Goal: Check status: Check status

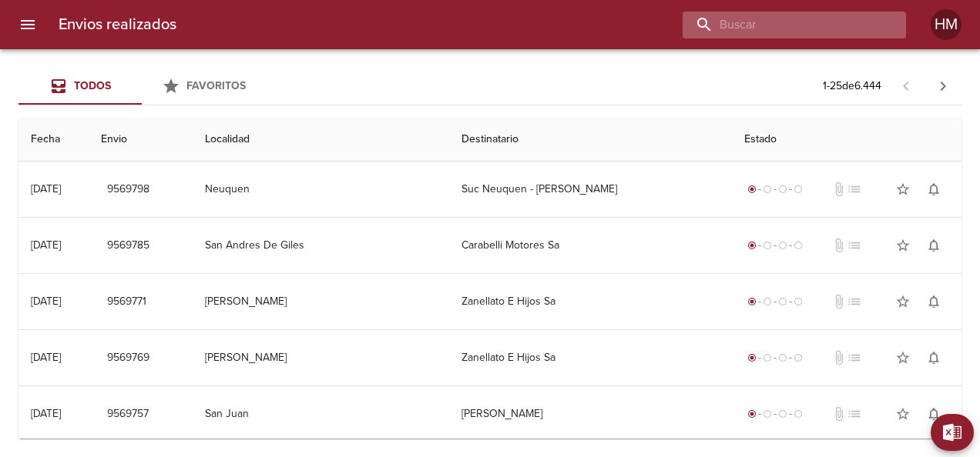
click at [795, 25] on input "buscar" at bounding box center [780, 25] width 197 height 27
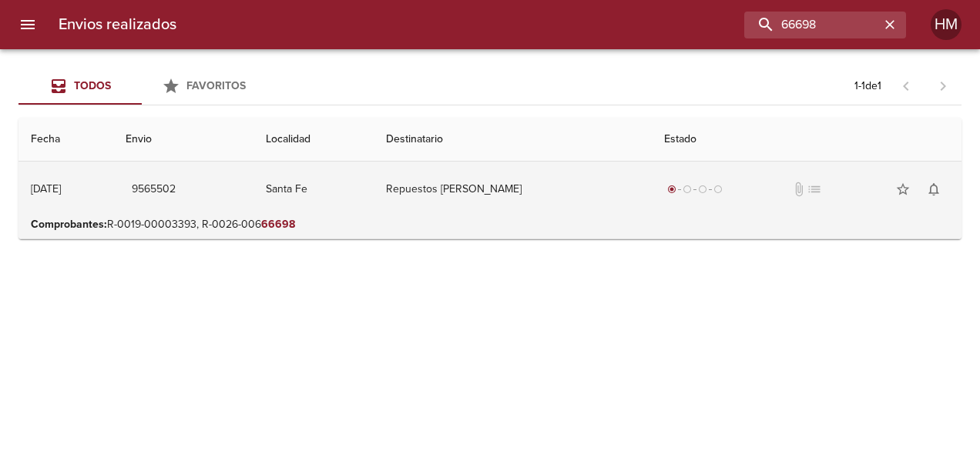
click at [612, 205] on td "Repuestos [PERSON_NAME]" at bounding box center [512, 189] width 279 height 55
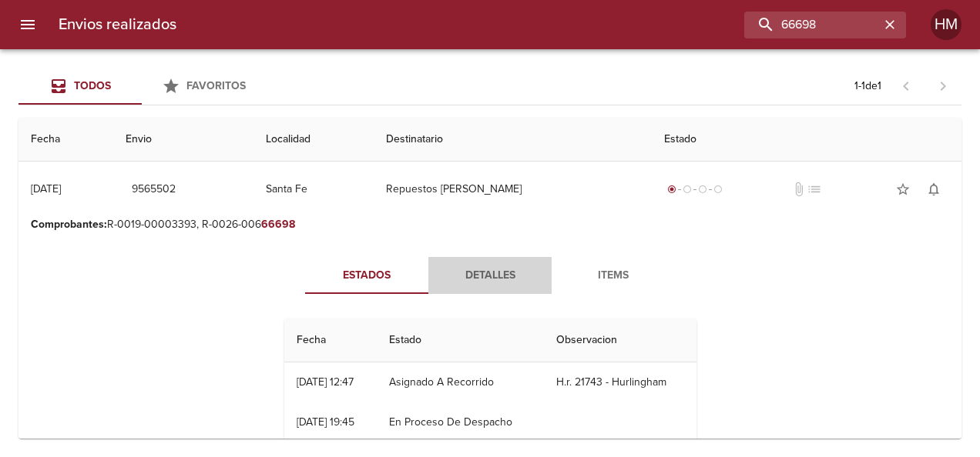
click at [511, 280] on span "Detalles" at bounding box center [489, 275] width 105 height 19
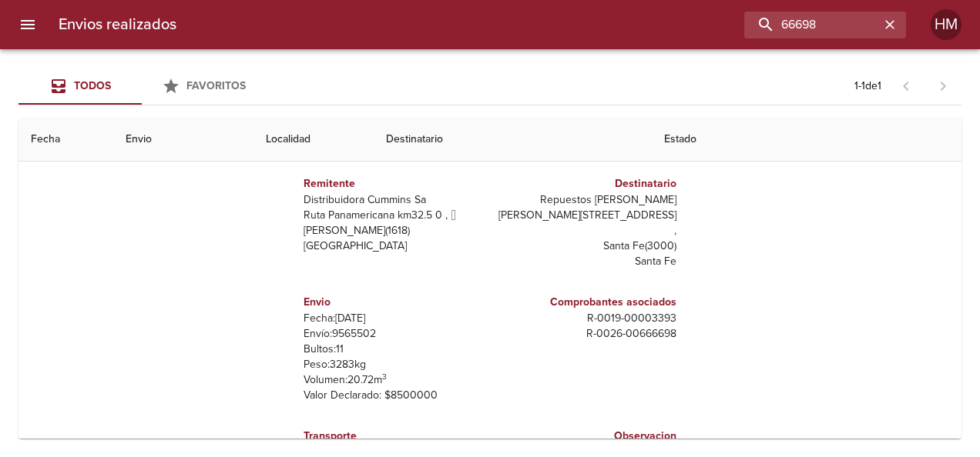
scroll to position [154, 0]
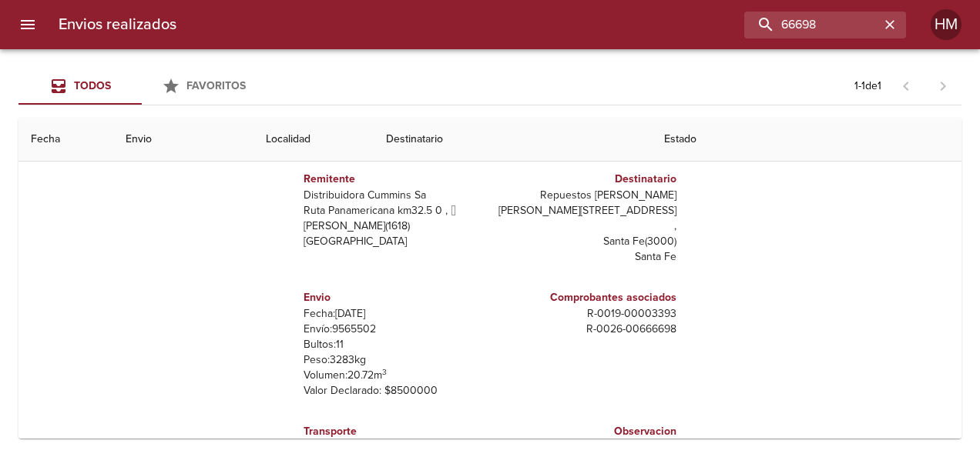
click at [349, 322] on p "Envío: 9565502" at bounding box center [393, 329] width 180 height 15
copy p "9565502"
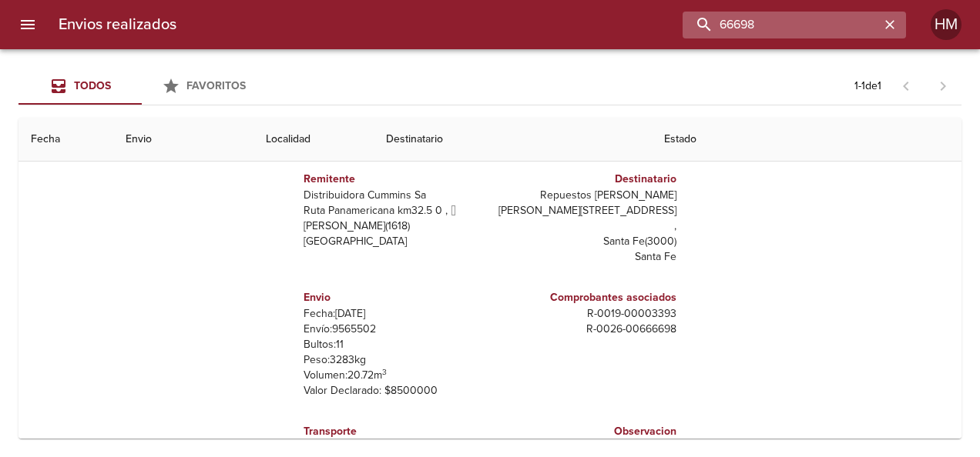
click at [806, 25] on input "66698" at bounding box center [780, 25] width 197 height 27
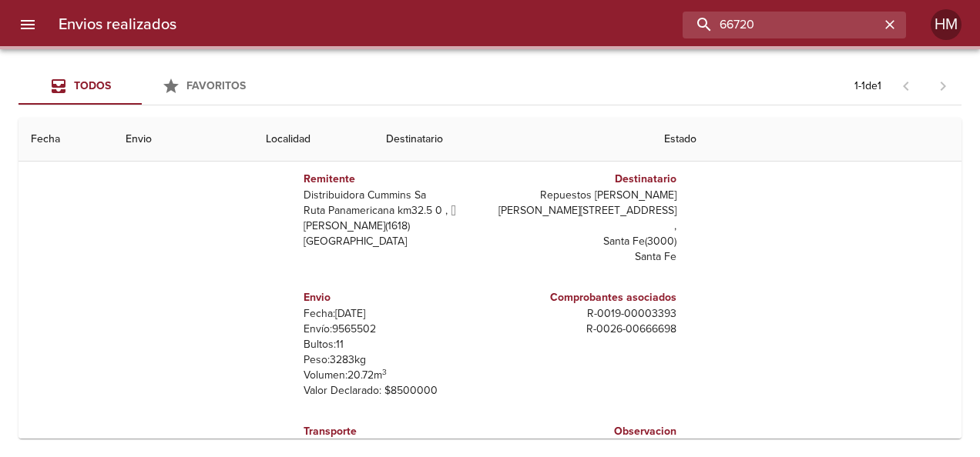
scroll to position [0, 0]
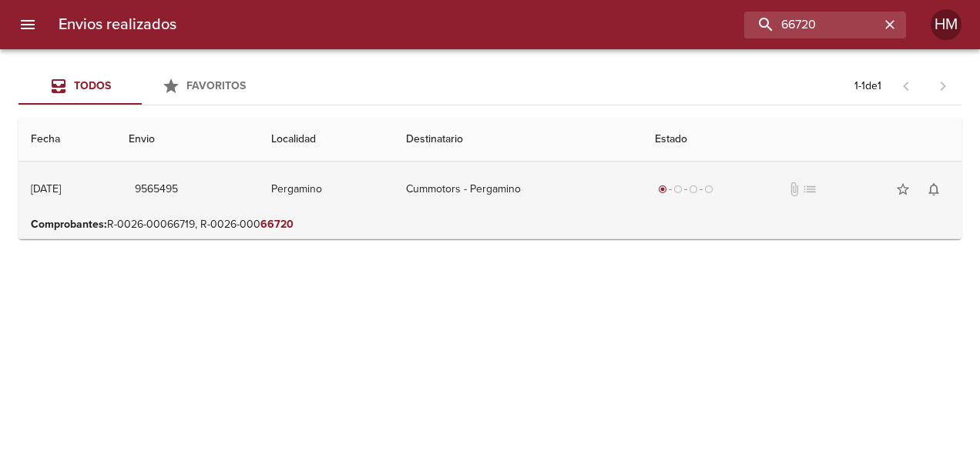
click at [454, 203] on td "Cummotors - Pergamino" at bounding box center [518, 189] width 249 height 55
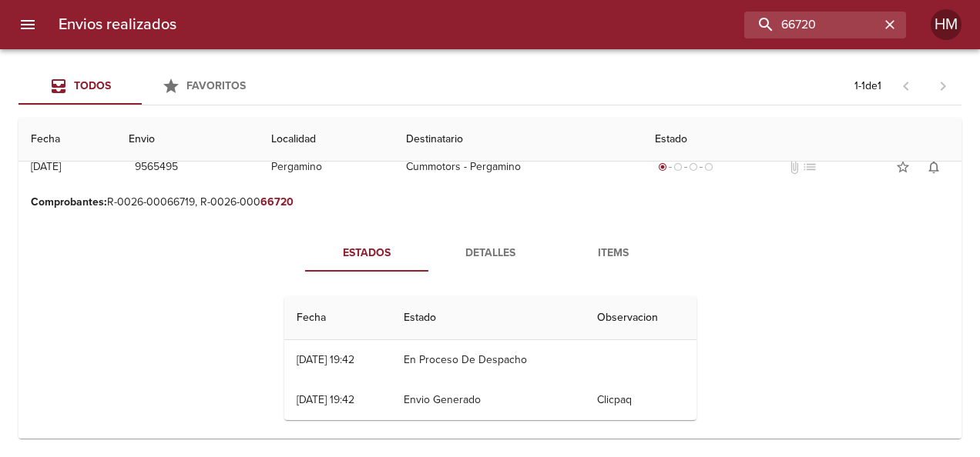
scroll to position [34, 0]
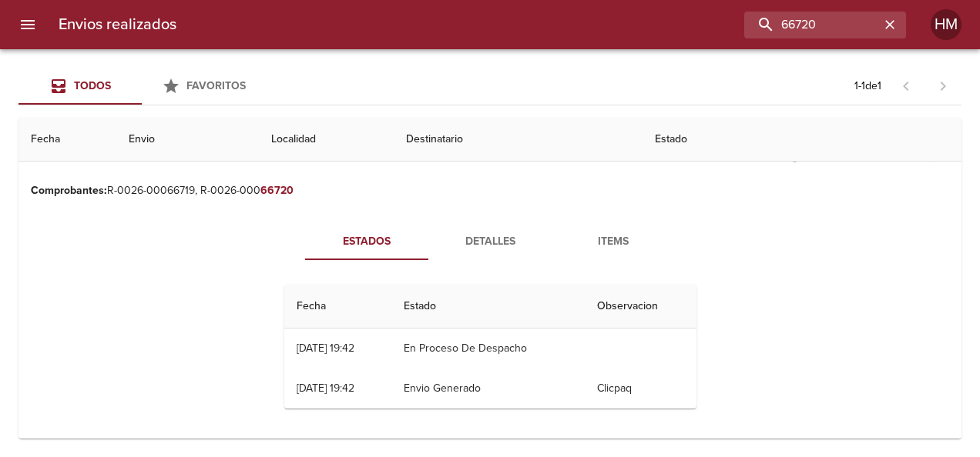
click at [458, 248] on span "Detalles" at bounding box center [489, 242] width 105 height 19
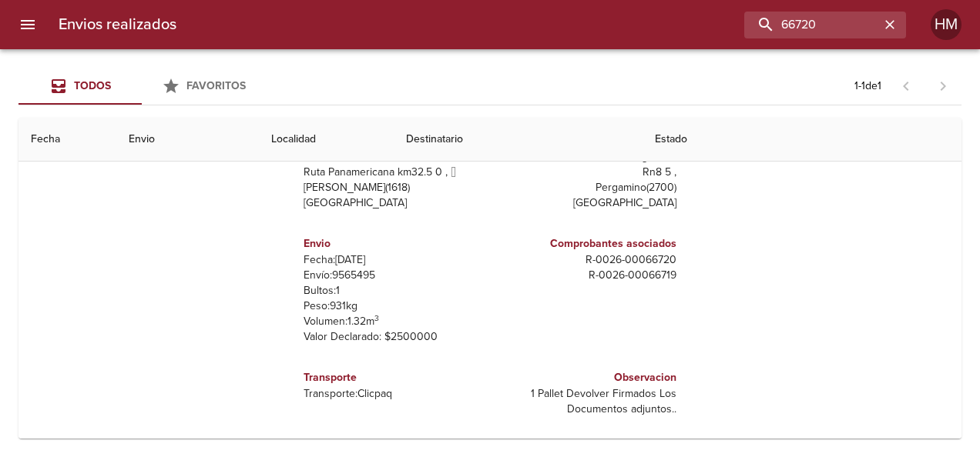
scroll to position [194, 0]
click at [339, 274] on p "Envío: 9565495" at bounding box center [393, 273] width 180 height 15
drag, startPoint x: 339, startPoint y: 274, endPoint x: 396, endPoint y: 288, distance: 58.6
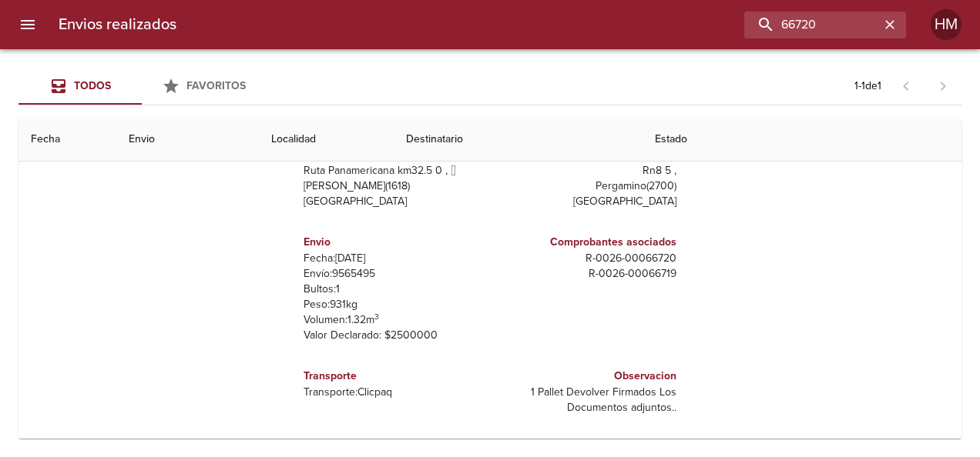
click at [396, 288] on p "Bultos: 1" at bounding box center [393, 289] width 180 height 15
click at [362, 274] on p "Envío: 9565495" at bounding box center [393, 273] width 180 height 15
copy p "9565495"
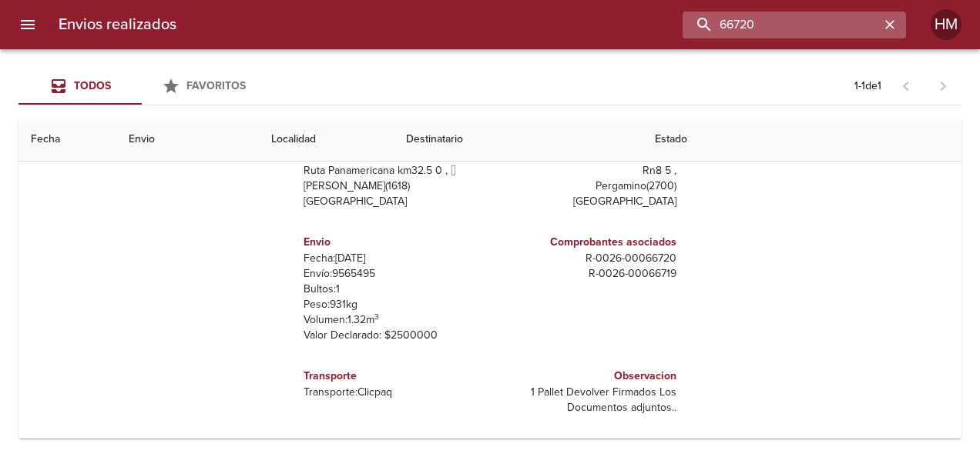
click at [822, 25] on input "66720" at bounding box center [780, 25] width 197 height 27
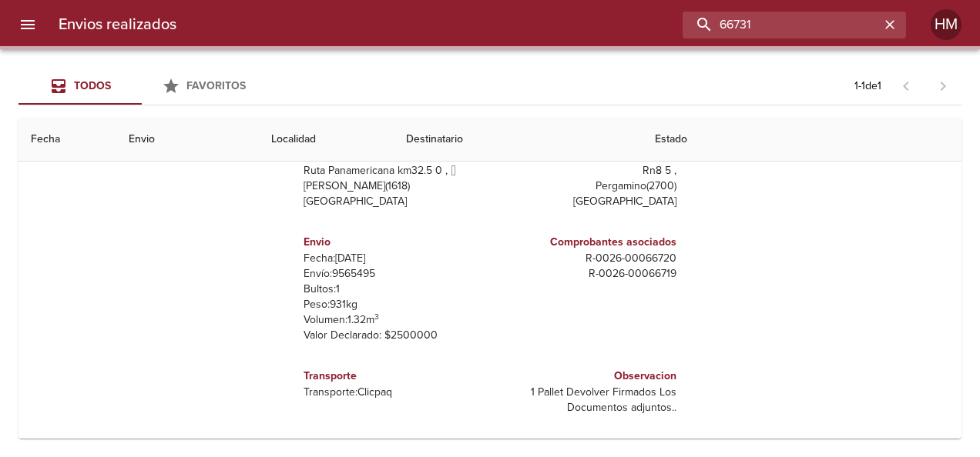
scroll to position [0, 0]
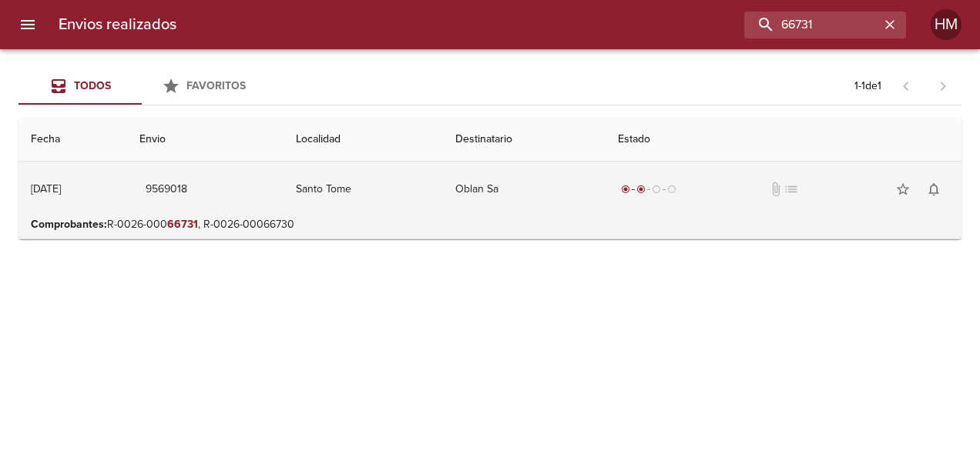
click at [581, 190] on td "Oblan Sa" at bounding box center [524, 189] width 162 height 55
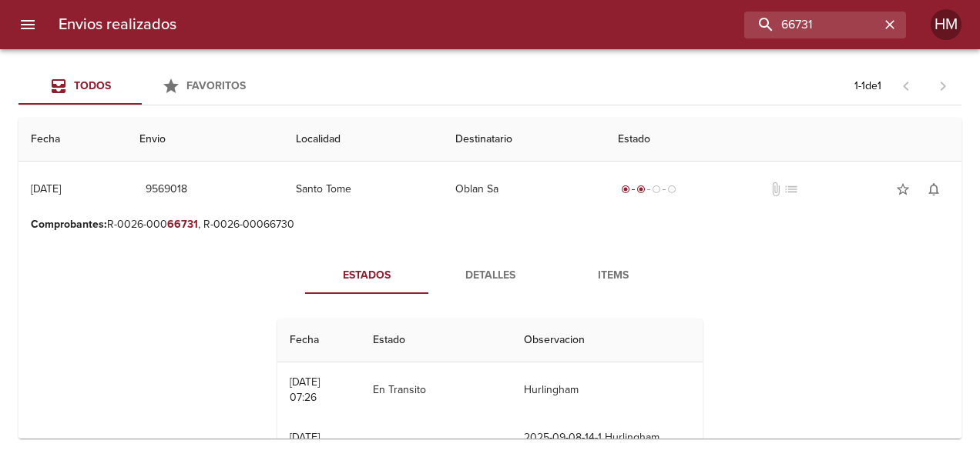
click at [501, 276] on span "Detalles" at bounding box center [489, 275] width 105 height 19
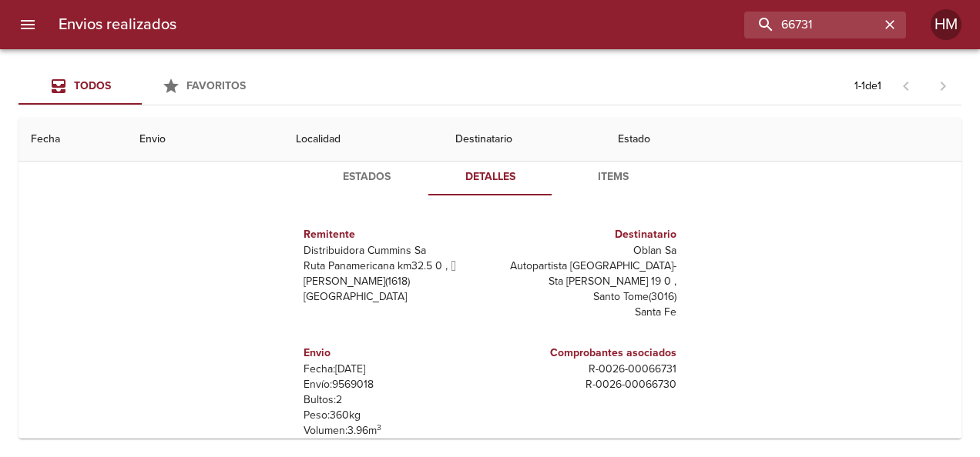
scroll to position [194, 0]
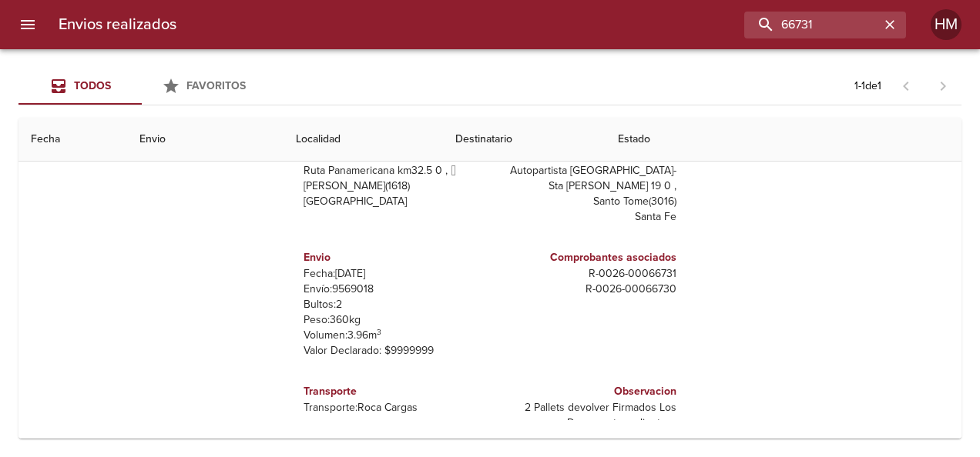
click at [366, 291] on p "Envío: 9569018" at bounding box center [393, 289] width 180 height 15
click at [359, 288] on p "Envío: 9569018" at bounding box center [393, 289] width 180 height 15
copy p "9569018"
click at [821, 15] on input "66731" at bounding box center [780, 25] width 197 height 27
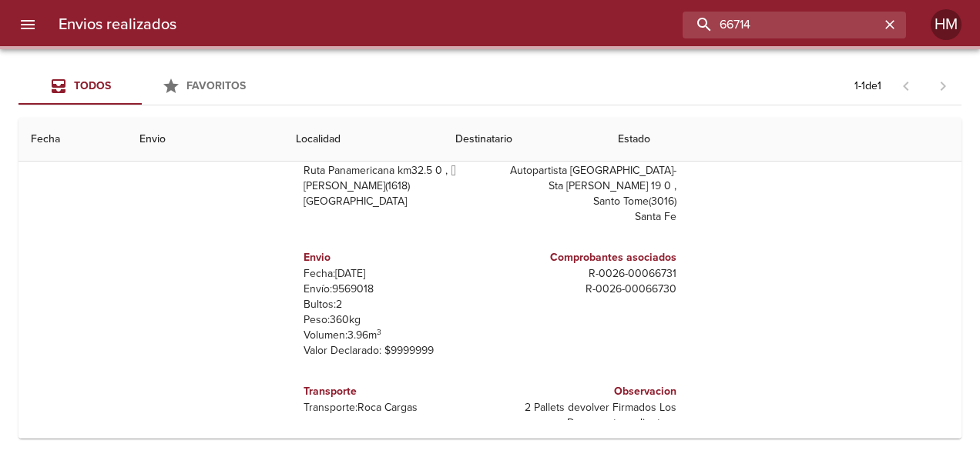
scroll to position [0, 0]
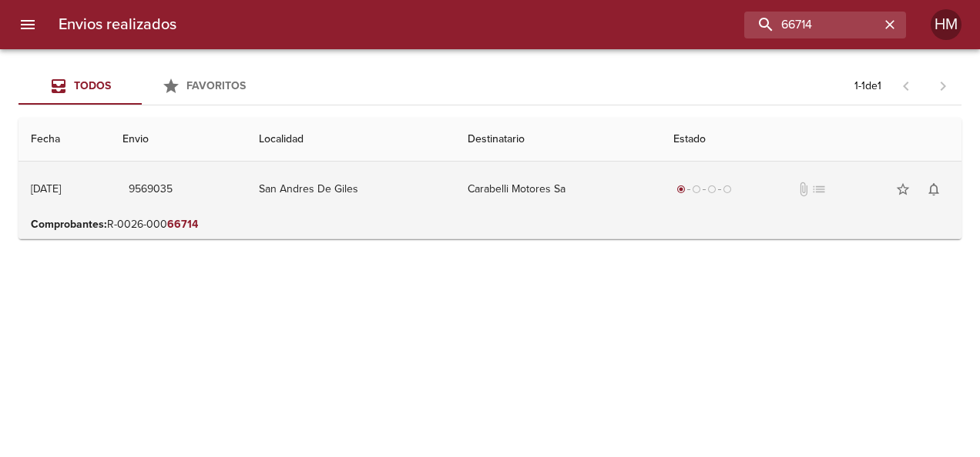
click at [424, 193] on td "San Andres De Giles" at bounding box center [350, 189] width 209 height 55
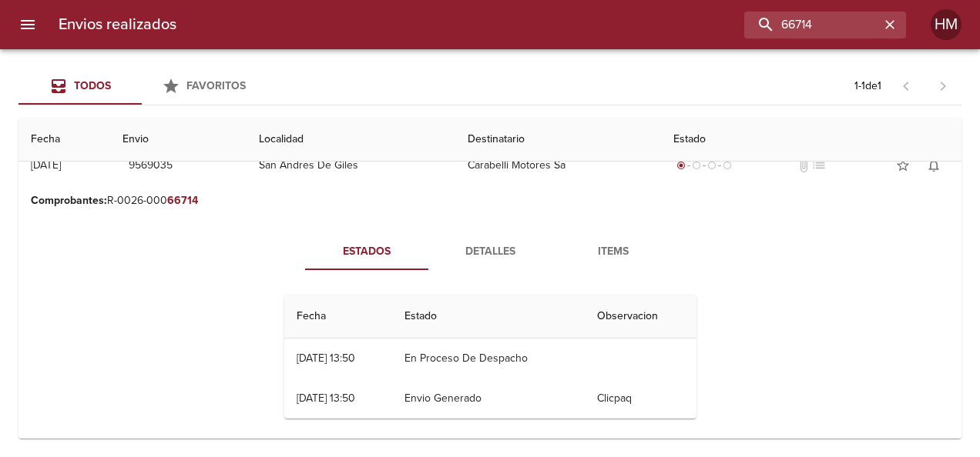
scroll to position [34, 0]
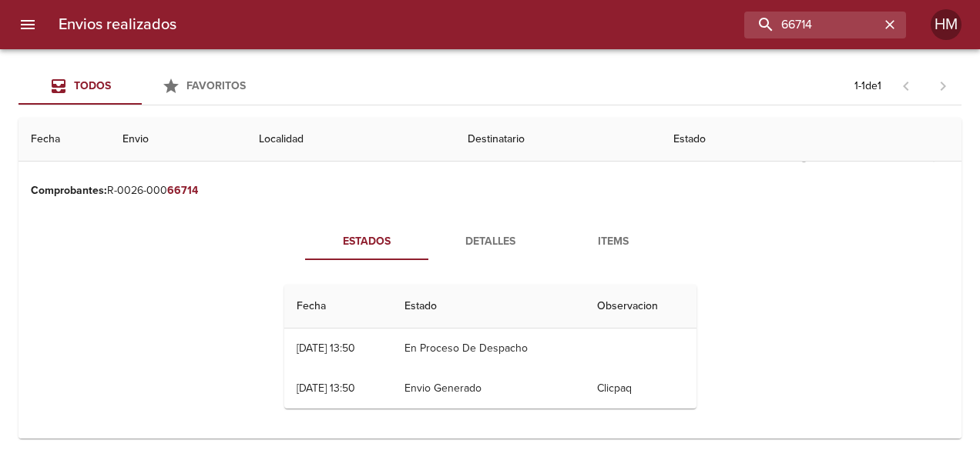
click at [491, 233] on span "Detalles" at bounding box center [489, 242] width 105 height 19
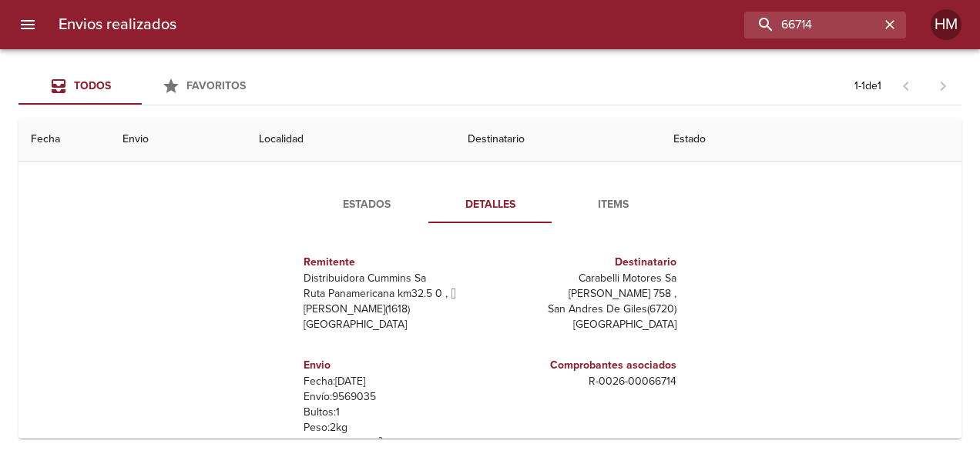
scroll to position [154, 0]
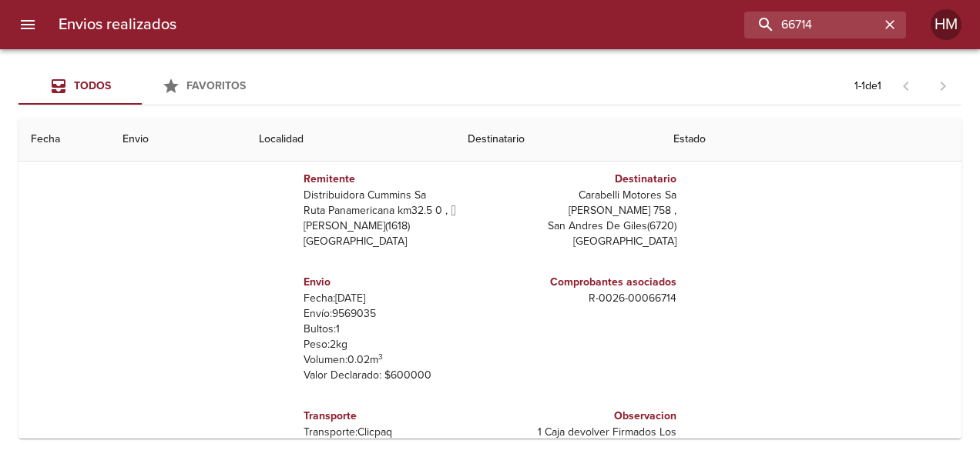
click at [360, 318] on p "Envío: 9569035" at bounding box center [393, 313] width 180 height 15
copy p "9569035"
click at [819, 22] on input "66714" at bounding box center [780, 25] width 197 height 27
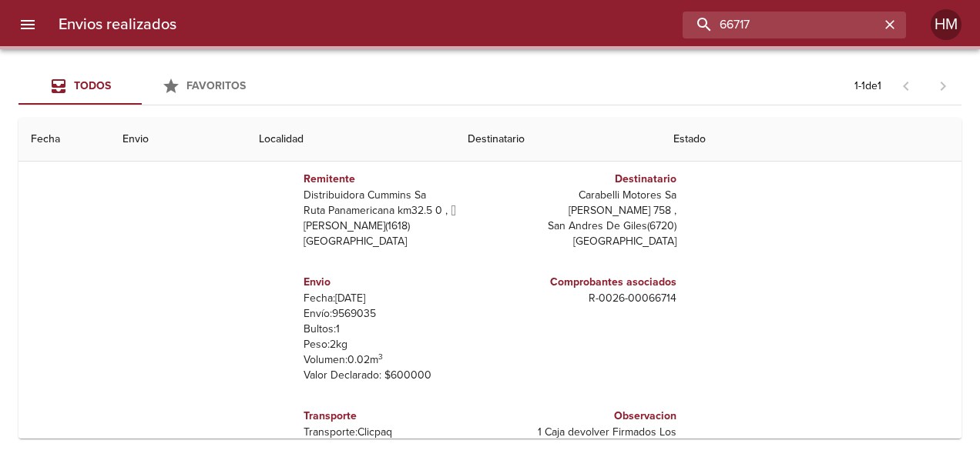
scroll to position [0, 0]
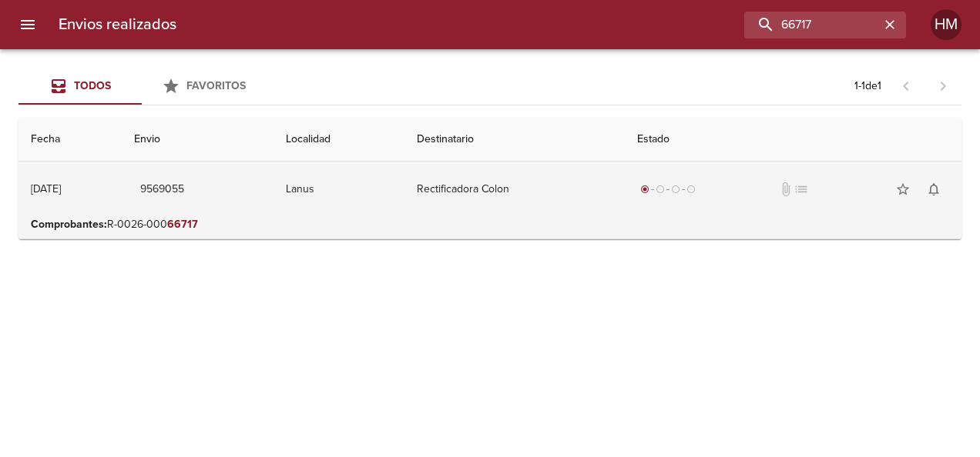
click at [555, 177] on td "Rectificadora Colon" at bounding box center [514, 189] width 220 height 55
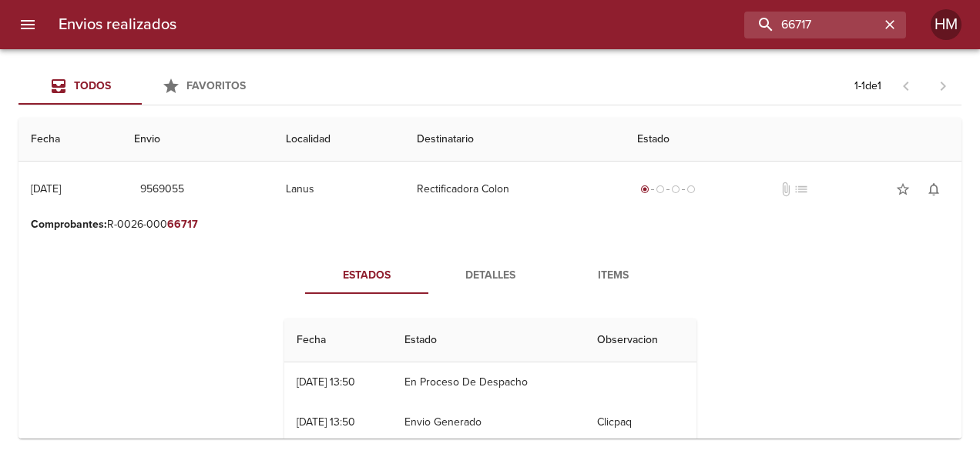
click at [444, 276] on span "Detalles" at bounding box center [489, 275] width 105 height 19
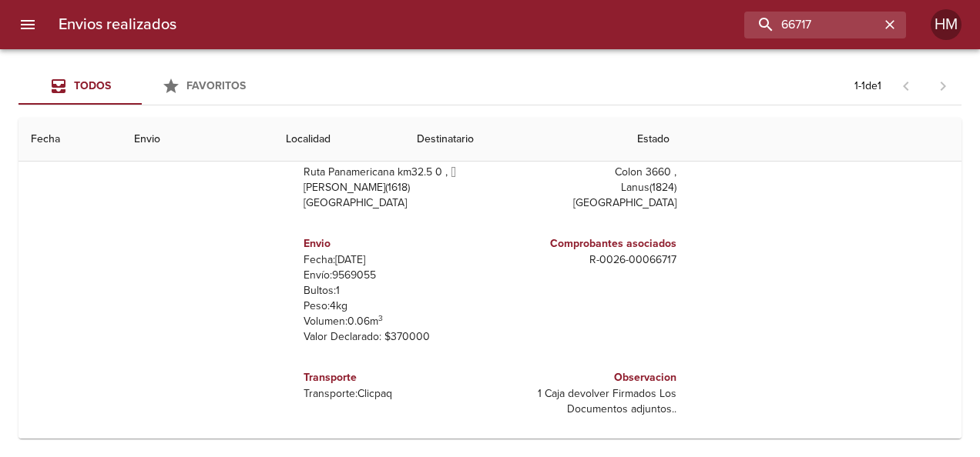
scroll to position [194, 0]
click at [363, 276] on p "Envío: 9569055" at bounding box center [393, 273] width 180 height 15
copy p "9569055"
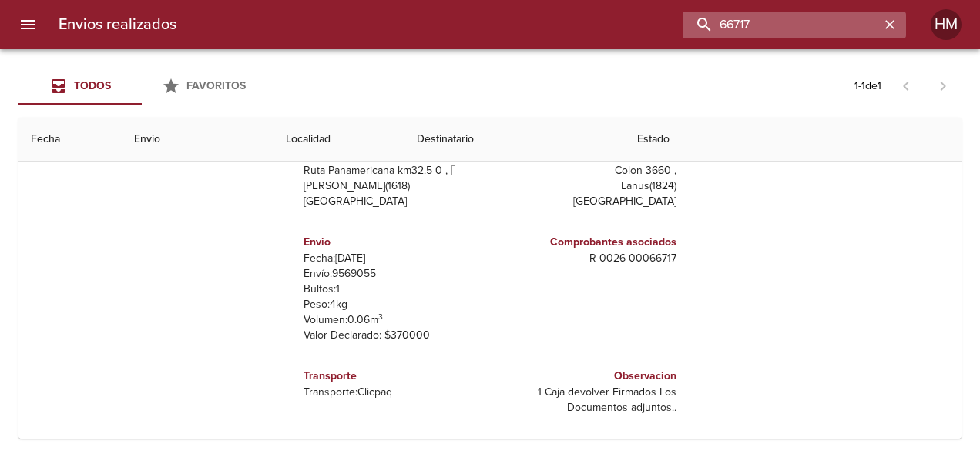
click at [831, 23] on input "66717" at bounding box center [780, 25] width 197 height 27
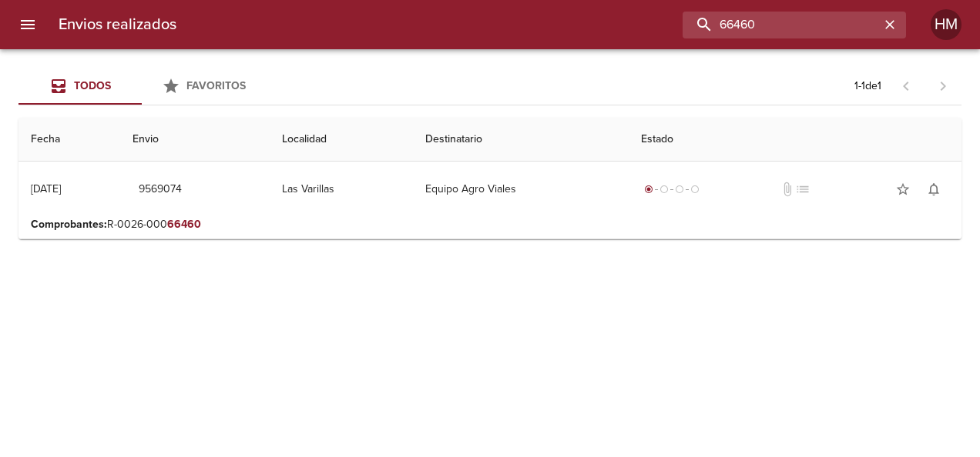
scroll to position [0, 0]
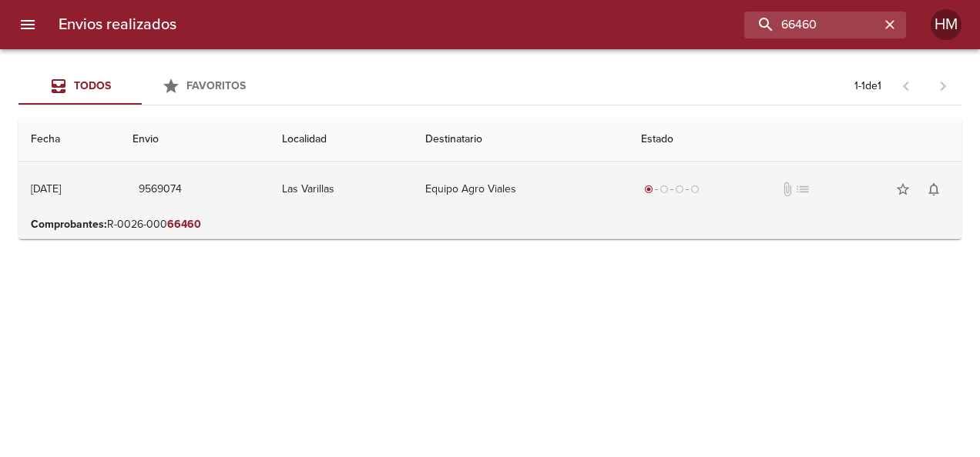
click at [493, 203] on td "Equipo Agro Viales" at bounding box center [520, 189] width 215 height 55
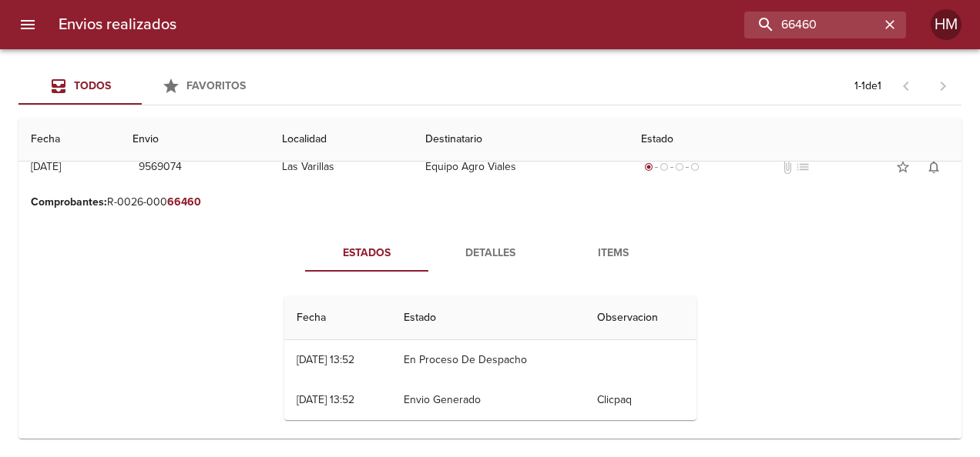
scroll to position [34, 0]
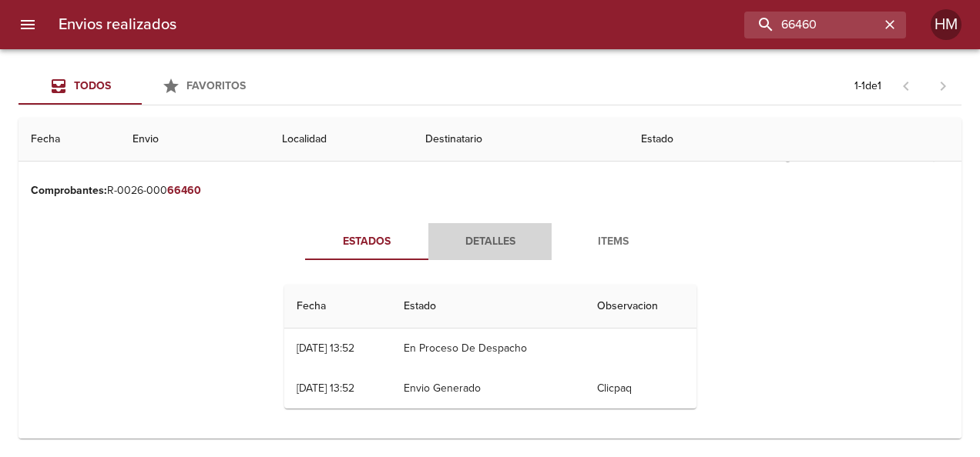
click at [467, 230] on button "Detalles" at bounding box center [489, 241] width 123 height 37
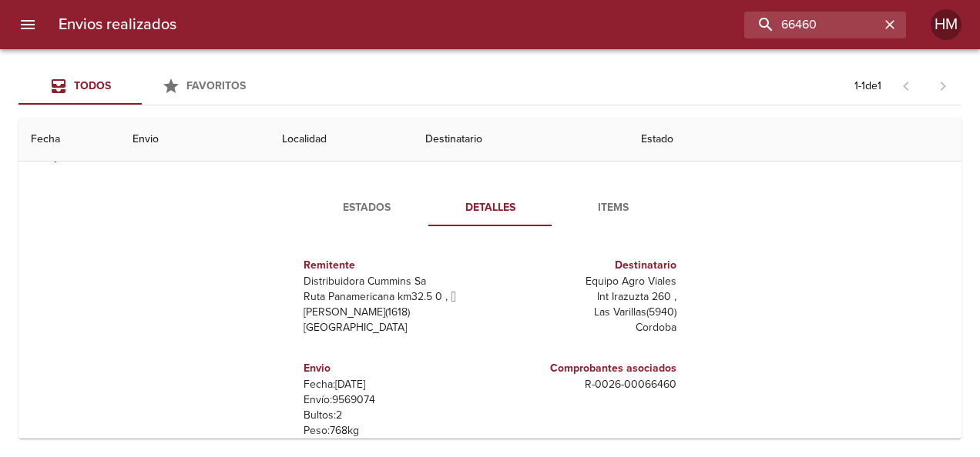
scroll to position [154, 0]
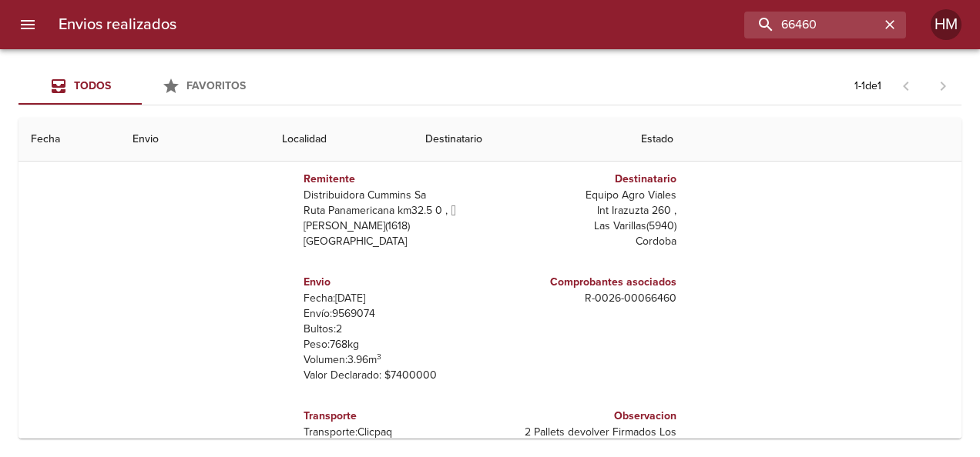
click at [356, 313] on p "Envío: 9569074" at bounding box center [393, 313] width 180 height 15
copy p "9569074"
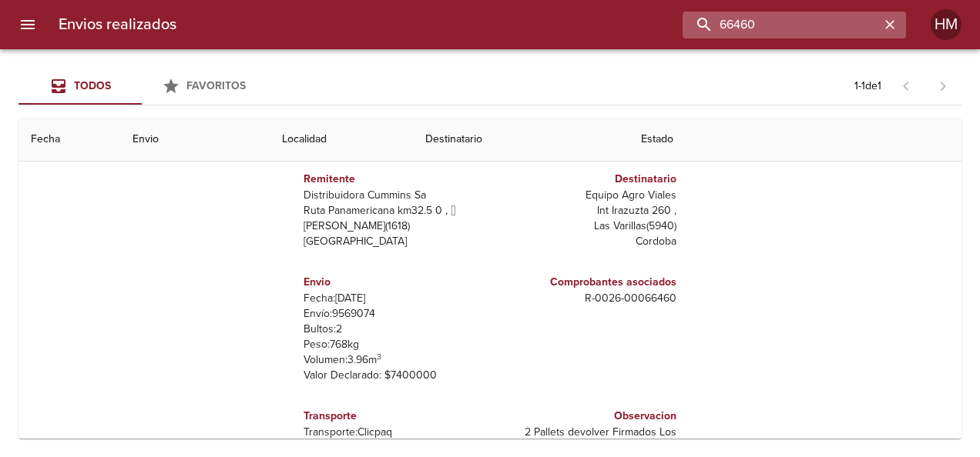
click at [822, 25] on input "66460" at bounding box center [780, 25] width 197 height 27
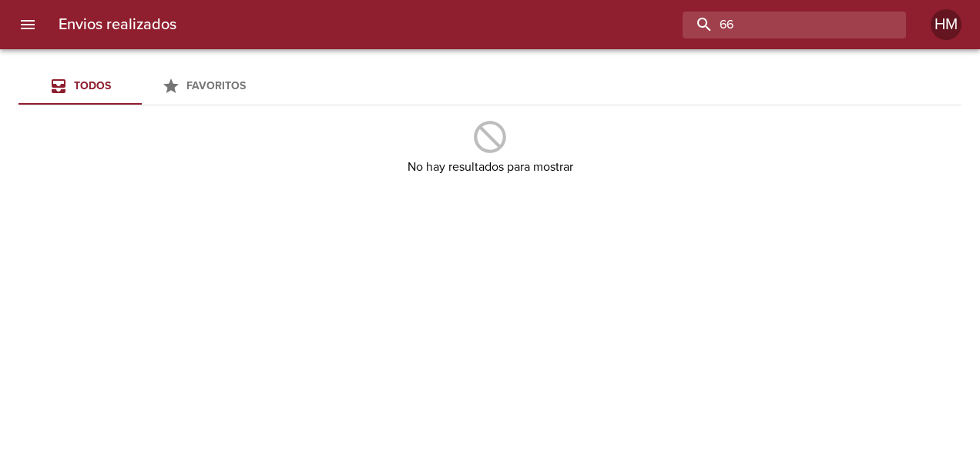
type input "6"
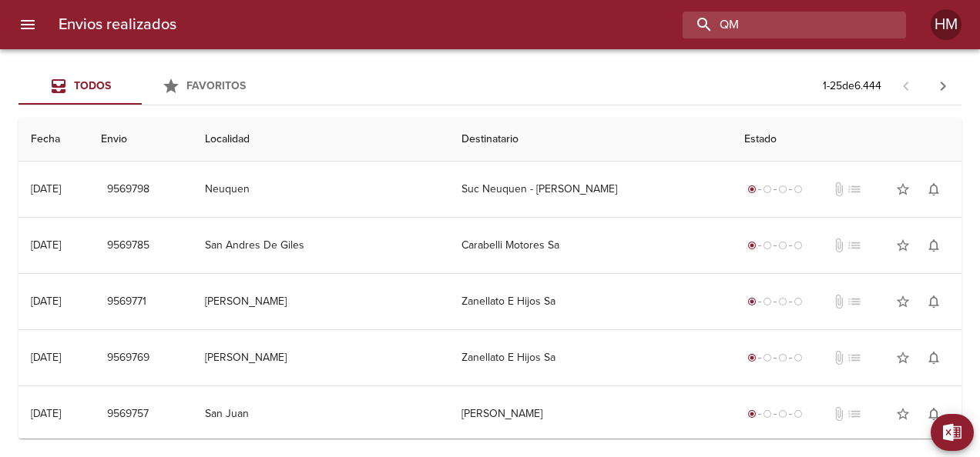
type input "Q"
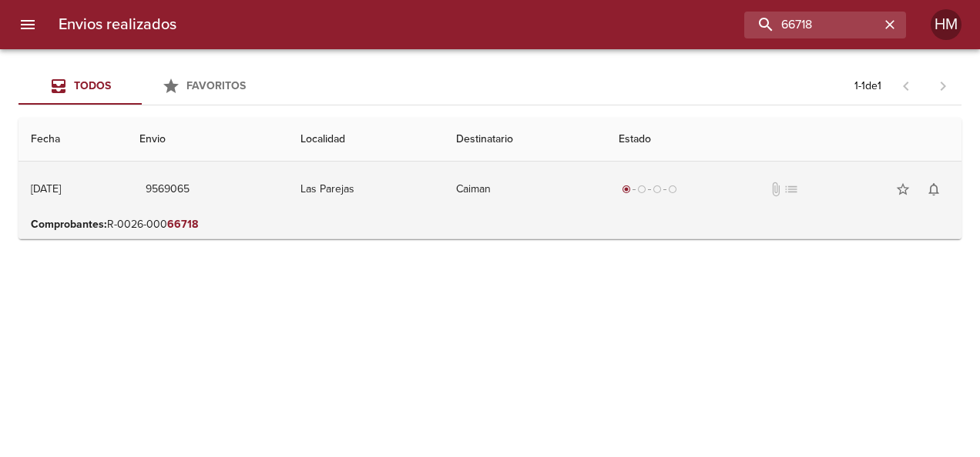
click at [415, 193] on td "Las Parejas" at bounding box center [366, 189] width 156 height 55
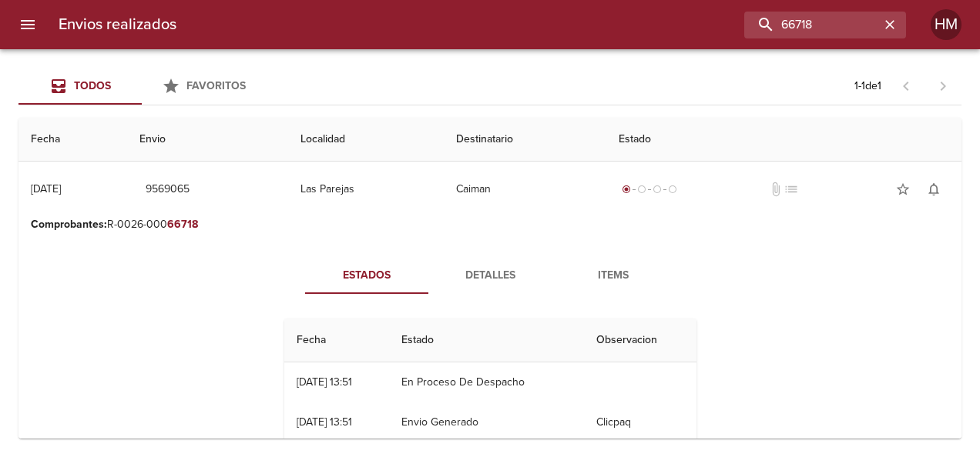
click at [492, 274] on span "Detalles" at bounding box center [489, 275] width 105 height 19
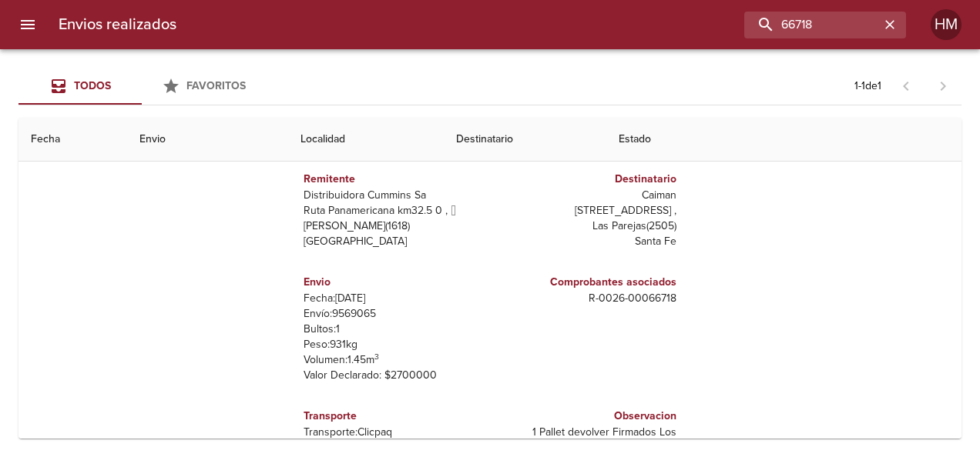
click at [359, 310] on p "Envío: 9569065" at bounding box center [393, 313] width 180 height 15
copy p "9569065"
click at [821, 26] on input "66718" at bounding box center [780, 25] width 197 height 27
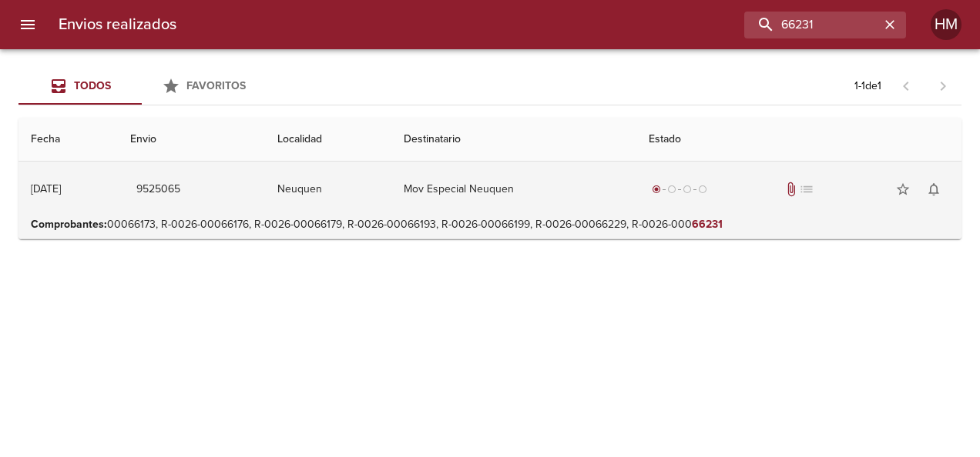
click at [581, 201] on td "Mov Especial Neuquen" at bounding box center [513, 189] width 245 height 55
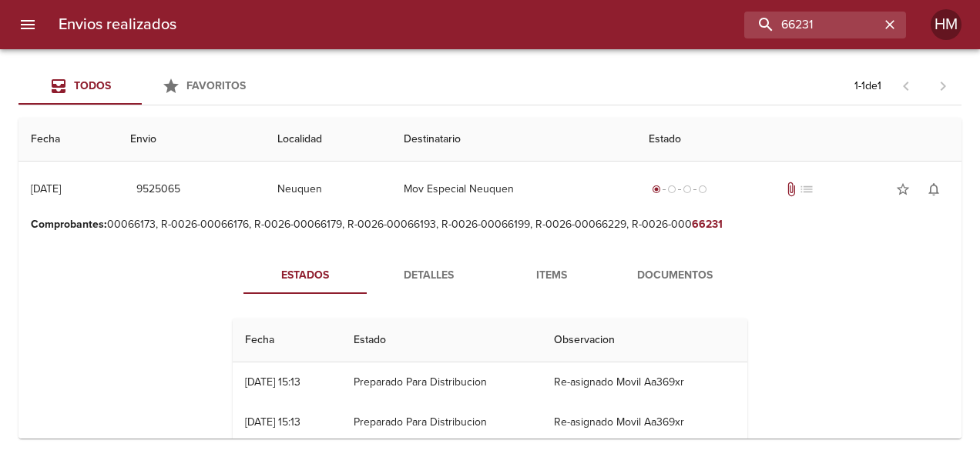
click at [407, 274] on span "Detalles" at bounding box center [428, 275] width 105 height 19
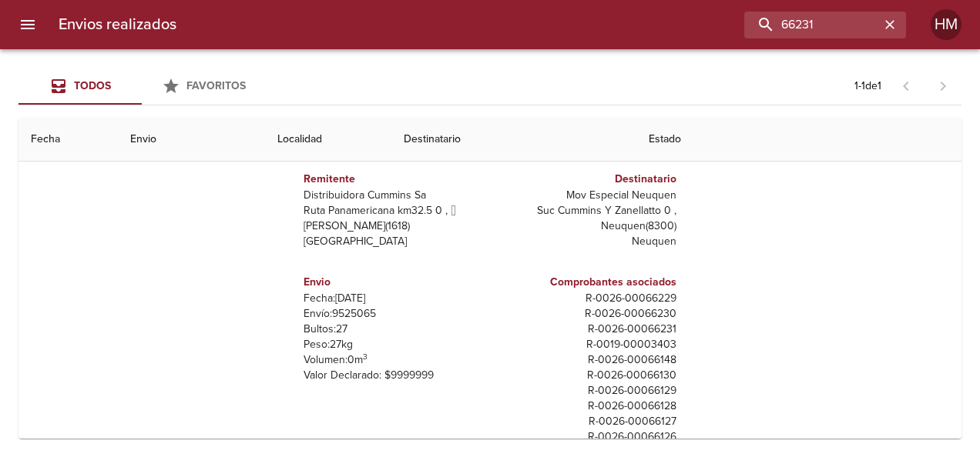
click at [343, 315] on p "Envío: 9525065" at bounding box center [393, 313] width 180 height 15
copy p "9525065"
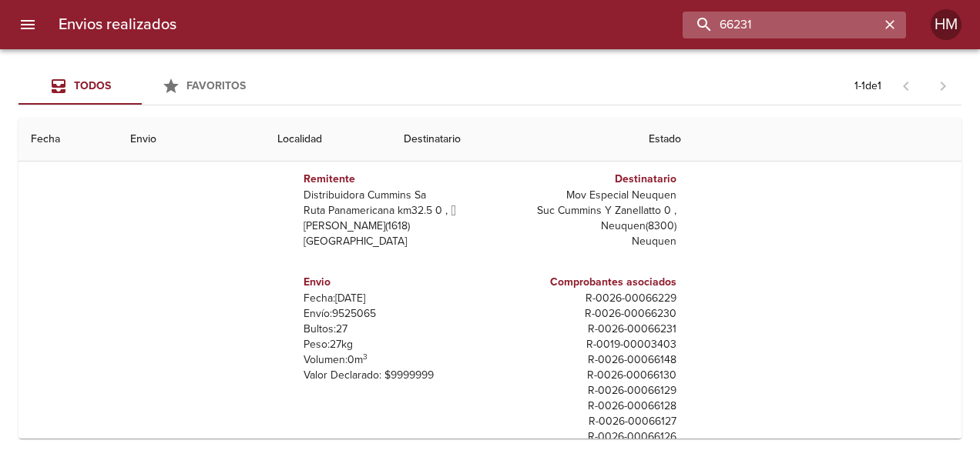
click at [832, 20] on input "66231" at bounding box center [780, 25] width 197 height 27
type input "66230"
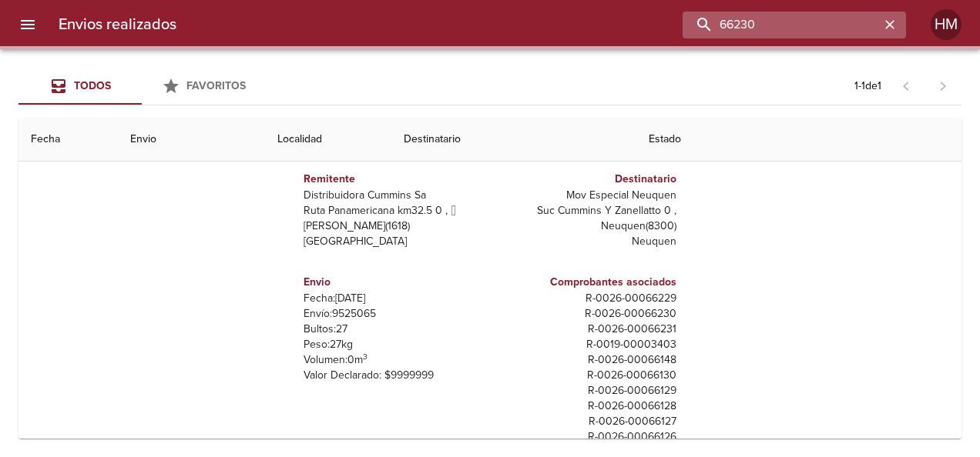
scroll to position [0, 0]
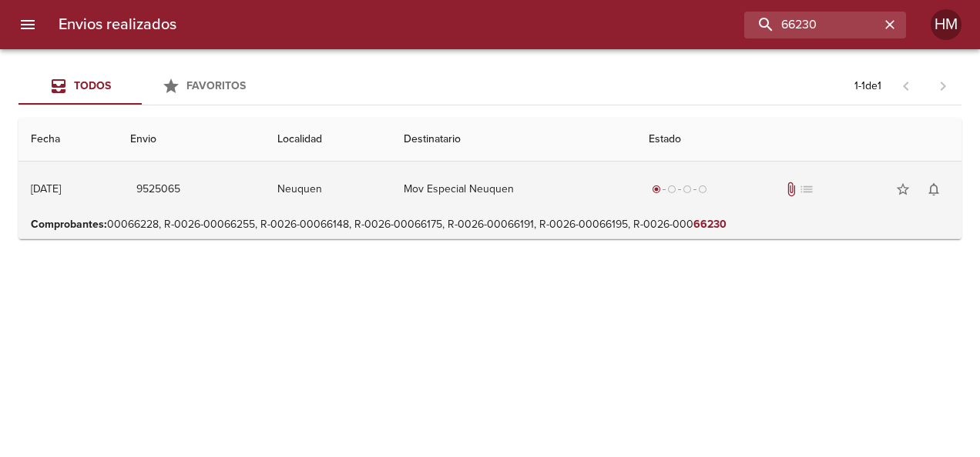
click at [554, 192] on td "Mov Especial Neuquen" at bounding box center [513, 189] width 245 height 55
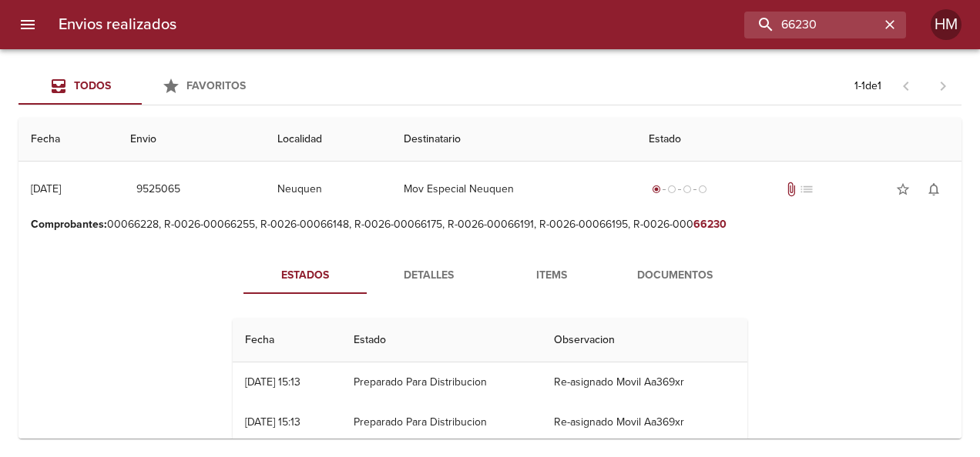
click at [426, 273] on span "Detalles" at bounding box center [428, 275] width 105 height 19
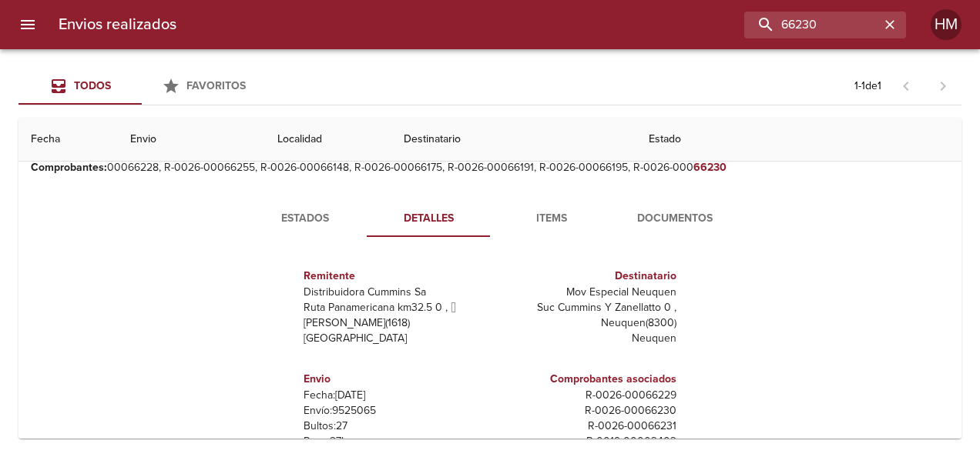
scroll to position [154, 0]
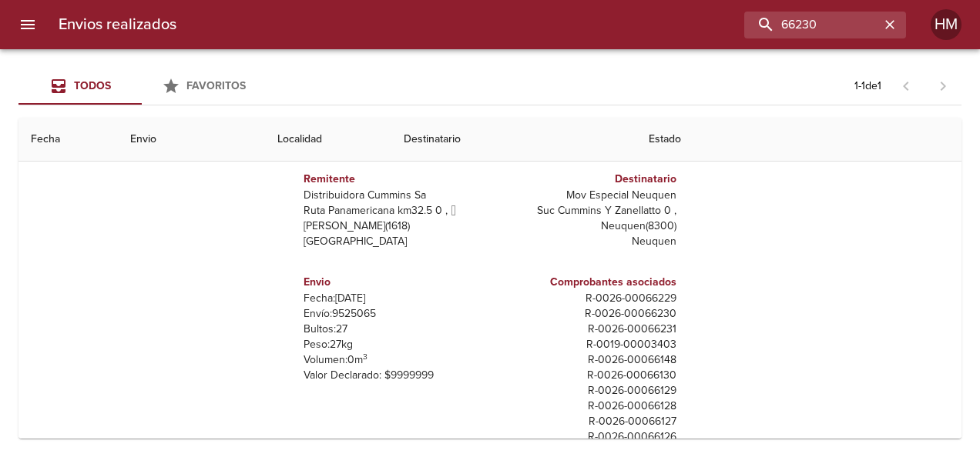
click at [361, 313] on p "Envío: 9525065" at bounding box center [393, 313] width 180 height 15
copy p "9525065"
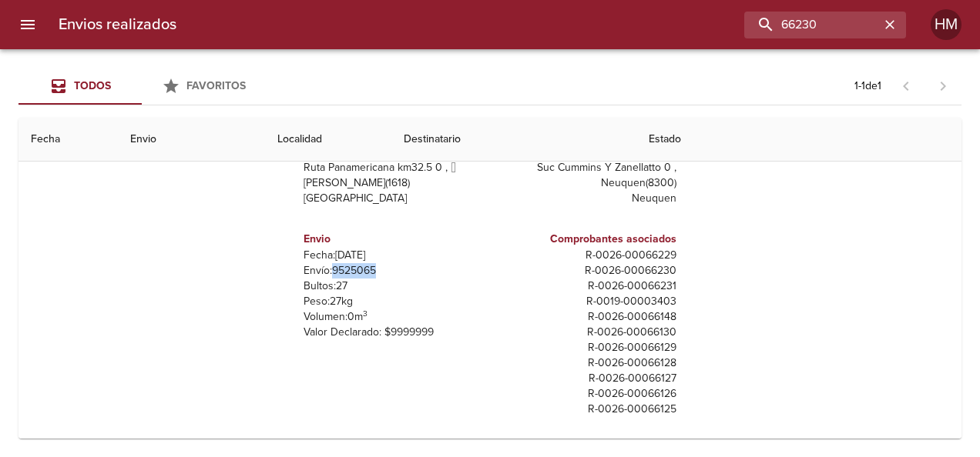
scroll to position [0, 0]
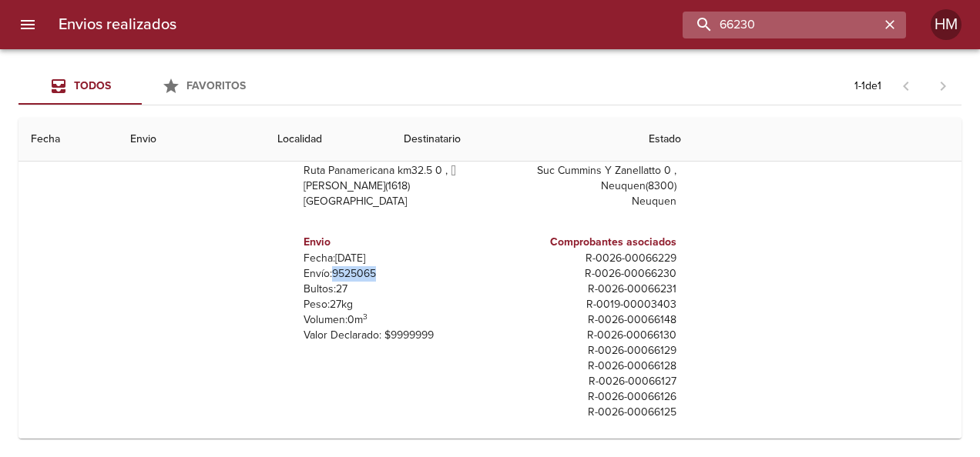
click at [849, 22] on input "66230" at bounding box center [780, 25] width 197 height 27
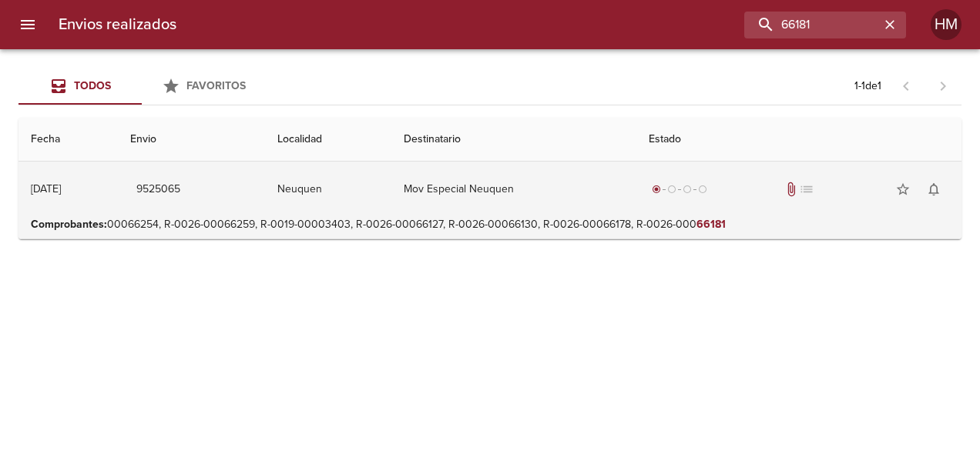
click at [595, 182] on td "Mov Especial Neuquen" at bounding box center [513, 189] width 245 height 55
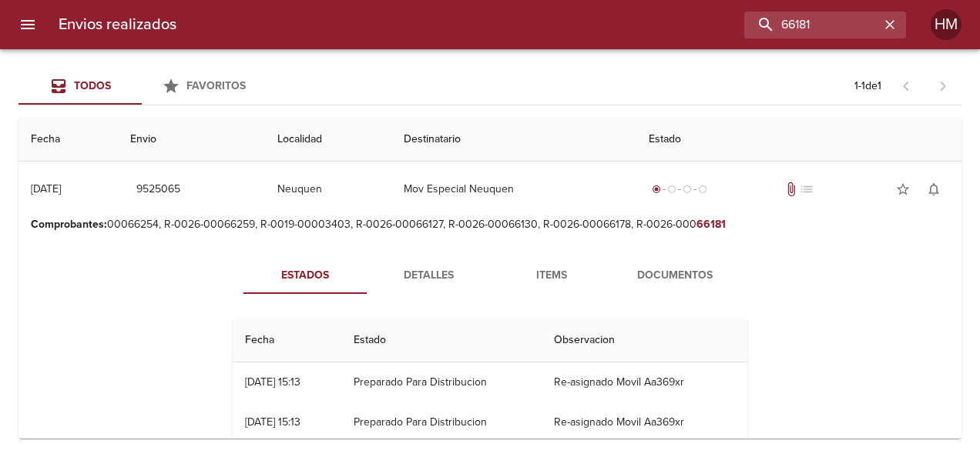
click at [425, 266] on span "Detalles" at bounding box center [428, 275] width 105 height 19
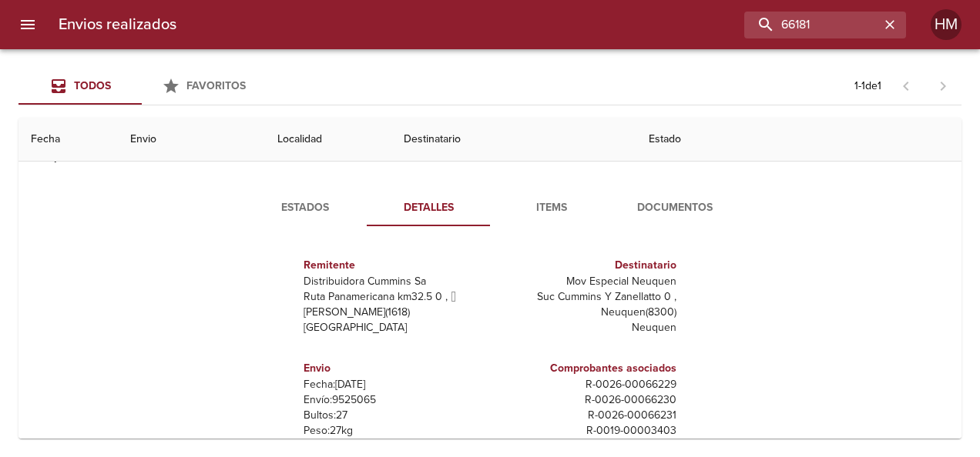
scroll to position [154, 0]
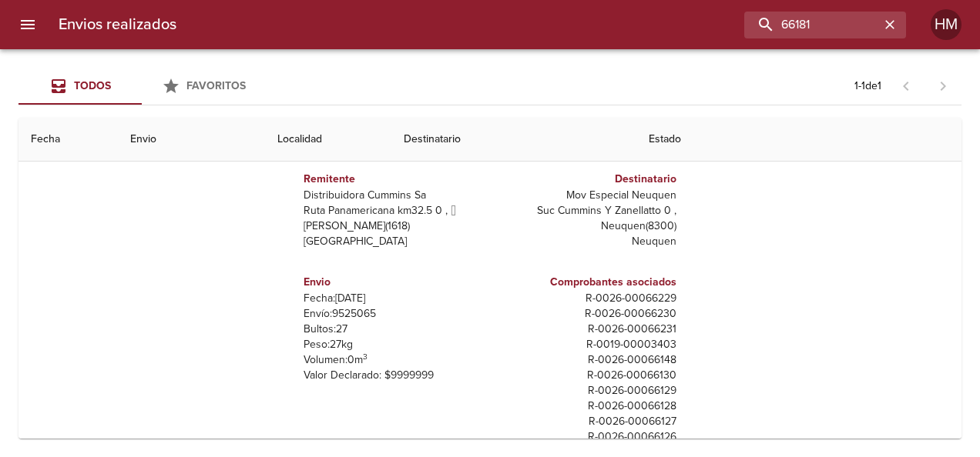
click at [345, 316] on p "Envío: 9525065" at bounding box center [393, 313] width 180 height 15
copy p "9525065"
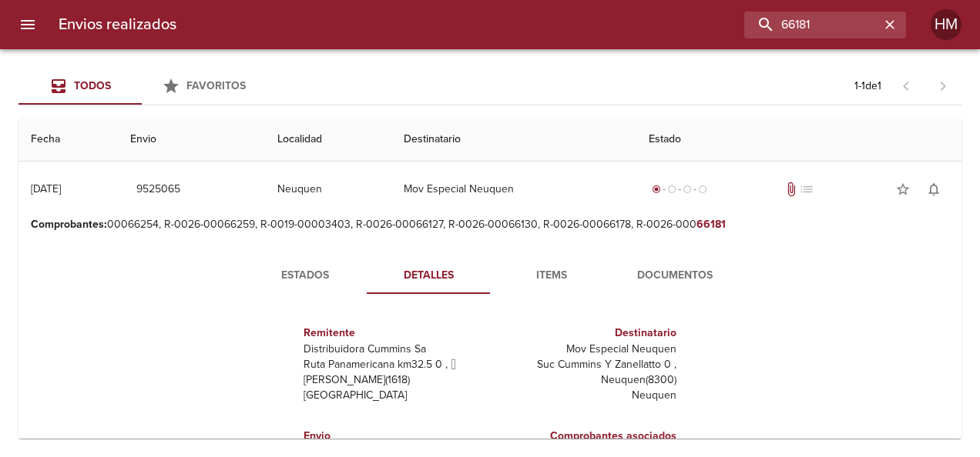
scroll to position [0, 0]
click at [840, 26] on input "66181" at bounding box center [780, 25] width 197 height 27
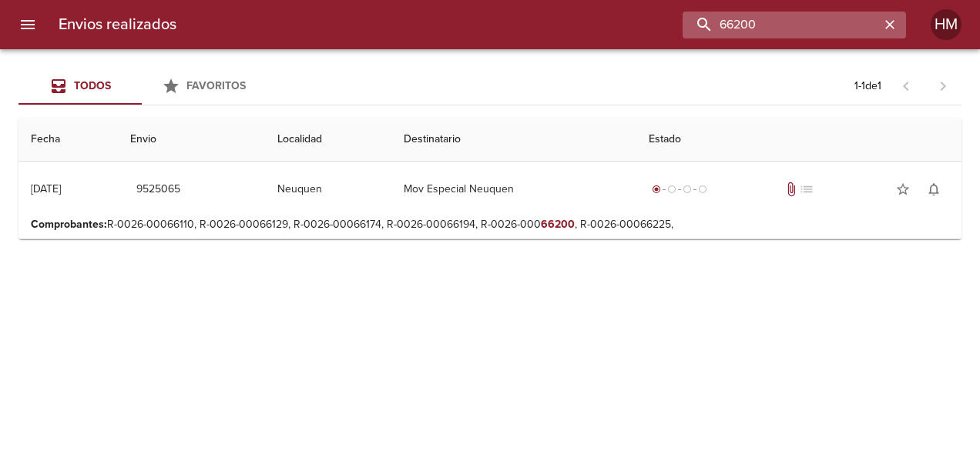
click at [741, 21] on input "66200" at bounding box center [780, 25] width 197 height 27
type input "ZANELLATO"
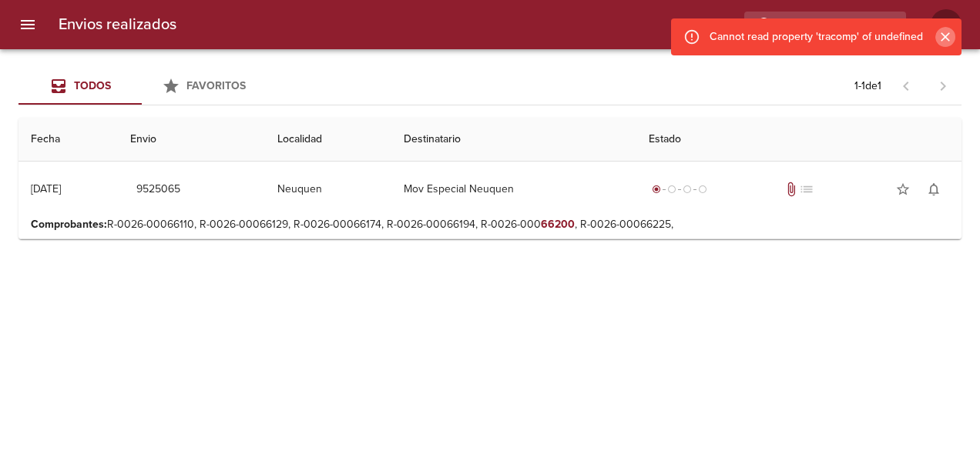
click at [940, 40] on icon "Cerrar" at bounding box center [944, 36] width 15 height 15
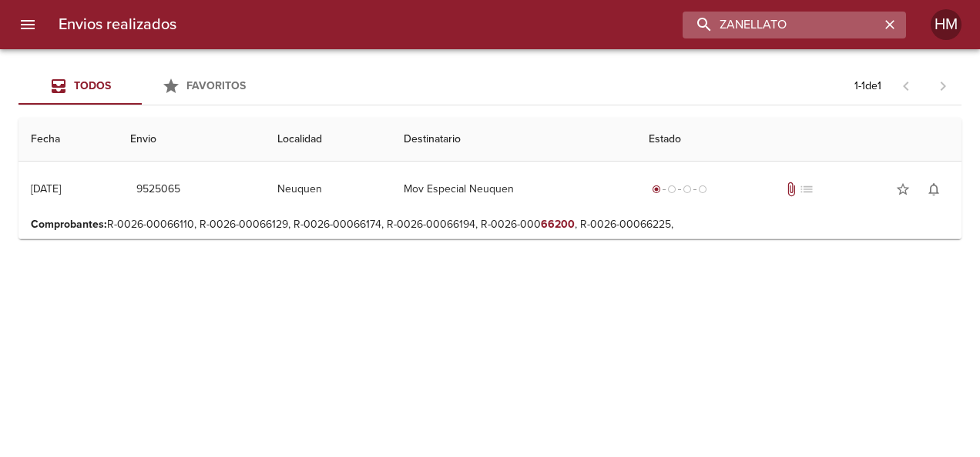
click at [817, 23] on input "ZANELLATO" at bounding box center [780, 25] width 197 height 27
click at [818, 23] on input "ZANELLATO" at bounding box center [780, 25] width 197 height 27
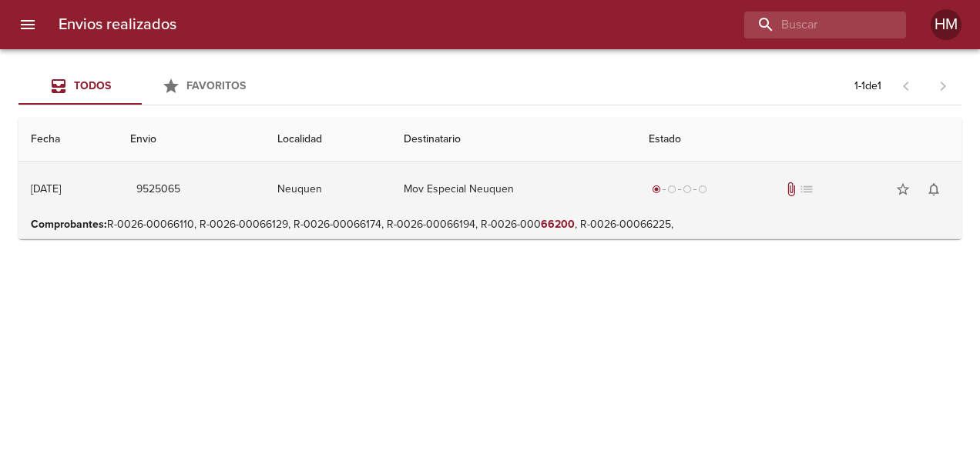
click at [391, 190] on td "Neuquen" at bounding box center [328, 189] width 126 height 55
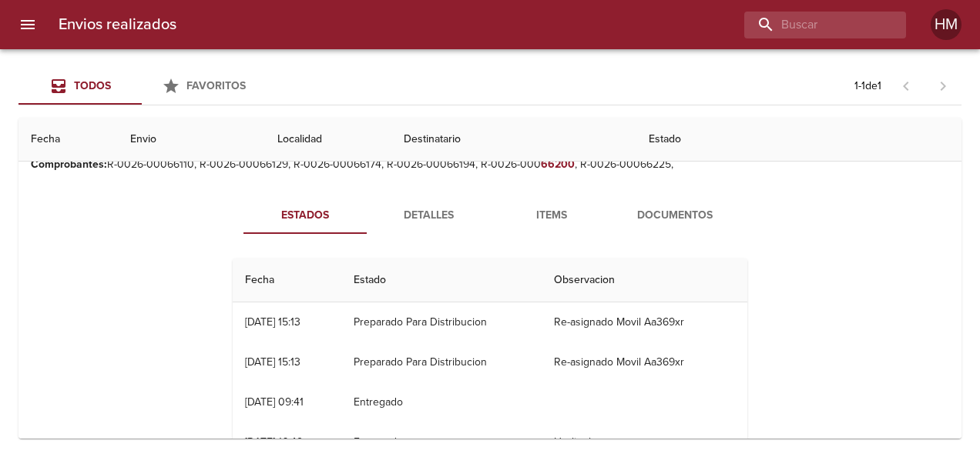
scroll to position [40, 0]
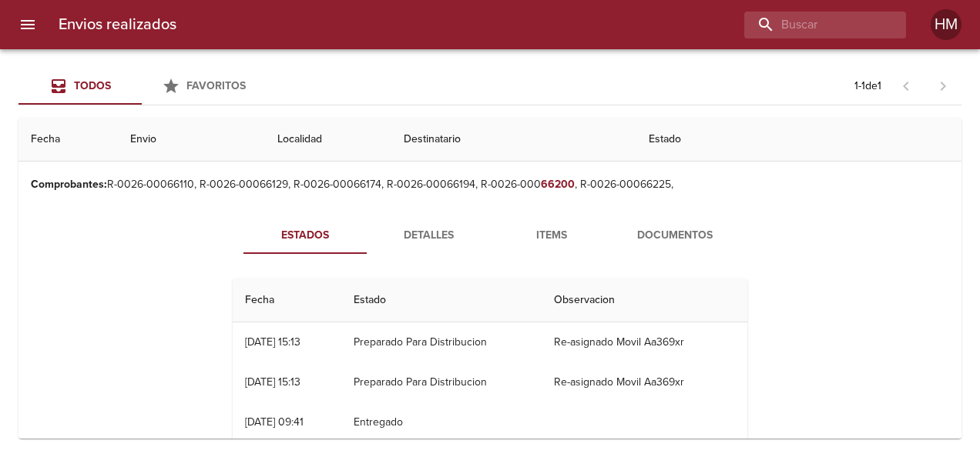
click at [428, 226] on span "Detalles" at bounding box center [428, 235] width 105 height 19
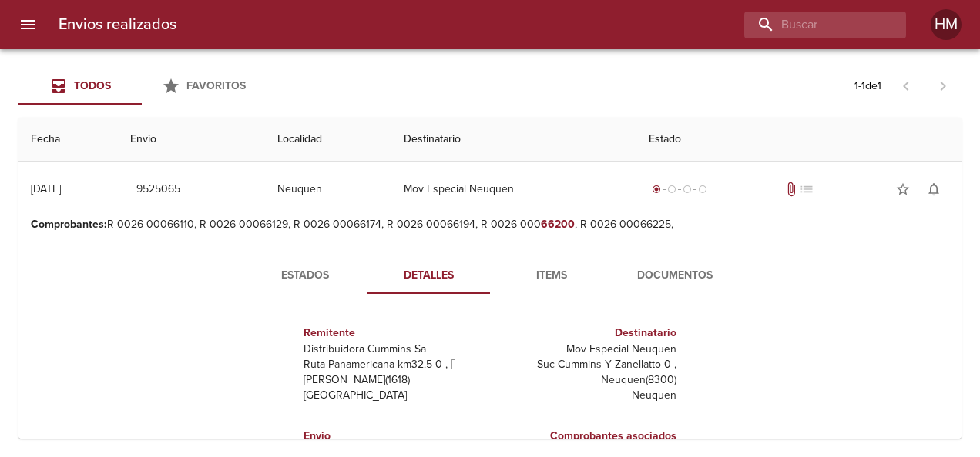
scroll to position [77, 0]
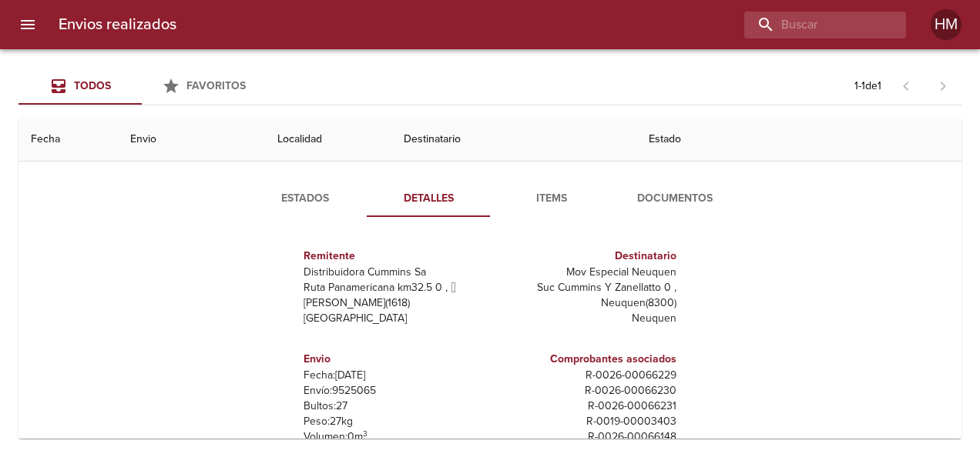
click at [354, 391] on p "Envío: 9525065" at bounding box center [393, 391] width 180 height 15
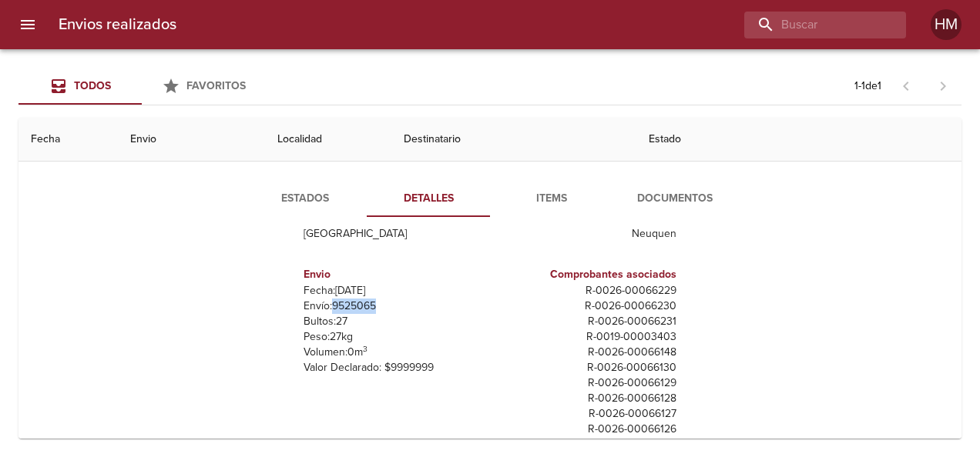
scroll to position [0, 0]
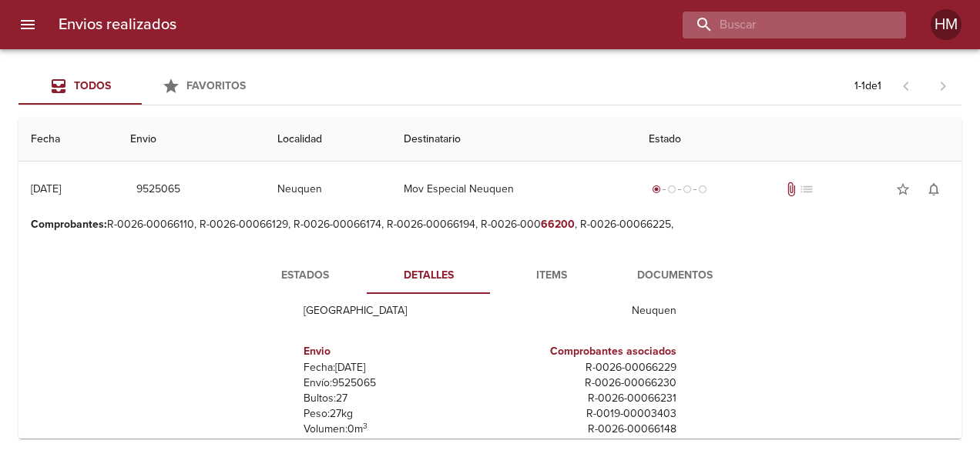
click at [796, 29] on input "buscar" at bounding box center [780, 25] width 197 height 27
type input "ZANELLATO"
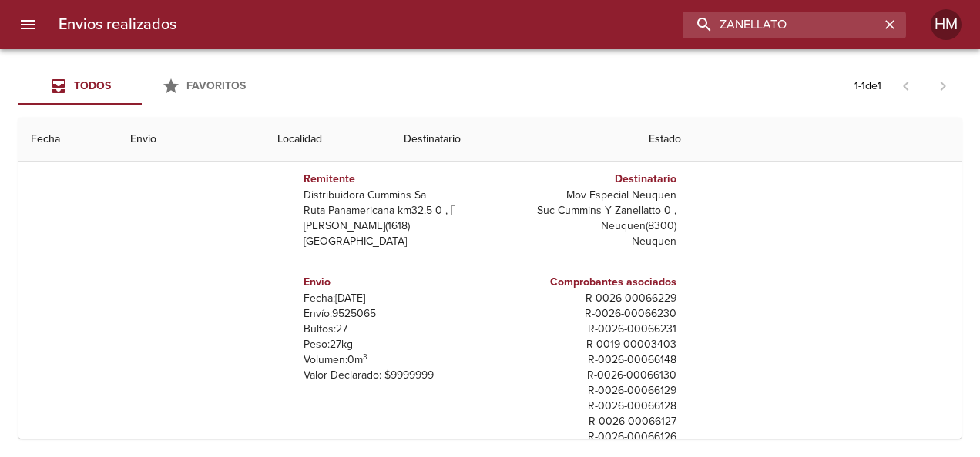
scroll to position [77, 0]
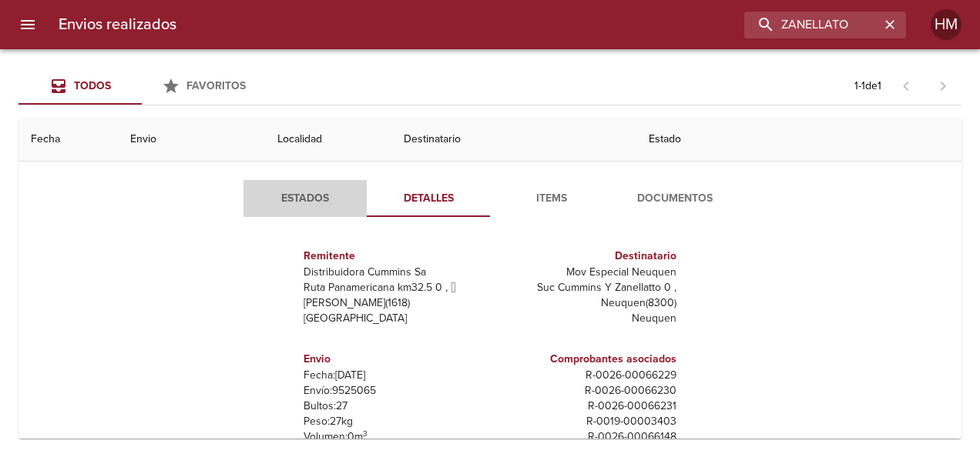
click at [330, 203] on span "Estados" at bounding box center [305, 198] width 105 height 19
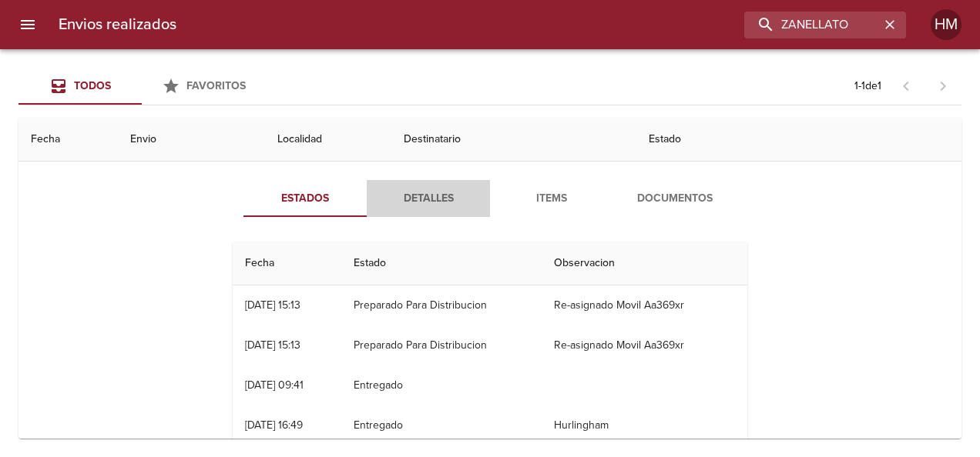
click at [440, 204] on span "Detalles" at bounding box center [428, 198] width 105 height 19
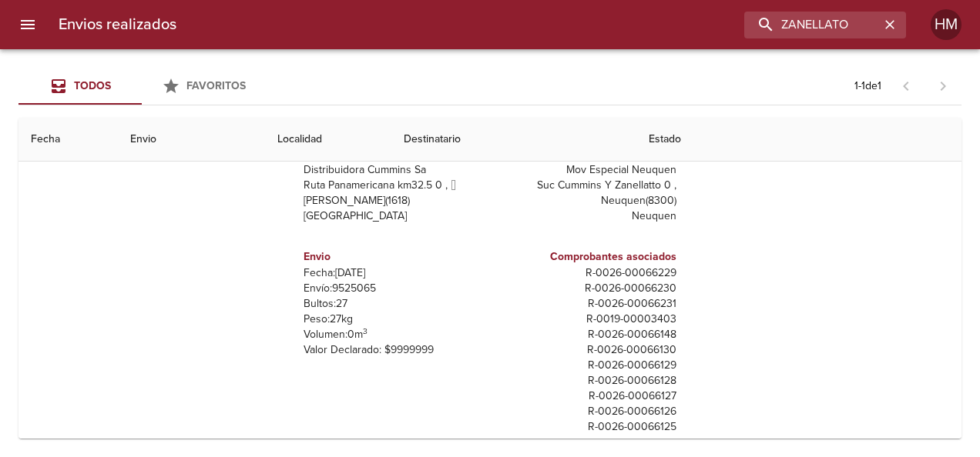
scroll to position [194, 0]
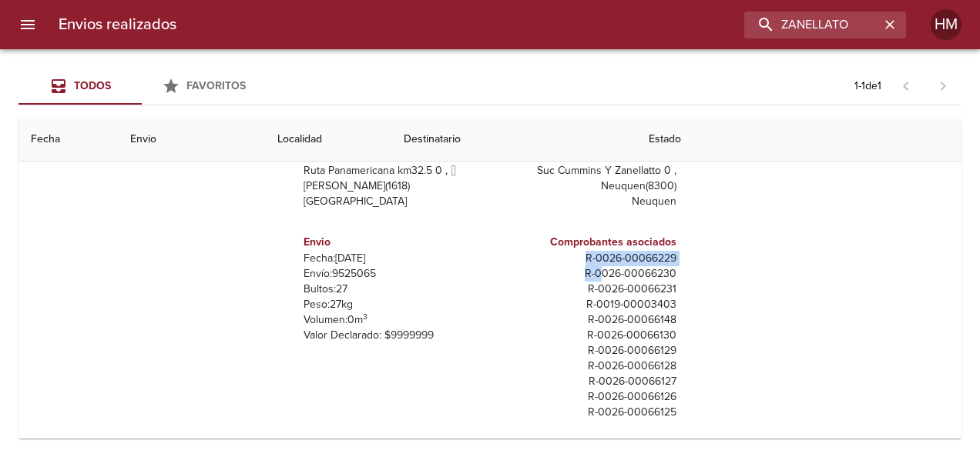
drag, startPoint x: 576, startPoint y: 259, endPoint x: 591, endPoint y: 271, distance: 19.7
click at [596, 290] on p "R - 0026 - 00066231" at bounding box center [586, 289] width 180 height 15
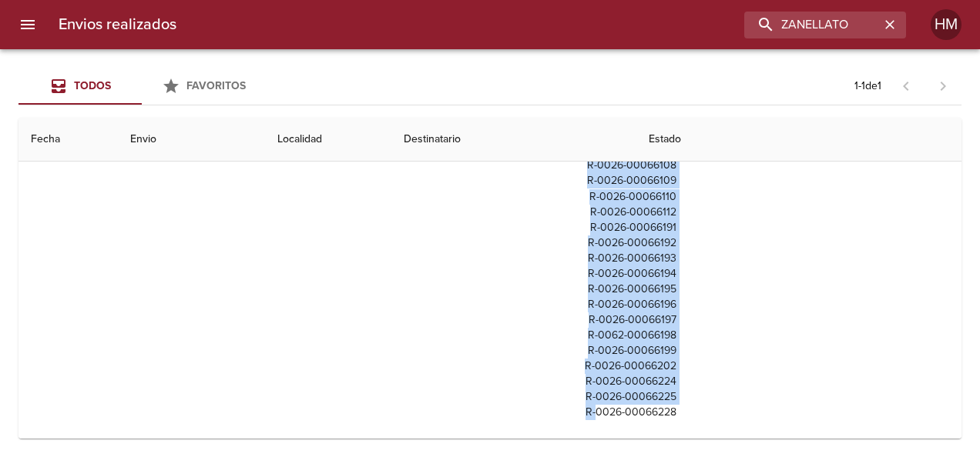
scroll to position [611, 0]
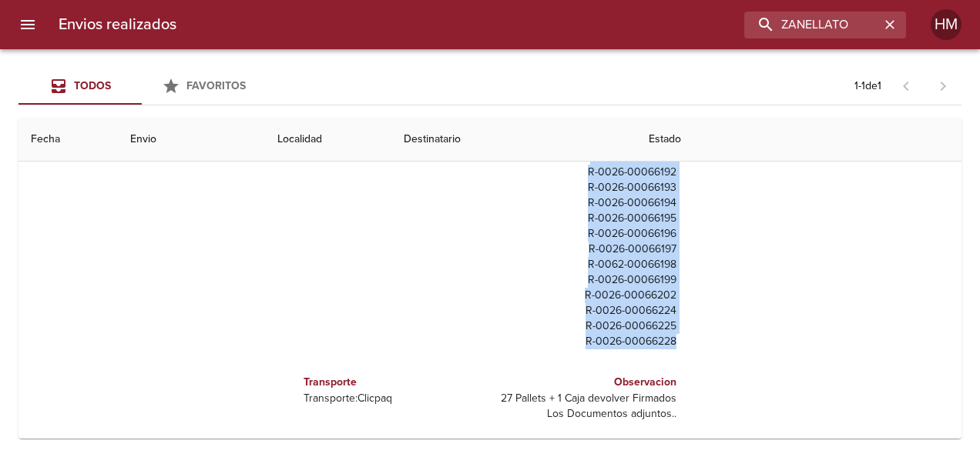
drag, startPoint x: 572, startPoint y: 258, endPoint x: 673, endPoint y: 353, distance: 138.4
click at [673, 353] on div "Remitente Distribuidora [PERSON_NAME] Ruta Panamericana km32.5 0 ,   [PERSON_NA…" at bounding box center [489, 266] width 527 height 308
drag, startPoint x: 673, startPoint y: 353, endPoint x: 693, endPoint y: 189, distance: 165.2
click at [693, 189] on div "Remitente Distribuidora [PERSON_NAME] Ruta Panamericana km32.5 0 ,   [PERSON_NA…" at bounding box center [489, 266] width 527 height 308
drag, startPoint x: 693, startPoint y: 186, endPoint x: 694, endPoint y: 199, distance: 12.3
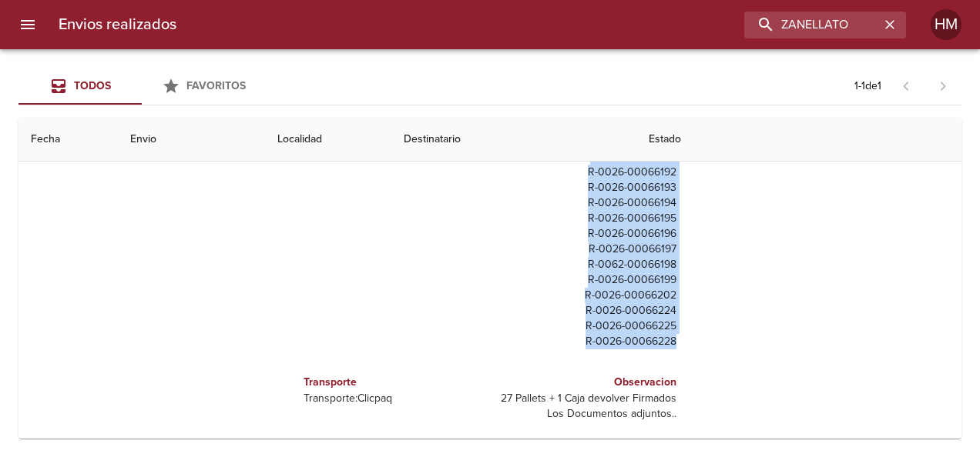
click at [693, 188] on div "Remitente Distribuidora [PERSON_NAME] Ruta Panamericana km32.5 0 ,   [PERSON_NA…" at bounding box center [489, 266] width 527 height 308
click at [793, 251] on div "Estados Detalles Items Documentos Remitente Distribuidora [PERSON_NAME] Ruta Pa…" at bounding box center [490, 242] width 918 height 394
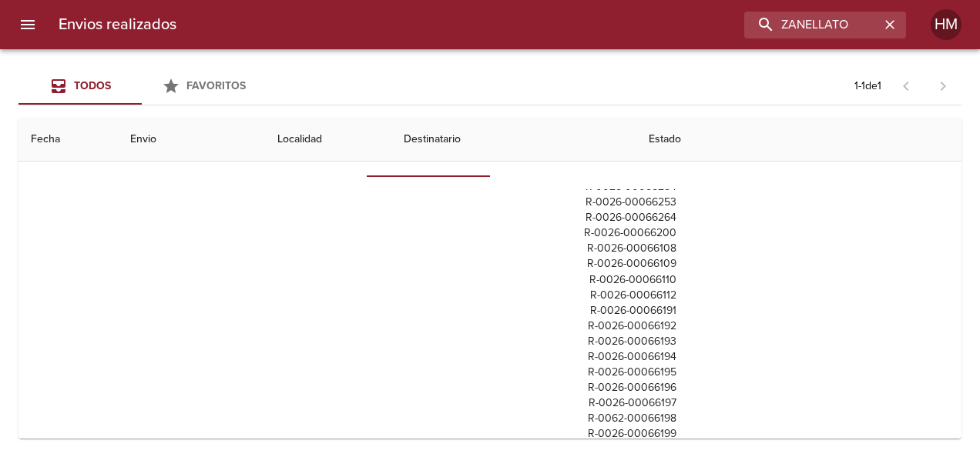
scroll to position [457, 0]
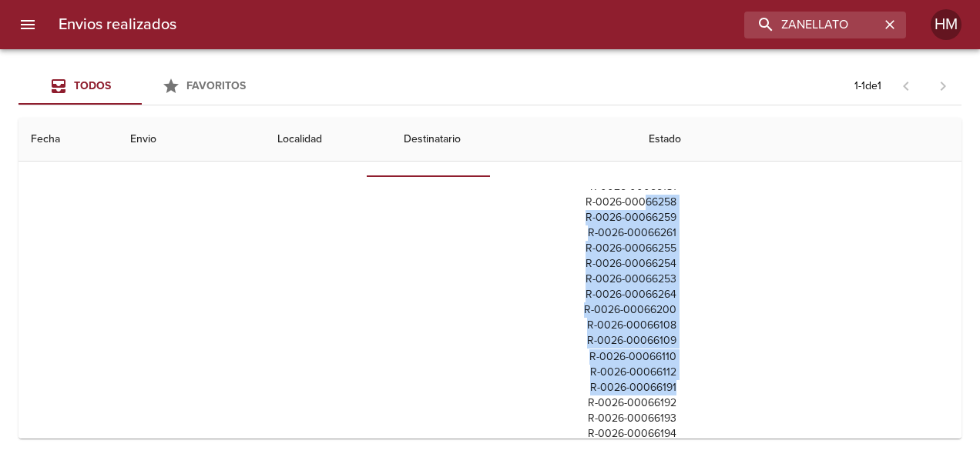
drag, startPoint x: 668, startPoint y: 386, endPoint x: 628, endPoint y: 203, distance: 186.9
click at [628, 203] on div "Comprobantes asociados R - 0026 - 00066229 R - 0026 - 00066230 R - 0026 - 00066…" at bounding box center [586, 217] width 193 height 751
drag, startPoint x: 628, startPoint y: 203, endPoint x: 681, endPoint y: 254, distance: 73.0
click at [681, 254] on div "Remitente Distribuidora [PERSON_NAME] Ruta Panamericana km32.5 0 ,   [PERSON_NA…" at bounding box center [489, 343] width 527 height 308
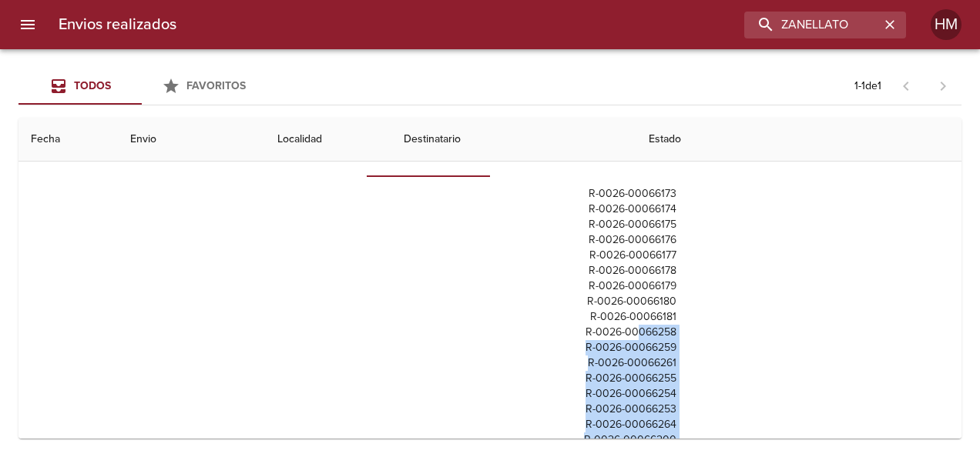
scroll to position [303, 0]
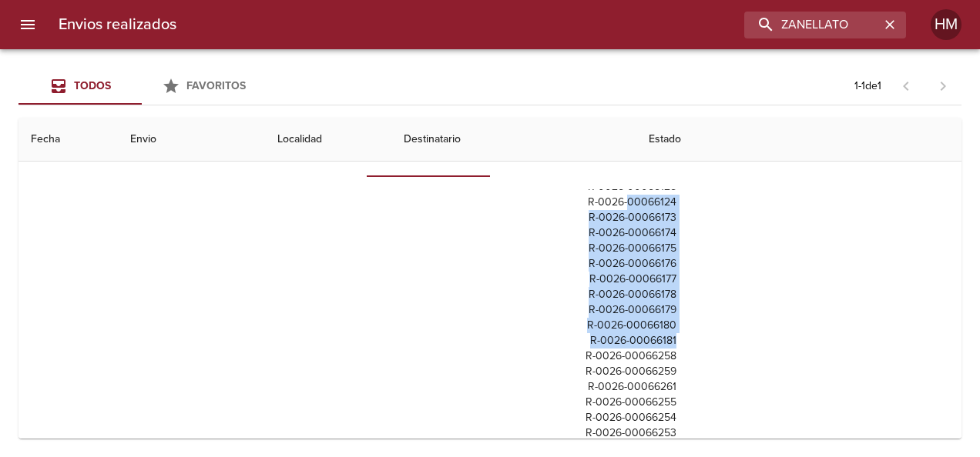
drag, startPoint x: 668, startPoint y: 342, endPoint x: 618, endPoint y: 206, distance: 145.5
click at [618, 206] on div "Comprobantes asociados R - 0026 - 00066229 R - 0026 - 00066230 R - 0026 - 00066…" at bounding box center [586, 371] width 193 height 751
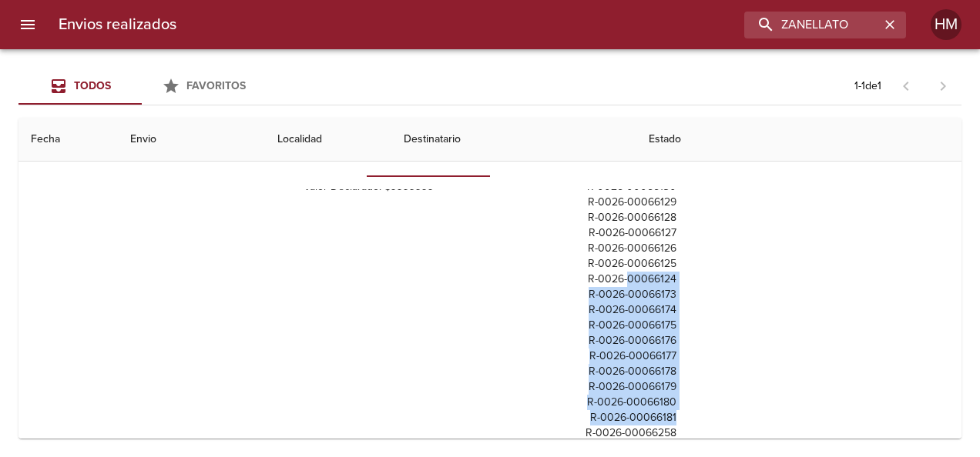
scroll to position [149, 0]
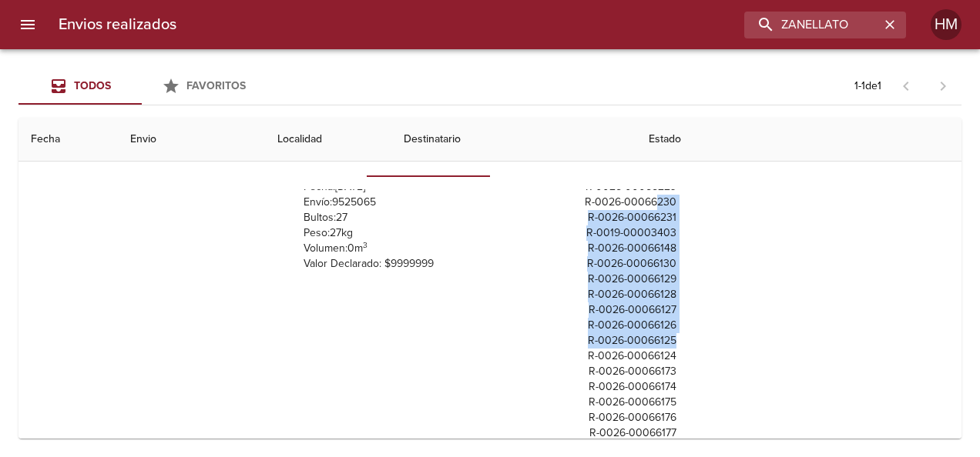
drag, startPoint x: 665, startPoint y: 339, endPoint x: 648, endPoint y: 206, distance: 133.5
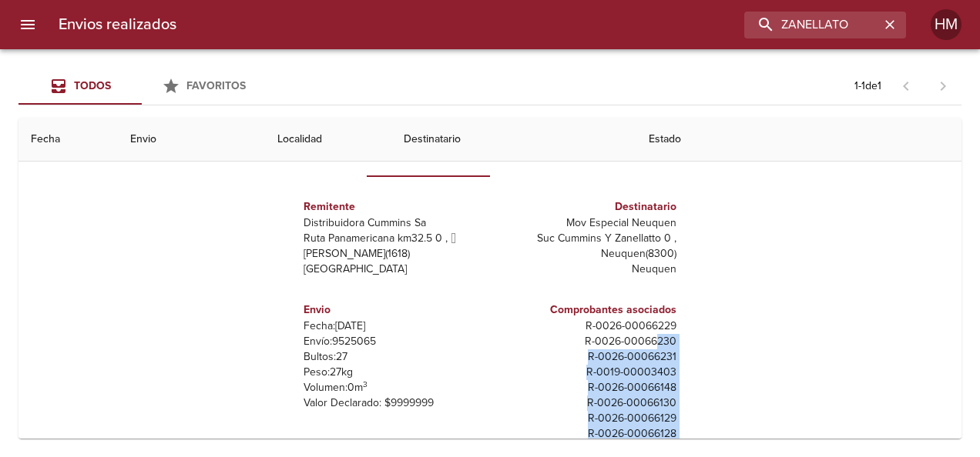
scroll to position [0, 0]
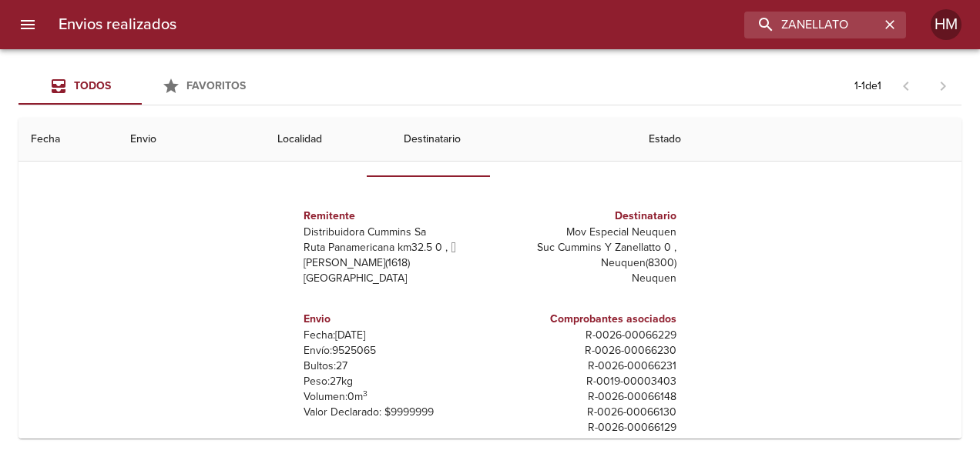
click at [778, 340] on div "Estados Detalles Items Documentos Remitente Distribuidora [PERSON_NAME] Ruta Pa…" at bounding box center [490, 319] width 918 height 394
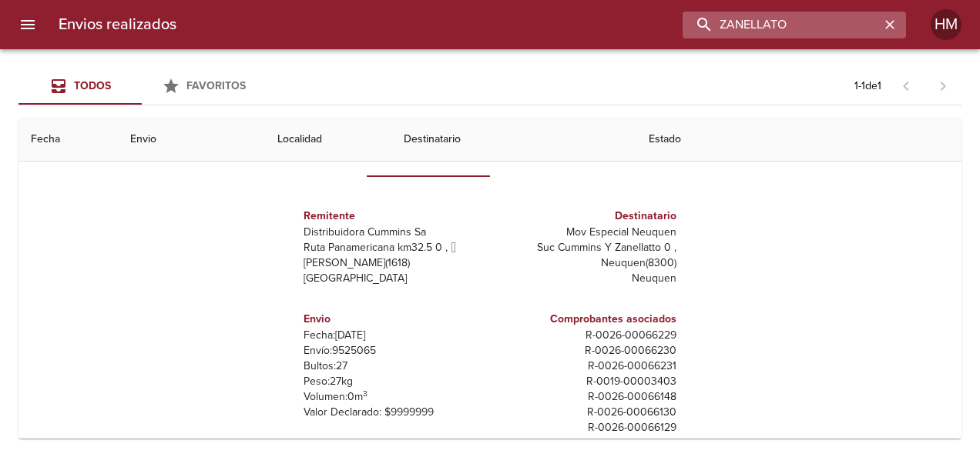
click at [832, 20] on input "ZANELLATO" at bounding box center [780, 25] width 197 height 27
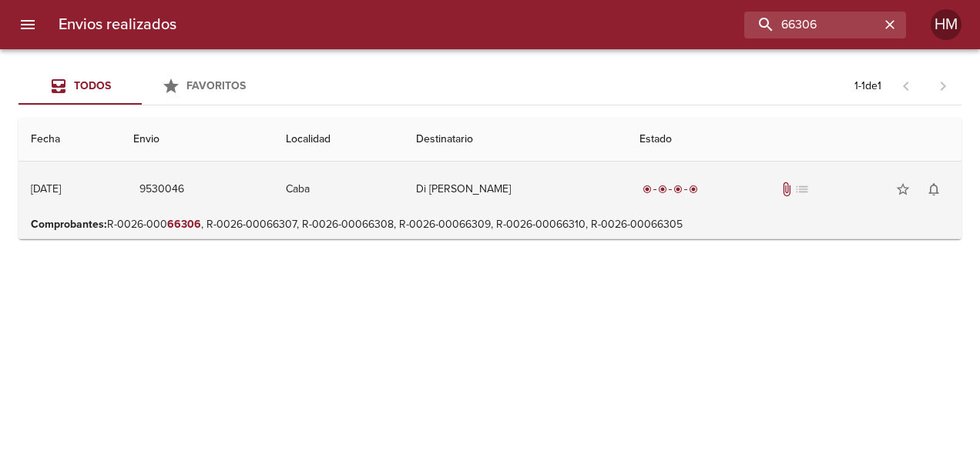
click at [558, 201] on td "Di [PERSON_NAME]" at bounding box center [515, 189] width 223 height 55
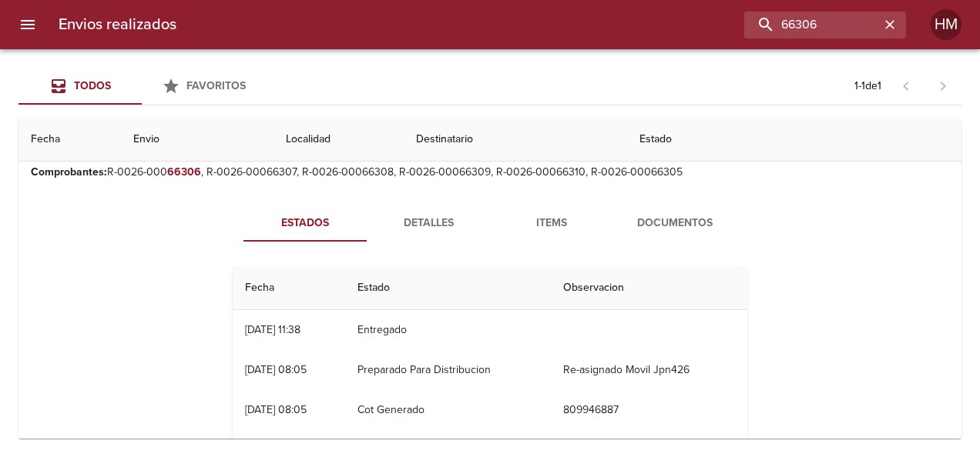
scroll to position [77, 0]
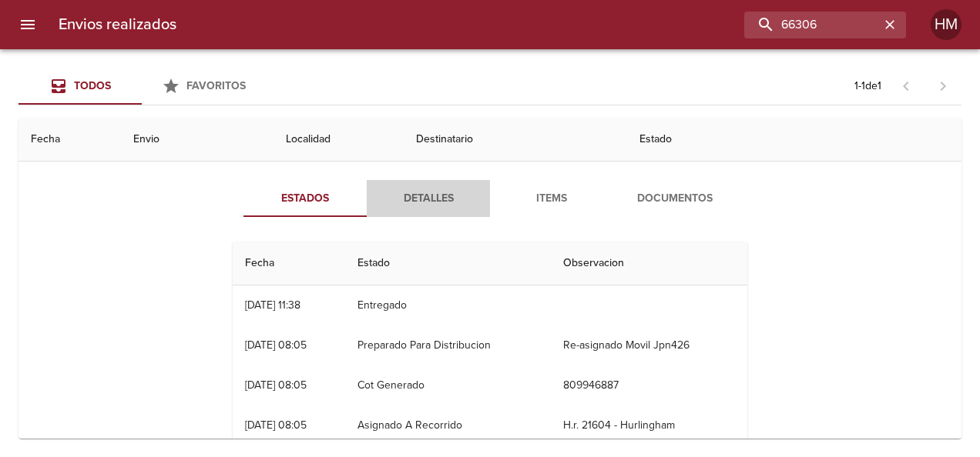
click at [412, 206] on span "Detalles" at bounding box center [428, 198] width 105 height 19
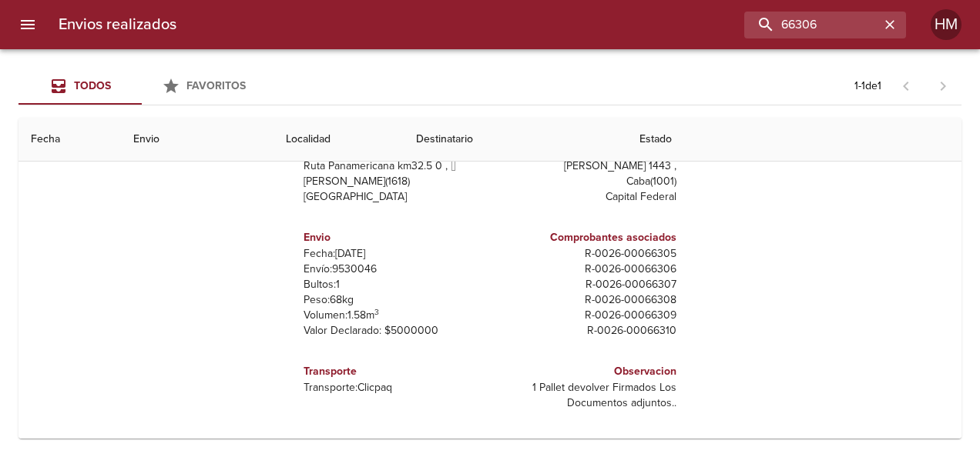
scroll to position [194, 0]
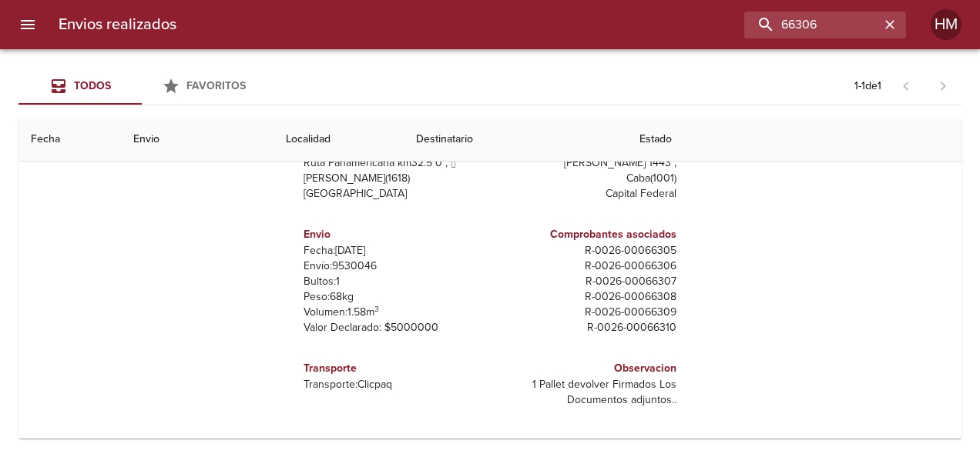
click at [359, 264] on p "Envío: 9530046" at bounding box center [393, 266] width 180 height 15
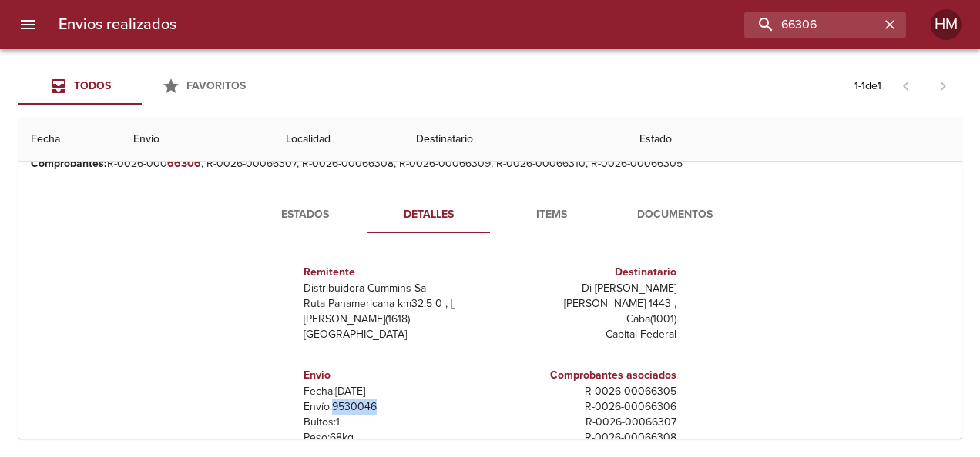
scroll to position [40, 0]
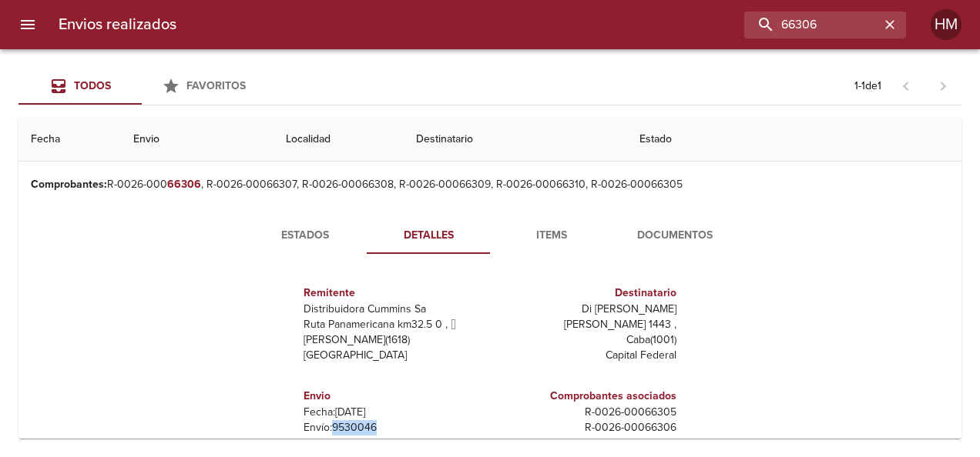
click at [309, 229] on span "Estados" at bounding box center [305, 235] width 105 height 19
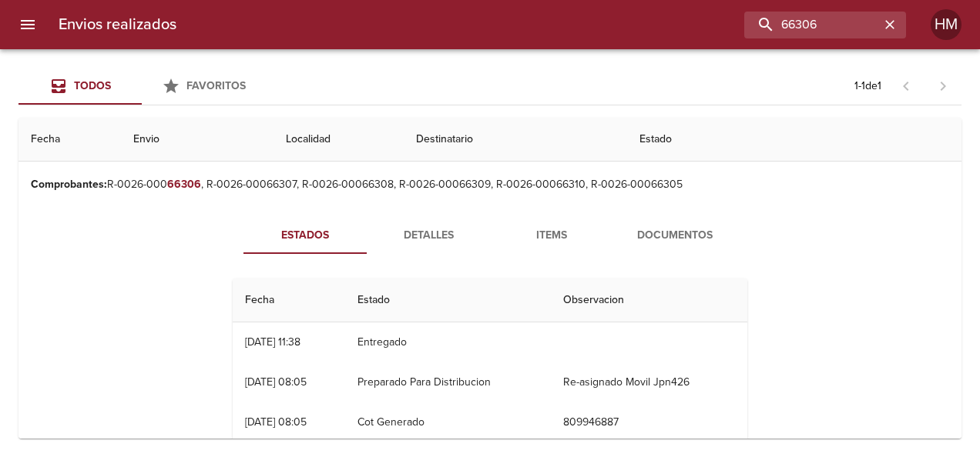
click at [414, 231] on span "Detalles" at bounding box center [428, 235] width 105 height 19
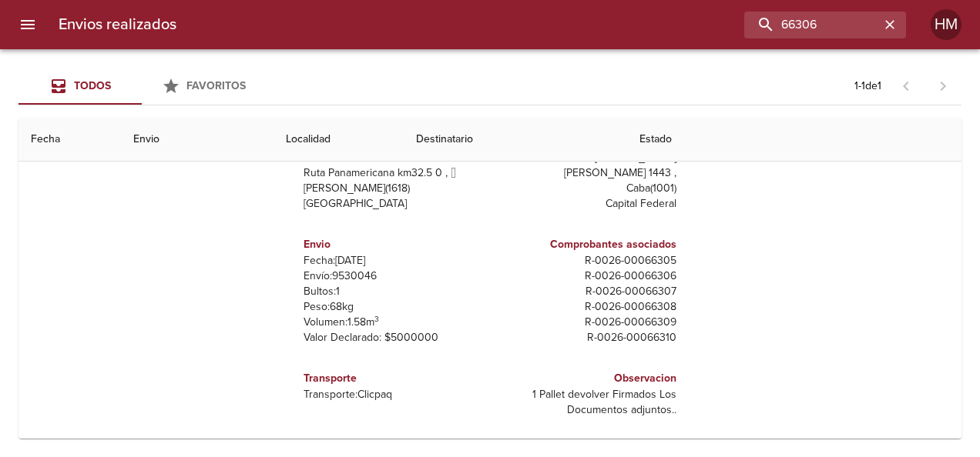
scroll to position [194, 0]
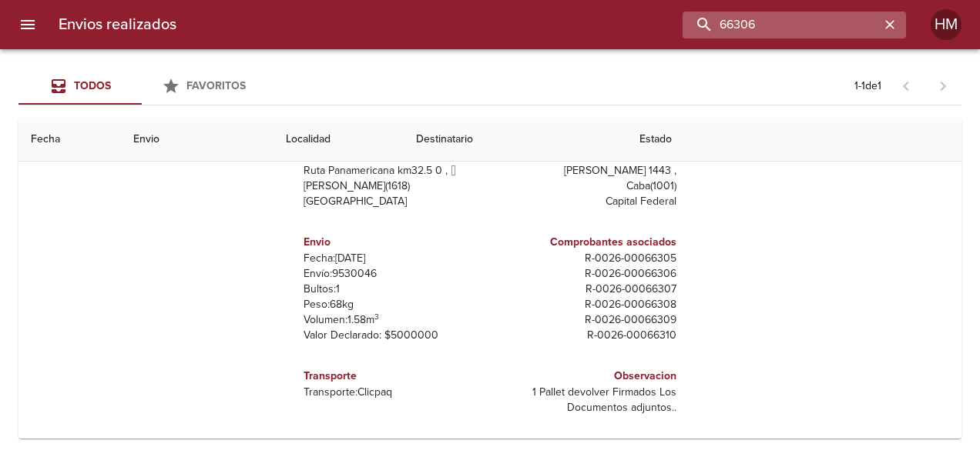
click at [849, 34] on input "66306" at bounding box center [780, 25] width 197 height 27
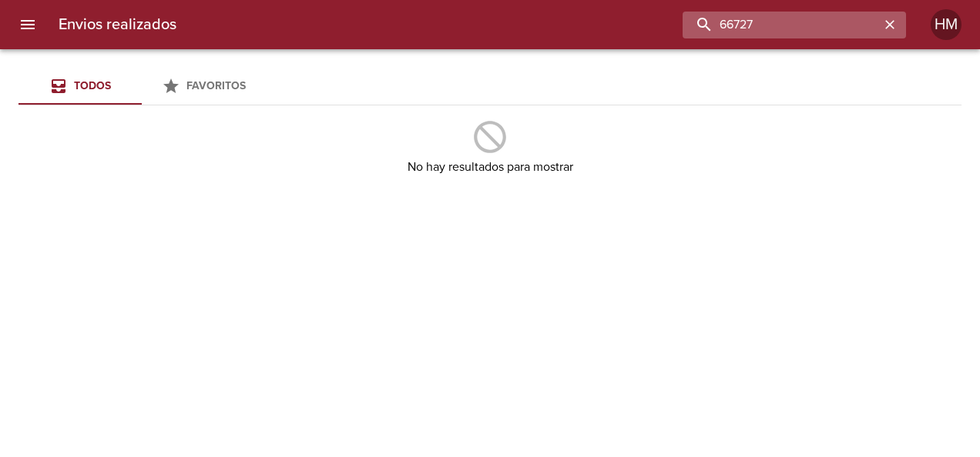
click at [786, 29] on input "66727" at bounding box center [780, 25] width 197 height 27
click at [812, 20] on input "66732" at bounding box center [780, 25] width 197 height 27
click at [792, 38] on input "66647" at bounding box center [780, 25] width 197 height 27
drag, startPoint x: 790, startPoint y: 35, endPoint x: 703, endPoint y: 37, distance: 87.0
click at [703, 37] on input "66647" at bounding box center [780, 25] width 197 height 27
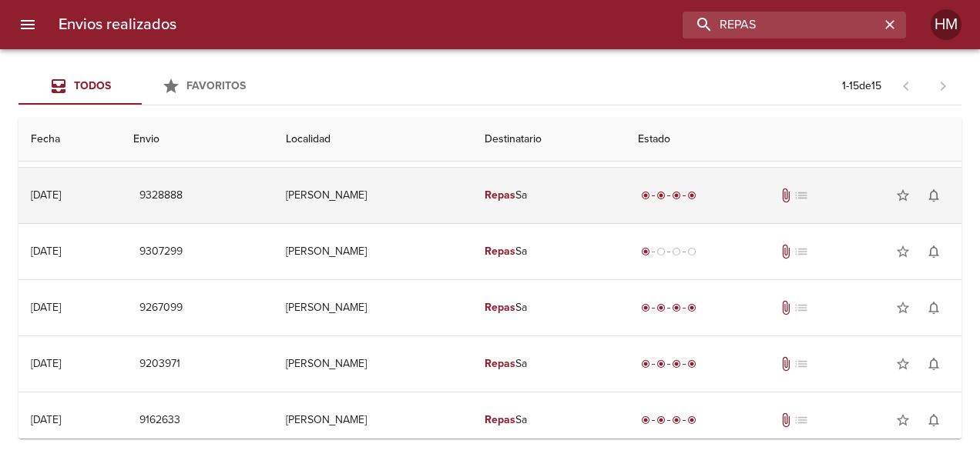
scroll to position [0, 0]
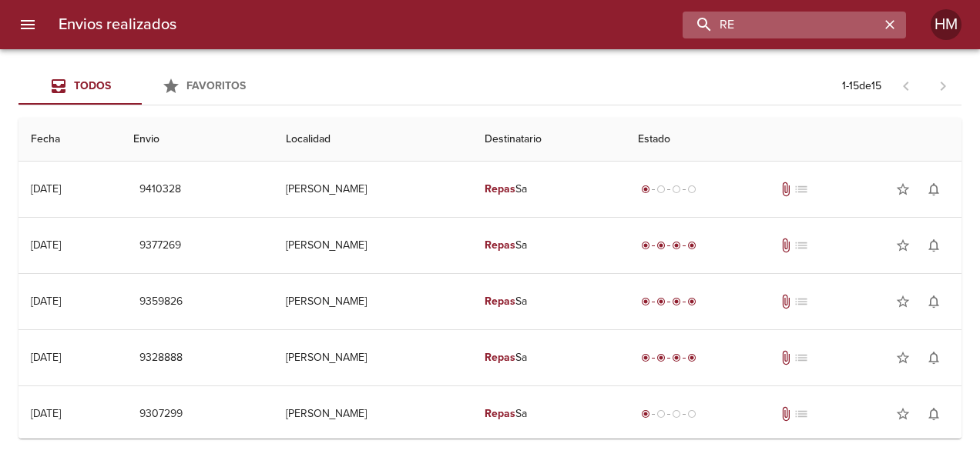
type input "R"
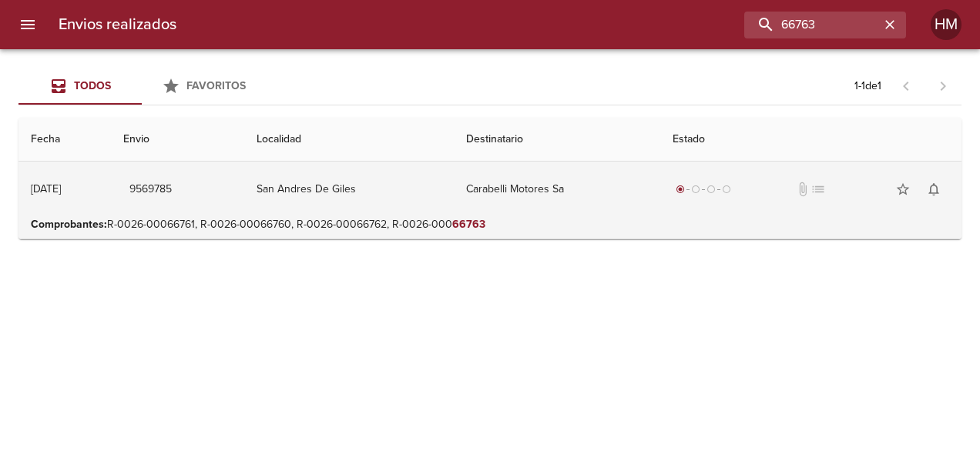
click at [453, 206] on td "San Andres De Giles" at bounding box center [348, 189] width 209 height 55
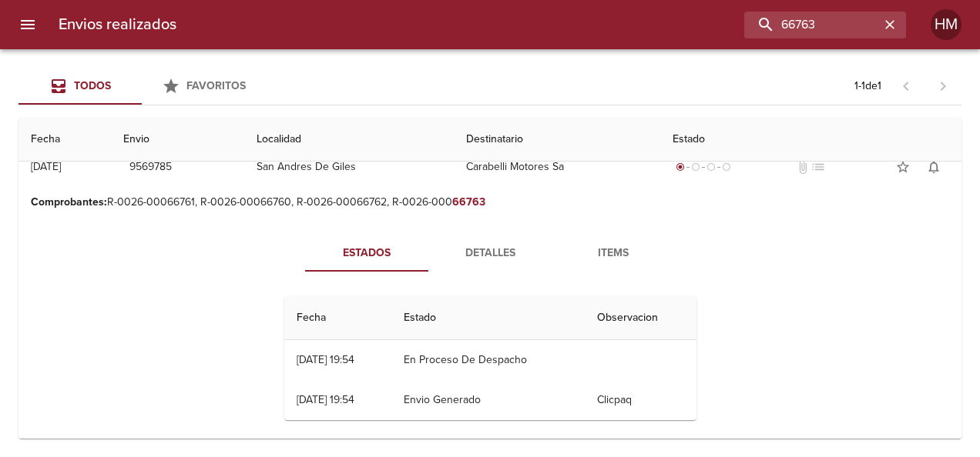
scroll to position [34, 0]
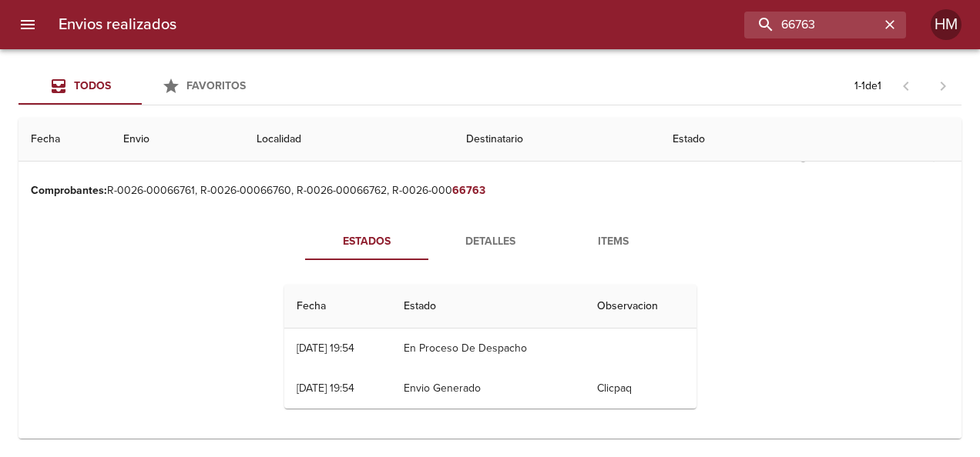
click at [474, 245] on span "Detalles" at bounding box center [489, 242] width 105 height 19
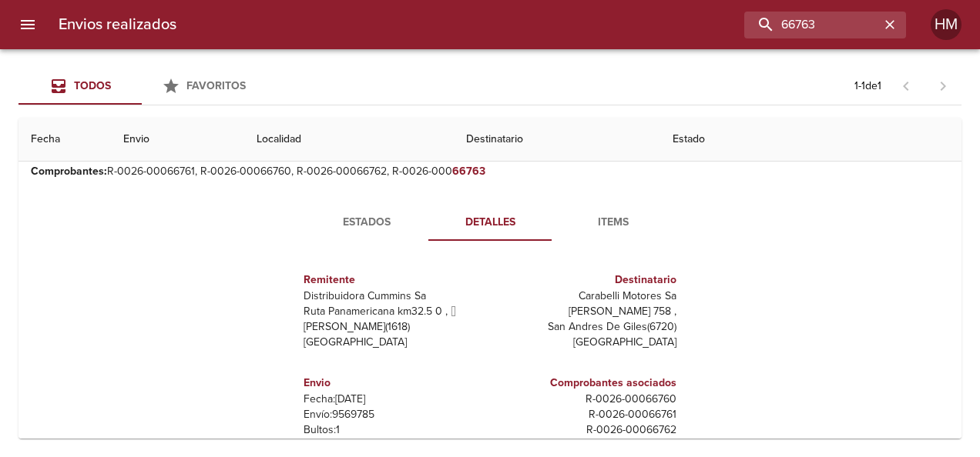
scroll to position [77, 0]
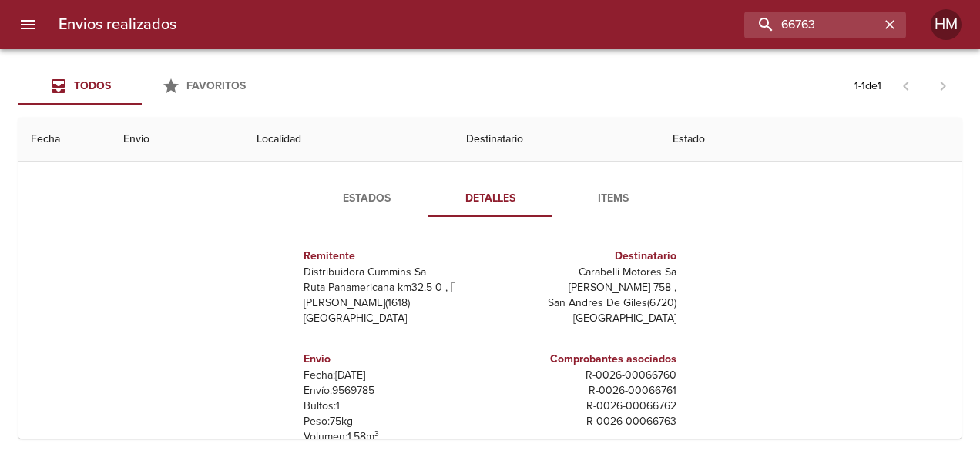
click at [353, 389] on p "Envío: 9569785" at bounding box center [393, 391] width 180 height 15
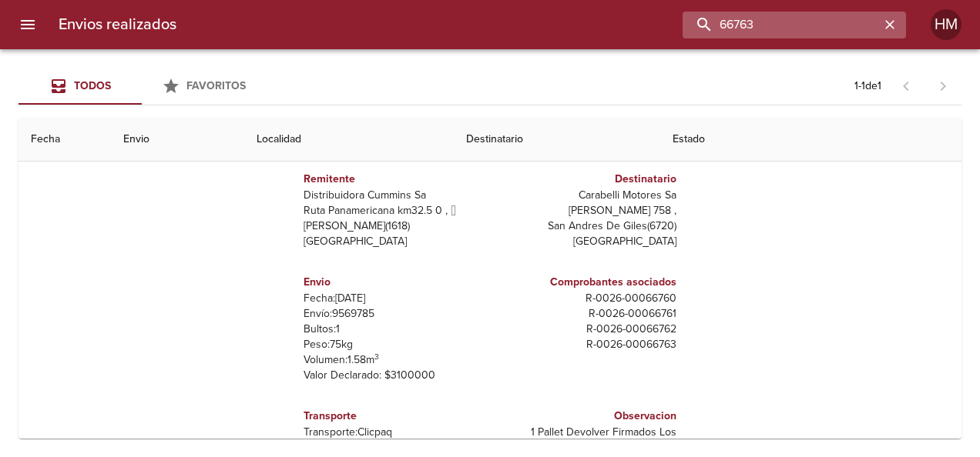
click at [821, 22] on input "66763" at bounding box center [780, 25] width 197 height 27
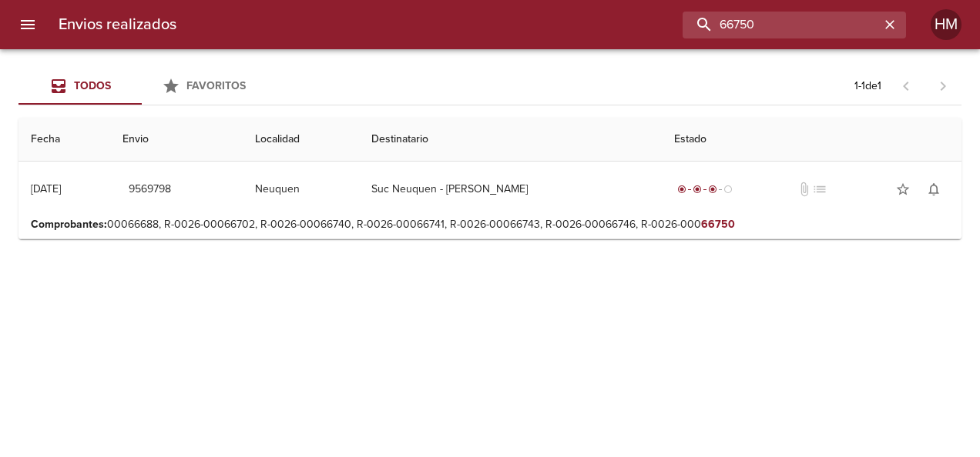
scroll to position [0, 0]
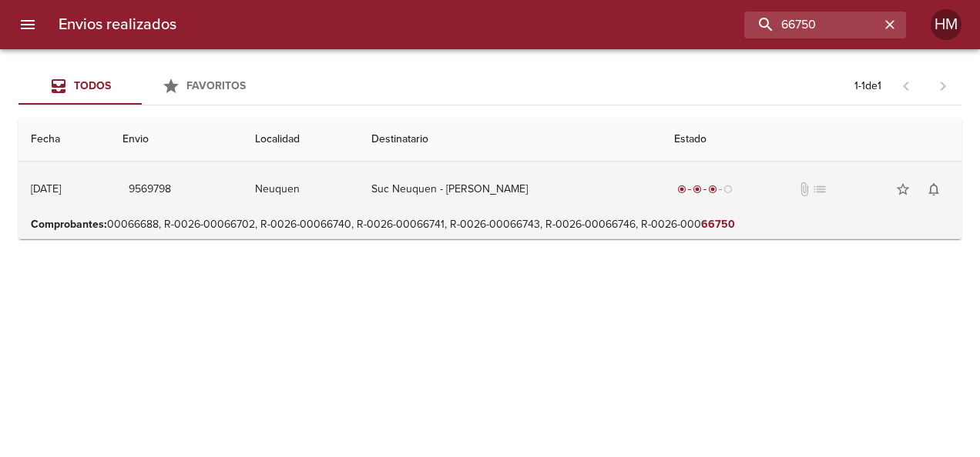
click at [562, 185] on td "Suc Neuquen - [PERSON_NAME]" at bounding box center [510, 189] width 303 height 55
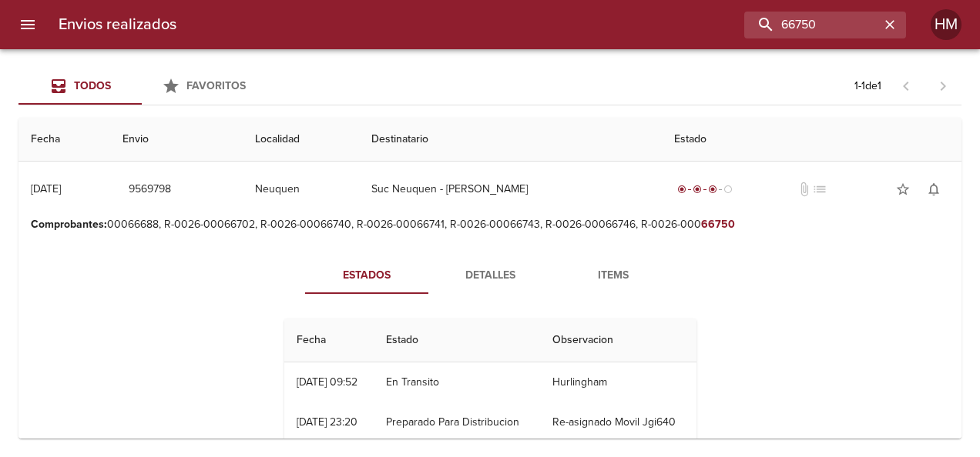
click at [459, 276] on span "Detalles" at bounding box center [489, 275] width 105 height 19
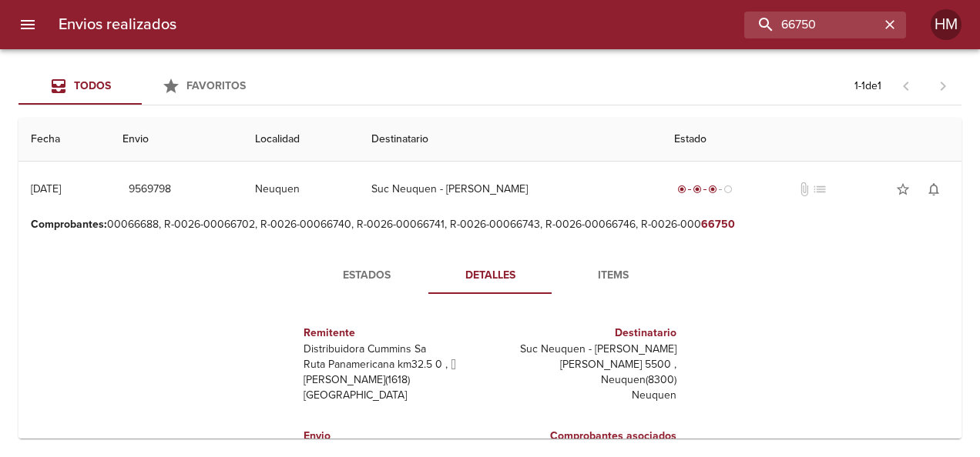
scroll to position [154, 0]
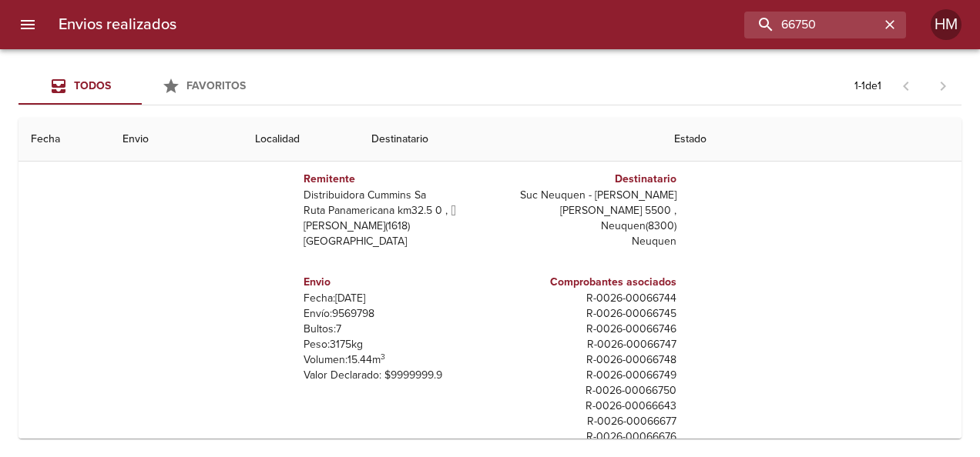
click at [353, 311] on p "Envío: 9569798" at bounding box center [393, 313] width 180 height 15
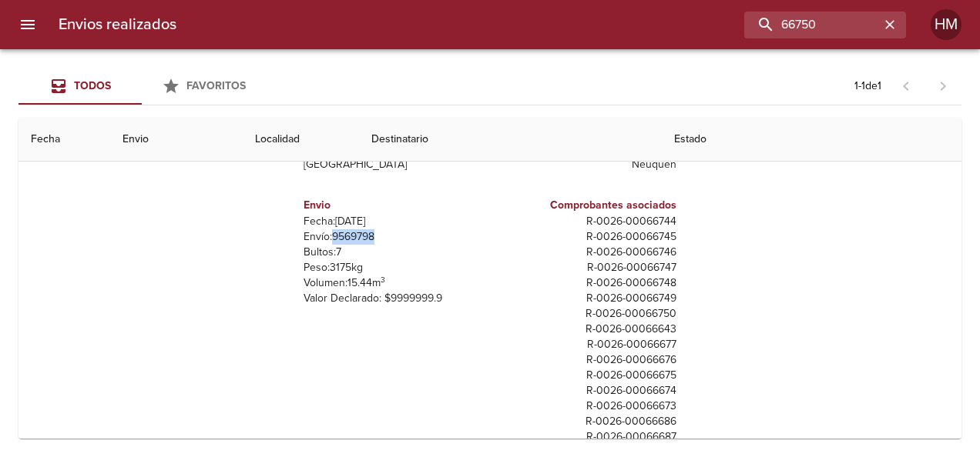
click at [352, 234] on p "Envío: 9569798" at bounding box center [393, 236] width 180 height 15
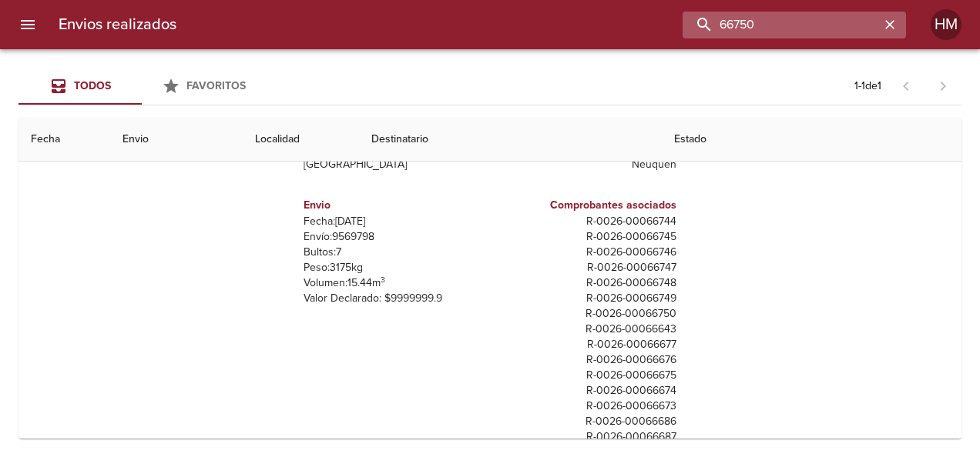
click at [836, 28] on input "66750" at bounding box center [780, 25] width 197 height 27
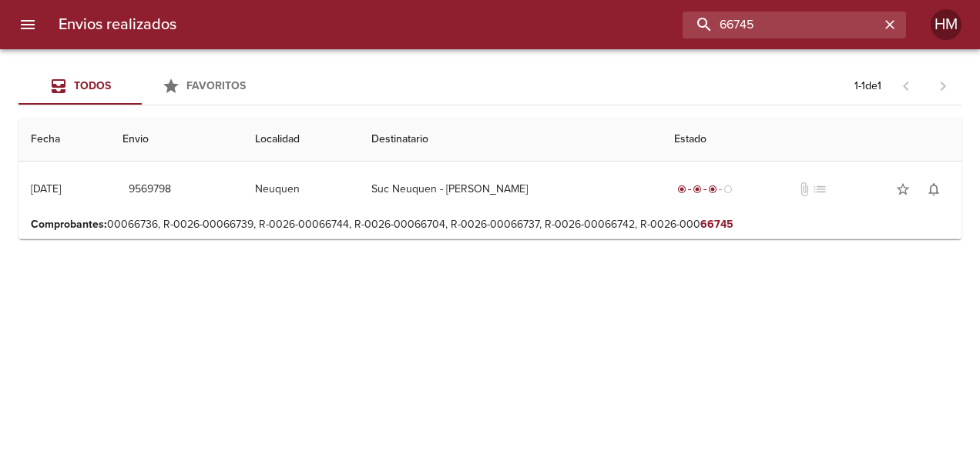
scroll to position [0, 0]
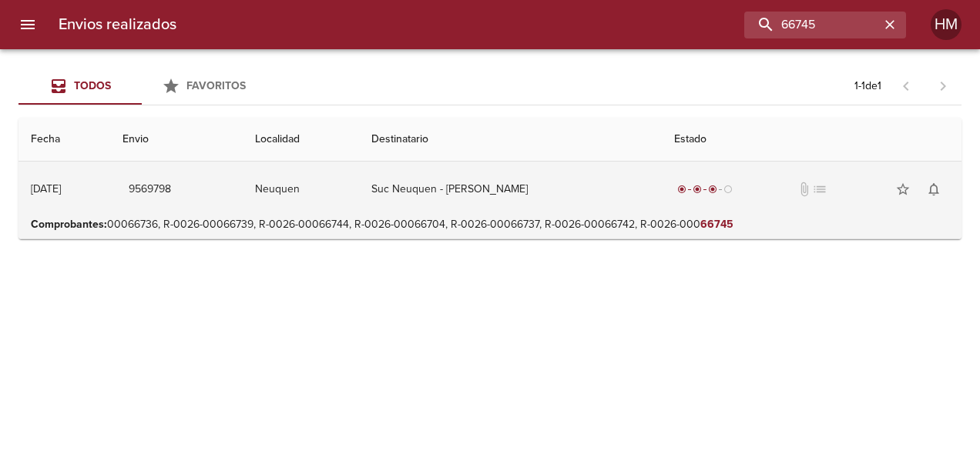
click at [574, 182] on td "Suc Neuquen - [PERSON_NAME]" at bounding box center [510, 189] width 303 height 55
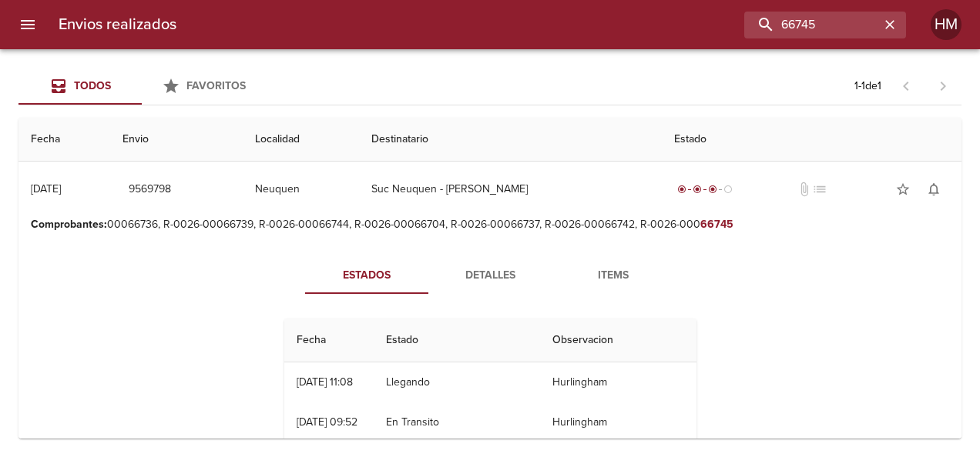
click at [470, 275] on span "Detalles" at bounding box center [489, 275] width 105 height 19
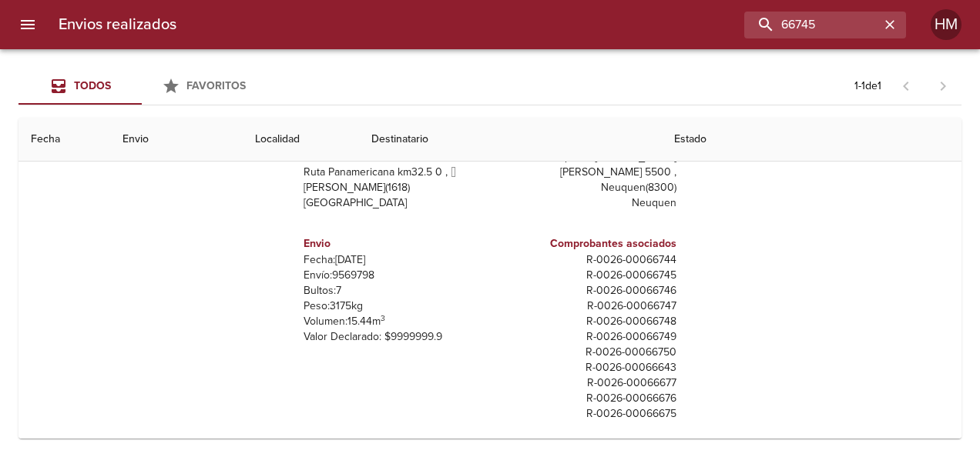
scroll to position [194, 0]
click at [347, 274] on p "Envío: 9569798" at bounding box center [393, 273] width 180 height 15
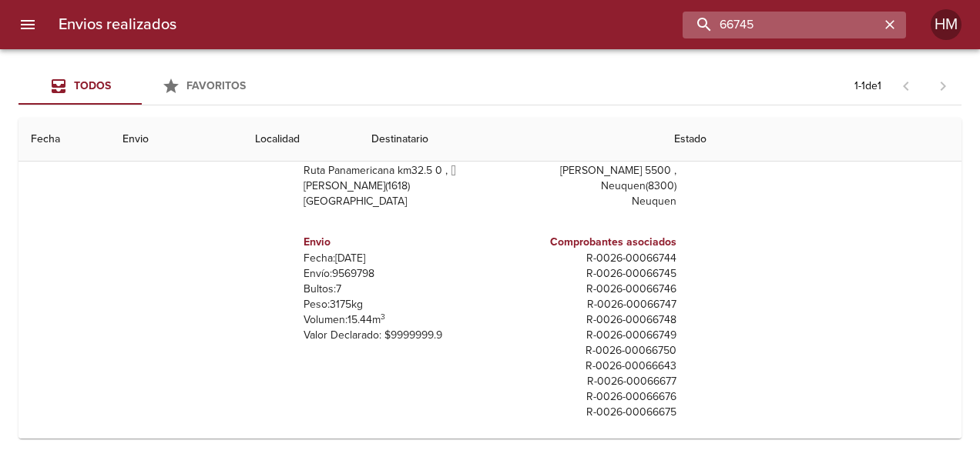
click at [832, 12] on input "66745" at bounding box center [780, 25] width 197 height 27
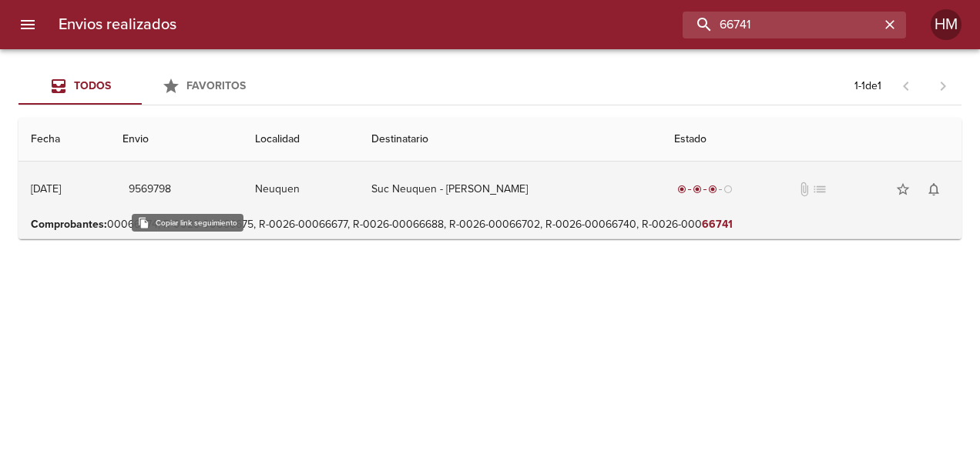
scroll to position [0, 0]
click at [592, 197] on td "Suc Neuquen - [PERSON_NAME]" at bounding box center [510, 189] width 303 height 55
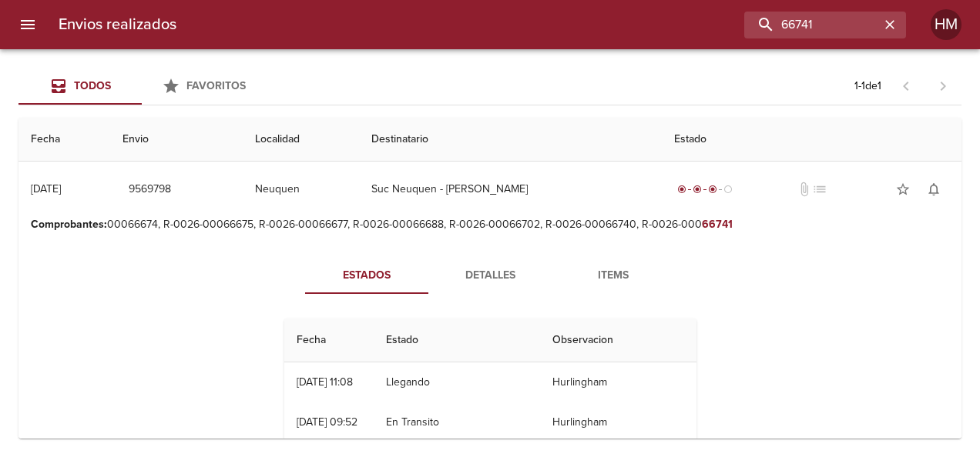
scroll to position [77, 0]
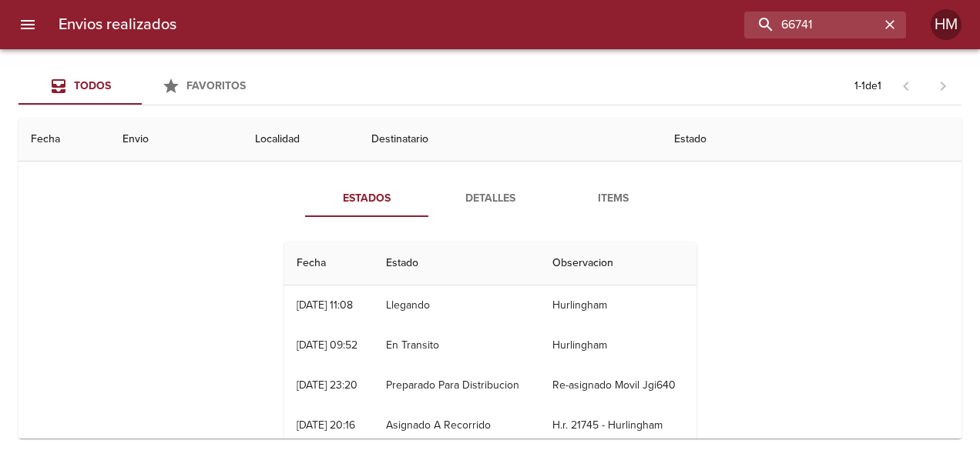
click at [502, 212] on button "Detalles" at bounding box center [489, 198] width 123 height 37
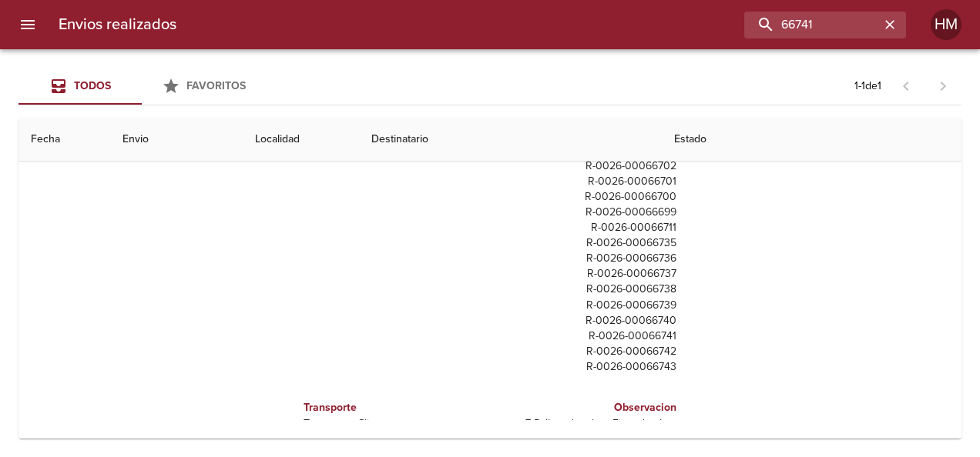
scroll to position [470, 0]
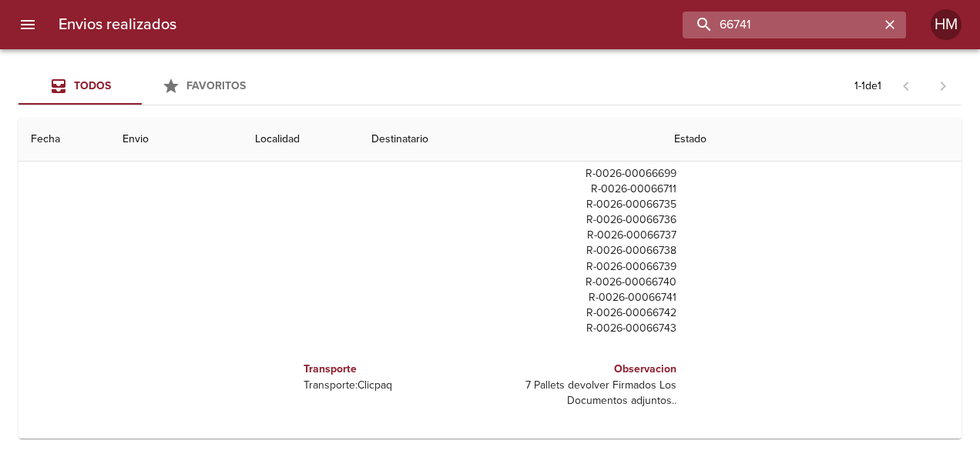
click at [845, 15] on input "66741" at bounding box center [780, 25] width 197 height 27
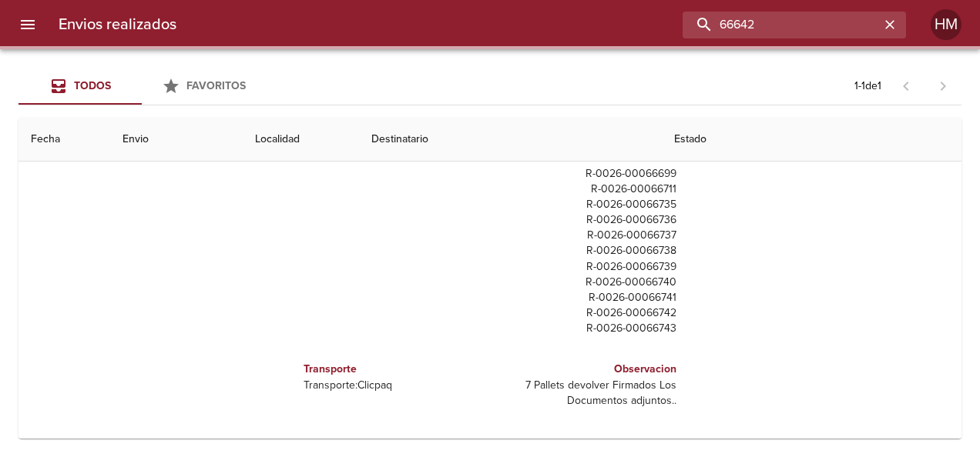
scroll to position [0, 0]
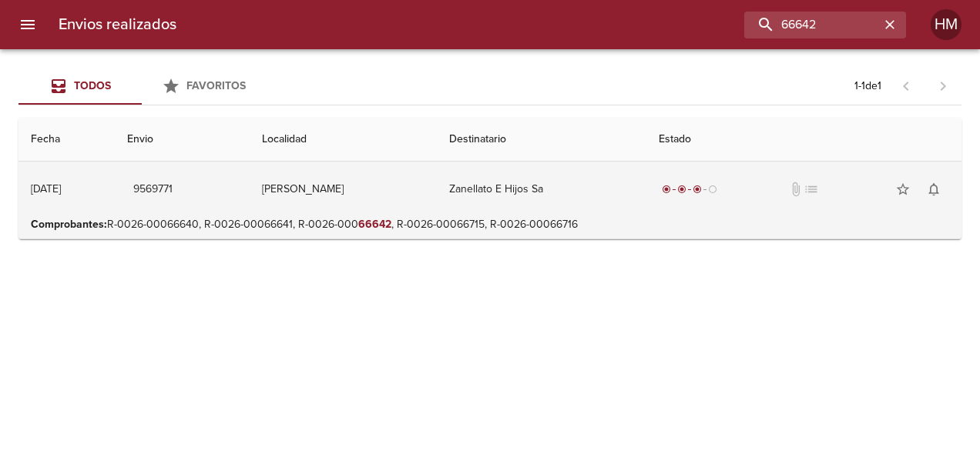
click at [610, 193] on td "Zanellato E Hijos Sa" at bounding box center [541, 189] width 209 height 55
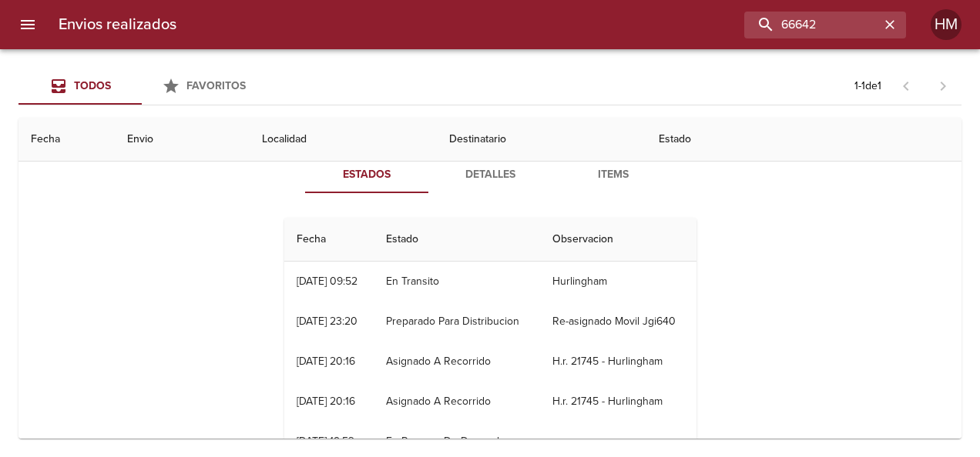
scroll to position [77, 0]
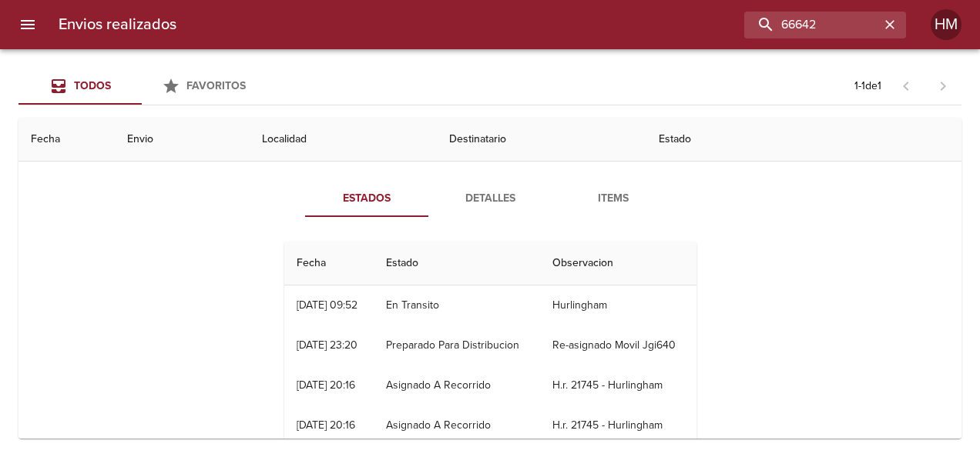
click at [471, 199] on span "Detalles" at bounding box center [489, 198] width 105 height 19
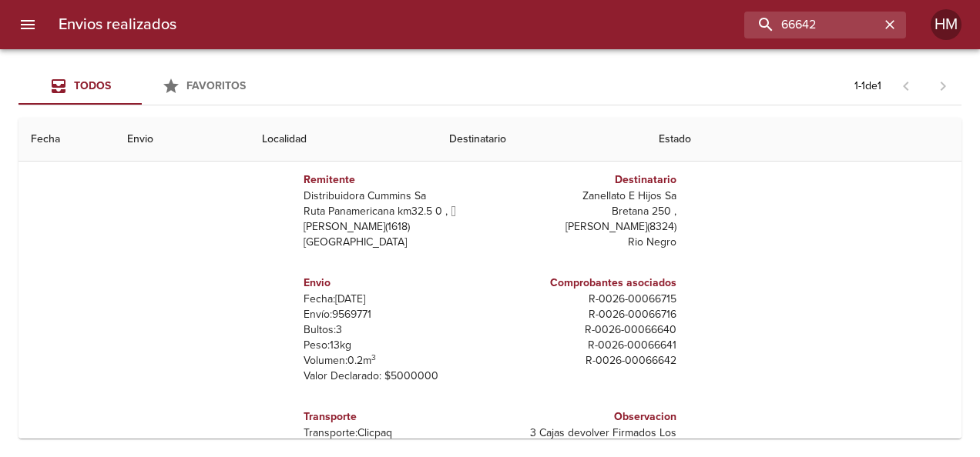
scroll to position [154, 0]
click at [357, 310] on p "Envío: 9569771" at bounding box center [393, 313] width 180 height 15
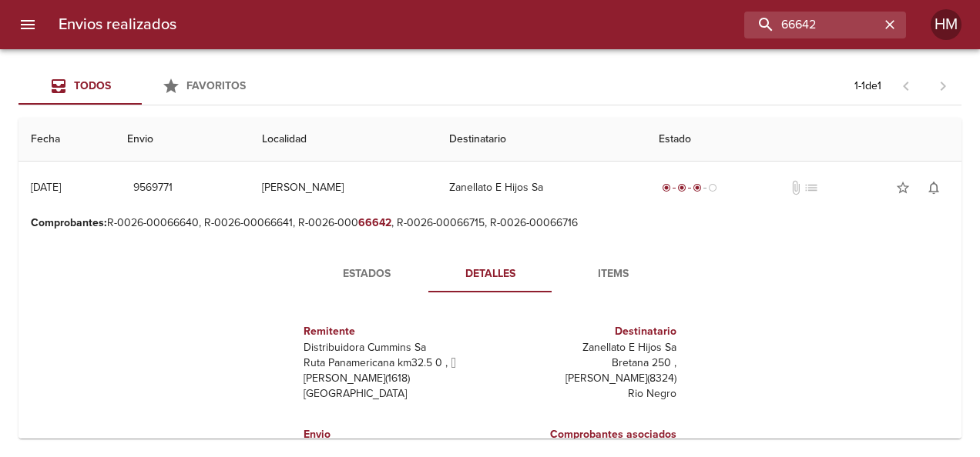
scroll to position [0, 0]
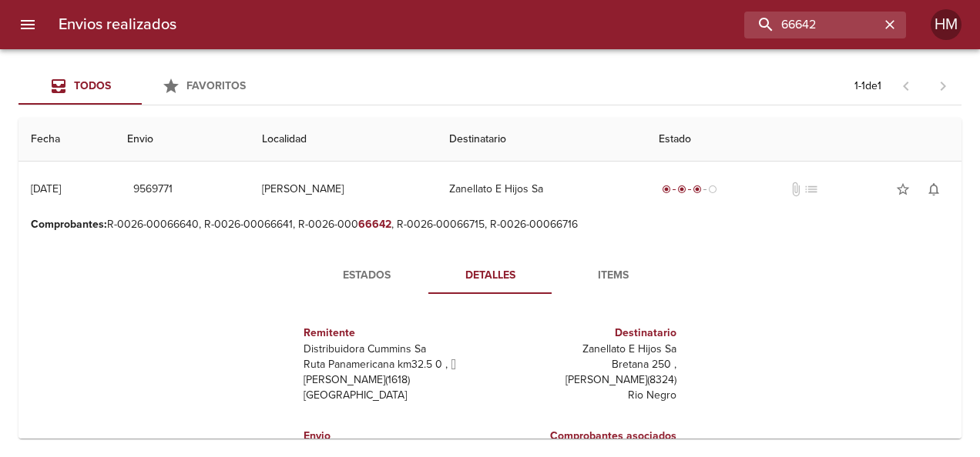
click at [363, 281] on span "Estados" at bounding box center [366, 275] width 105 height 19
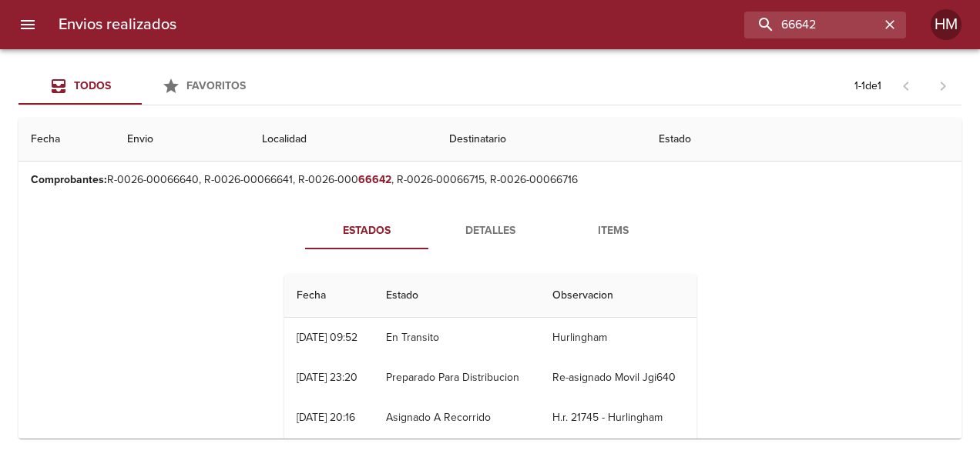
scroll to position [77, 0]
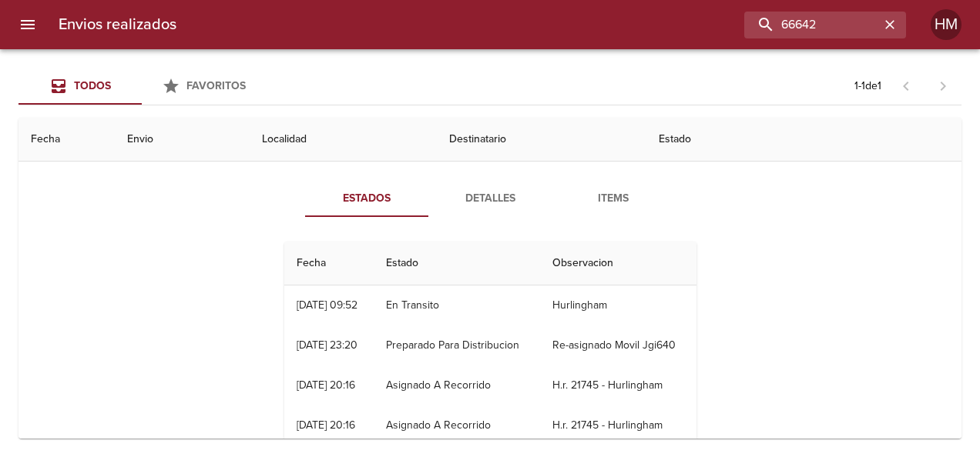
drag, startPoint x: 477, startPoint y: 194, endPoint x: 467, endPoint y: 202, distance: 12.6
click at [472, 197] on span "Detalles" at bounding box center [489, 198] width 105 height 19
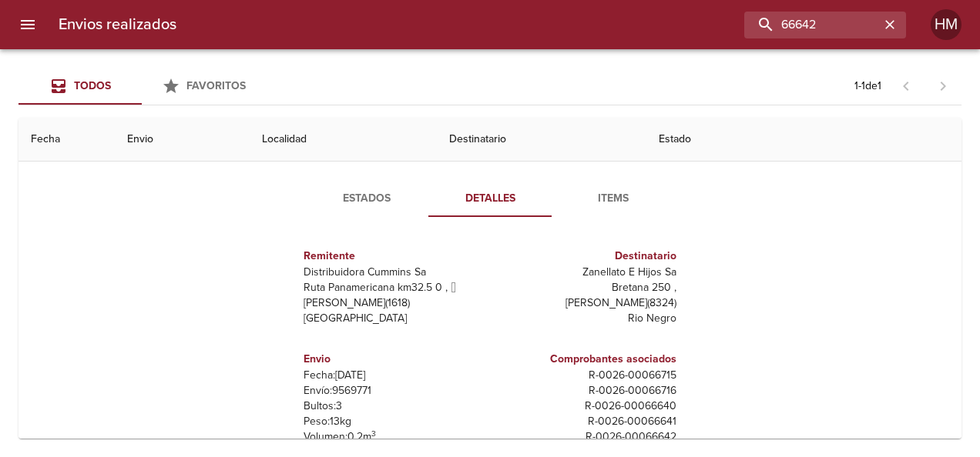
click at [345, 391] on p "Envío: 9569771" at bounding box center [393, 391] width 180 height 15
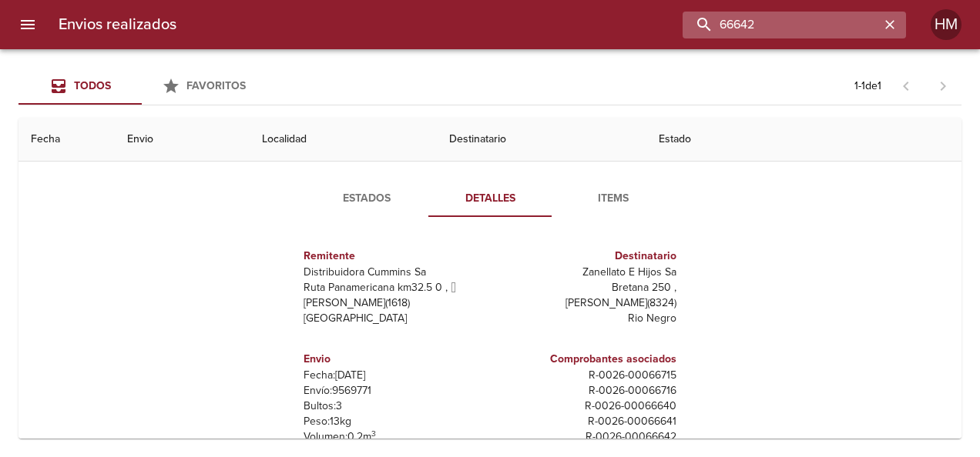
drag, startPoint x: 833, startPoint y: 22, endPoint x: 699, endPoint y: 32, distance: 134.4
click at [699, 32] on input "66642" at bounding box center [780, 25] width 197 height 27
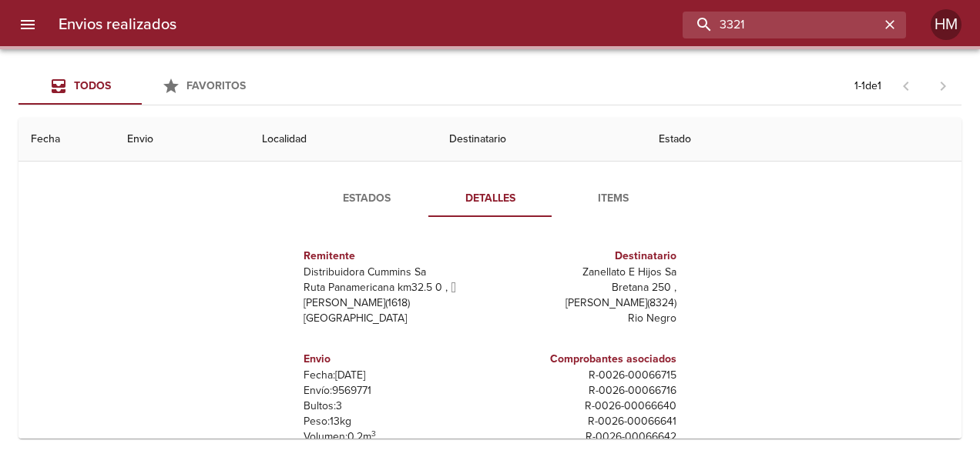
scroll to position [0, 0]
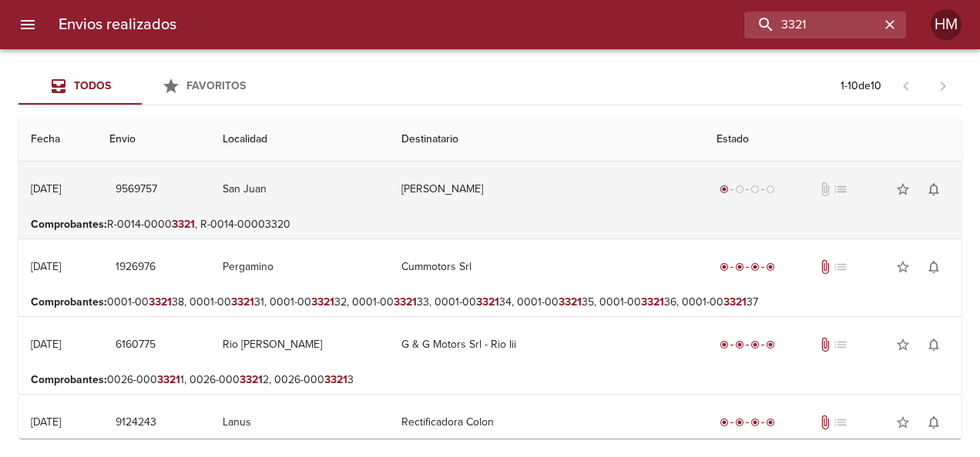
click at [417, 186] on td "[PERSON_NAME]" at bounding box center [546, 189] width 315 height 55
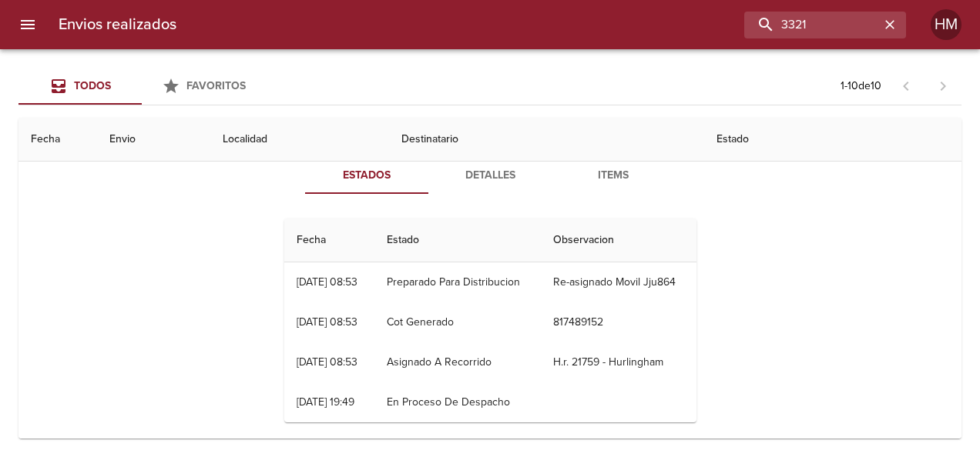
scroll to position [77, 0]
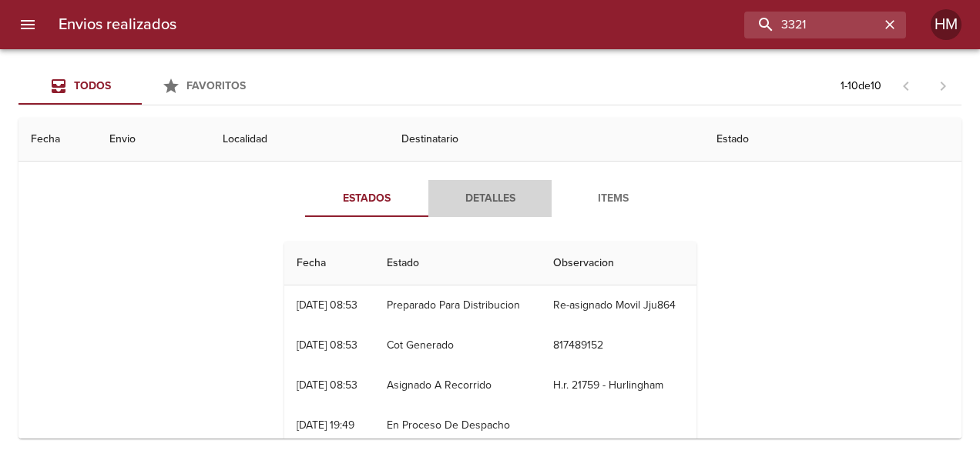
click at [471, 198] on span "Detalles" at bounding box center [489, 198] width 105 height 19
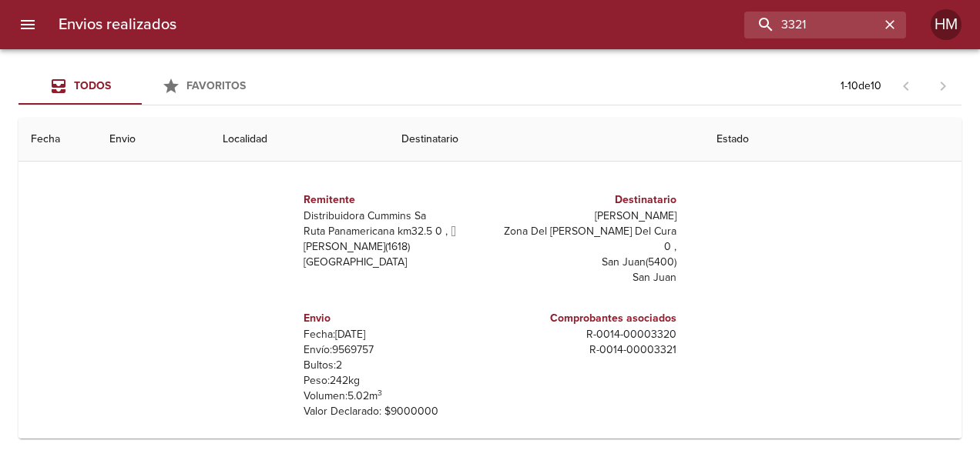
scroll to position [154, 0]
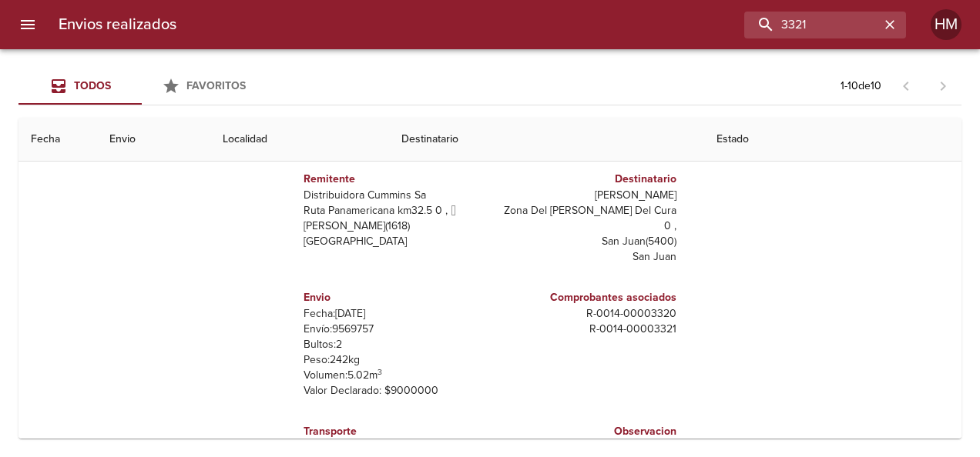
click at [339, 322] on p "Envío: 9569757" at bounding box center [393, 329] width 180 height 15
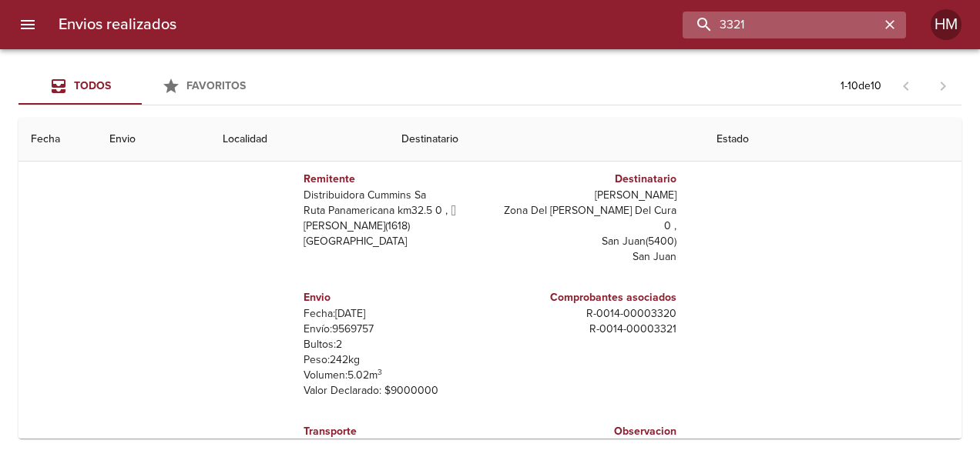
click at [819, 15] on input "3321" at bounding box center [780, 25] width 197 height 27
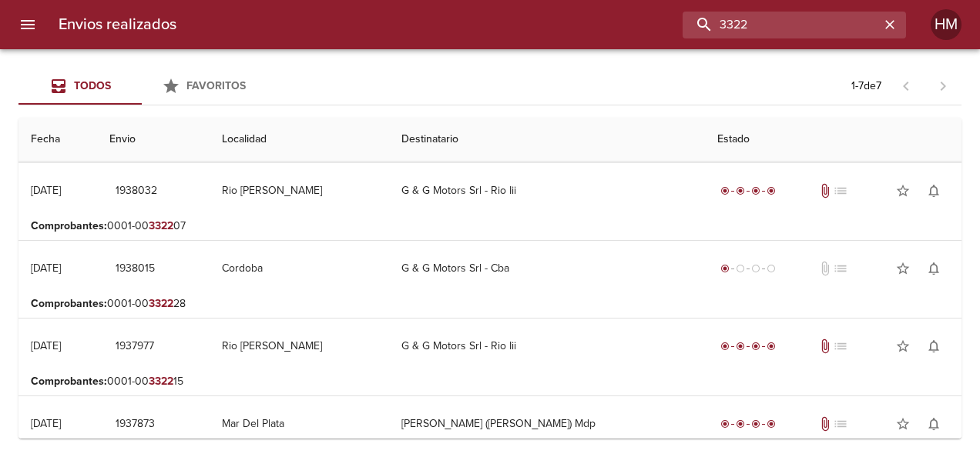
scroll to position [0, 0]
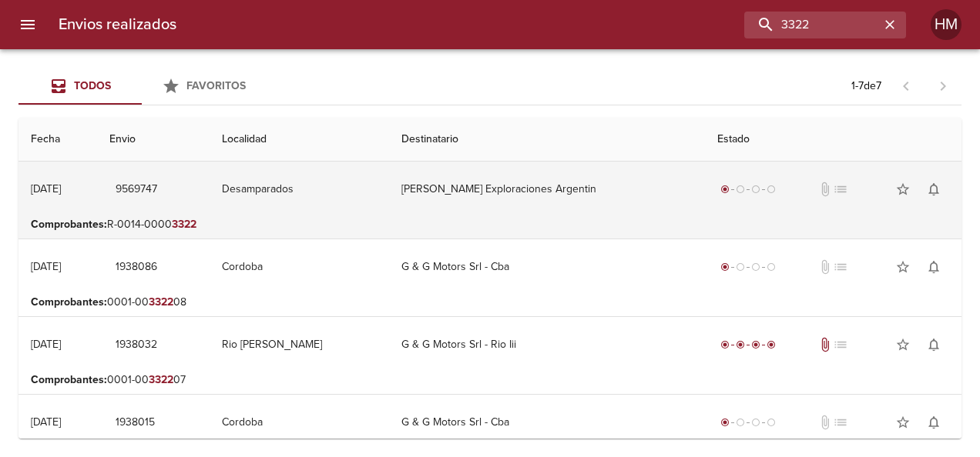
click at [630, 202] on td "[PERSON_NAME] Exploraciones Argentin" at bounding box center [547, 189] width 316 height 55
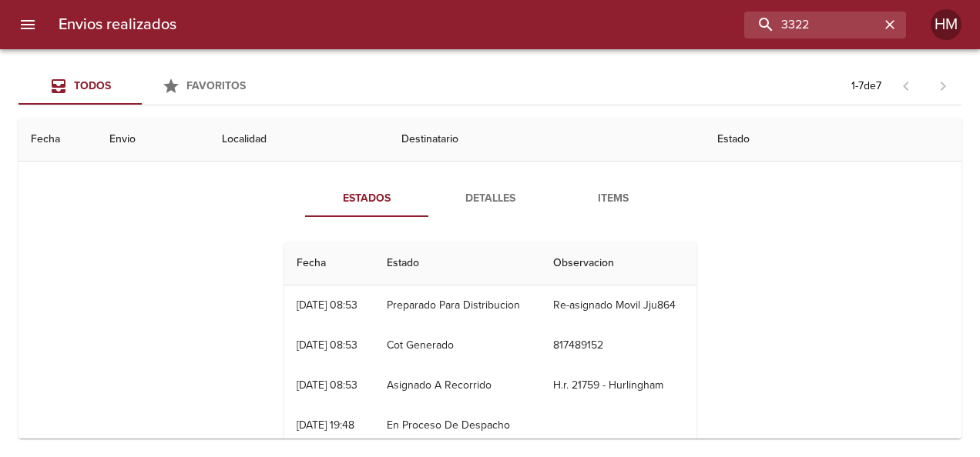
click at [500, 205] on span "Detalles" at bounding box center [489, 198] width 105 height 19
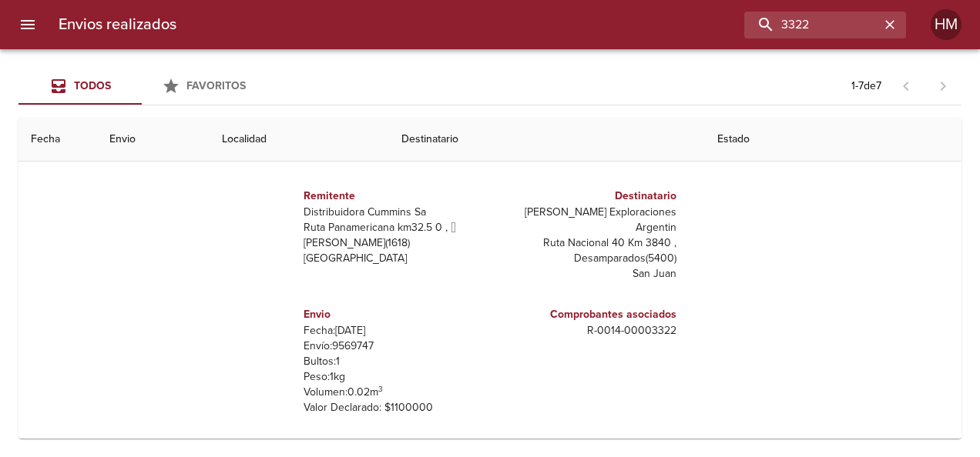
scroll to position [231, 0]
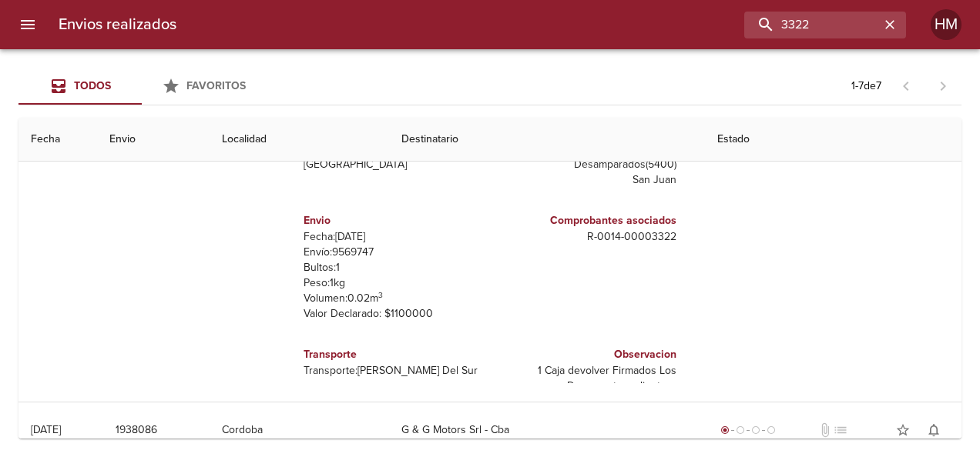
click at [350, 245] on p "Envío: 9569747" at bounding box center [393, 252] width 180 height 15
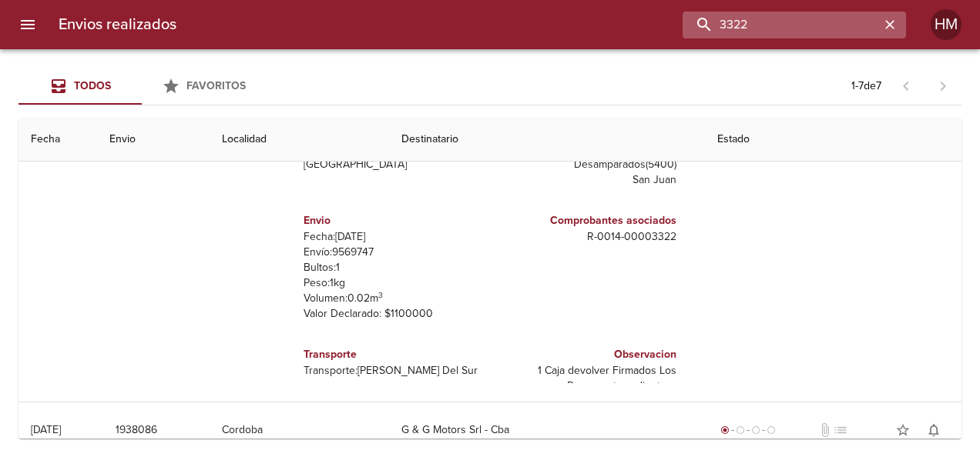
click at [824, 29] on input "3322" at bounding box center [780, 25] width 197 height 27
type input "3"
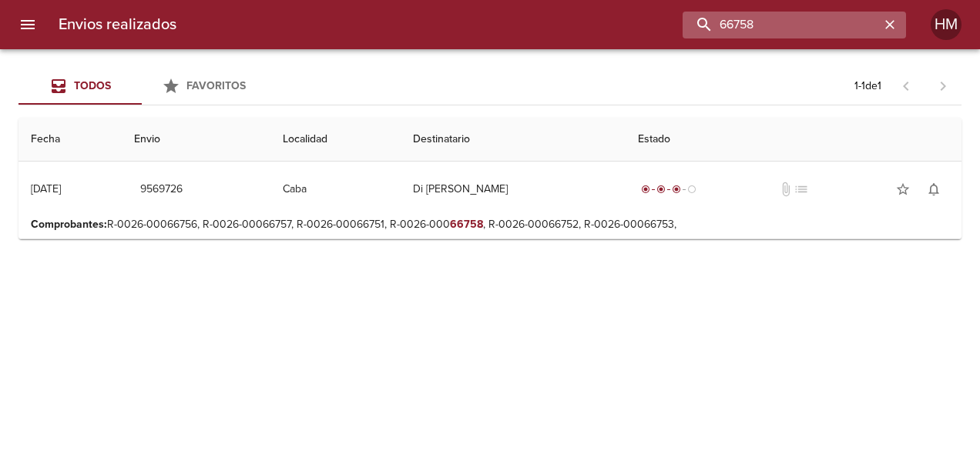
scroll to position [0, 0]
click at [779, 31] on input "66758" at bounding box center [780, 25] width 197 height 27
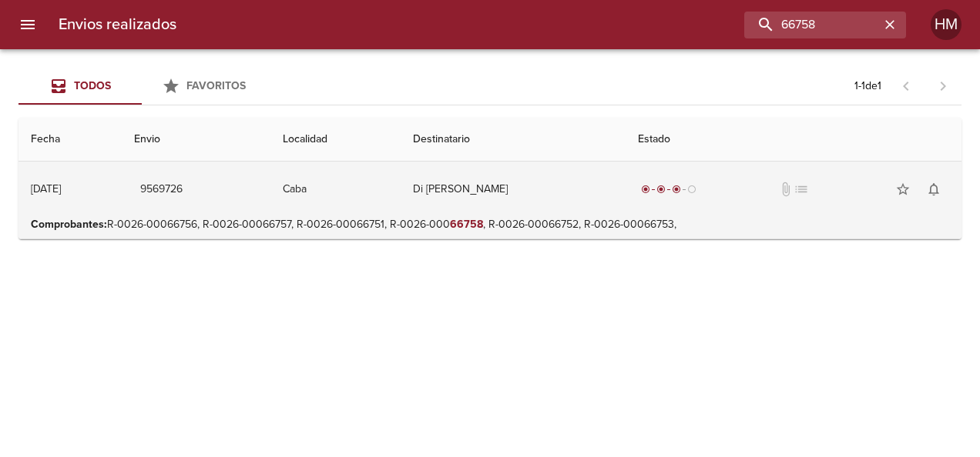
click at [604, 191] on td "Di [PERSON_NAME]" at bounding box center [512, 189] width 224 height 55
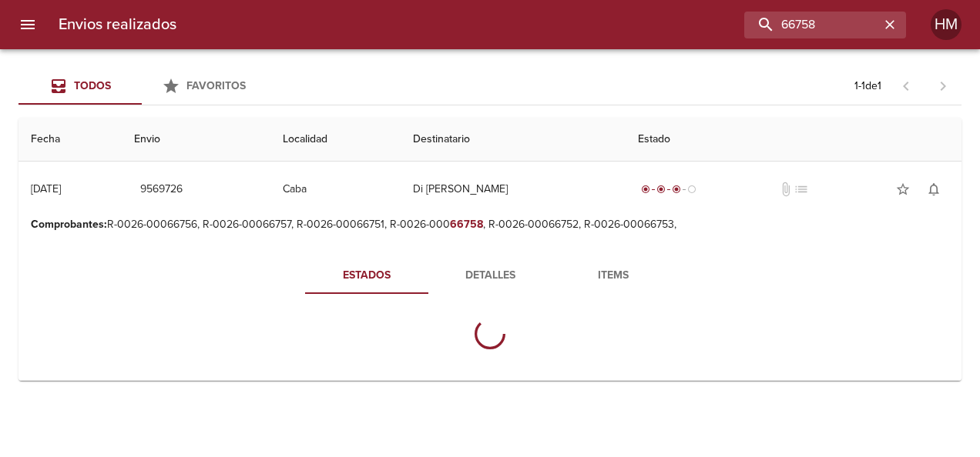
drag, startPoint x: 467, startPoint y: 287, endPoint x: 445, endPoint y: 277, distance: 23.8
click at [465, 286] on button "Detalles" at bounding box center [489, 275] width 123 height 37
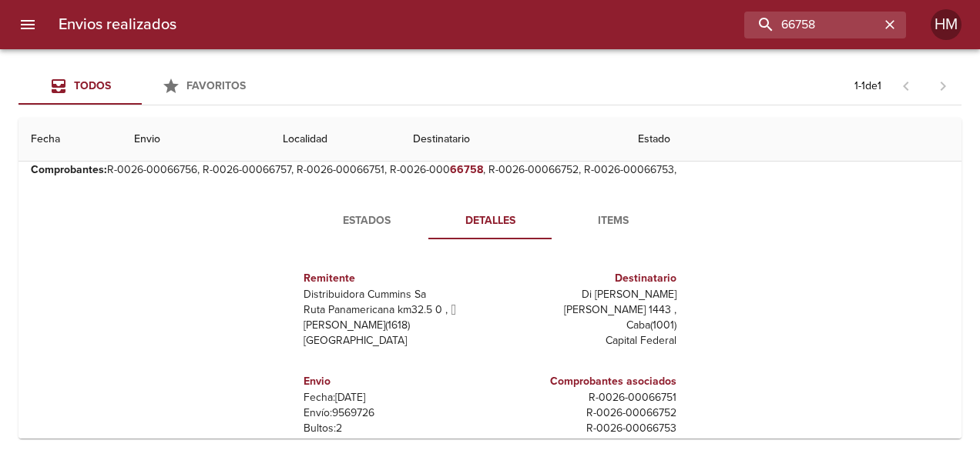
scroll to position [77, 0]
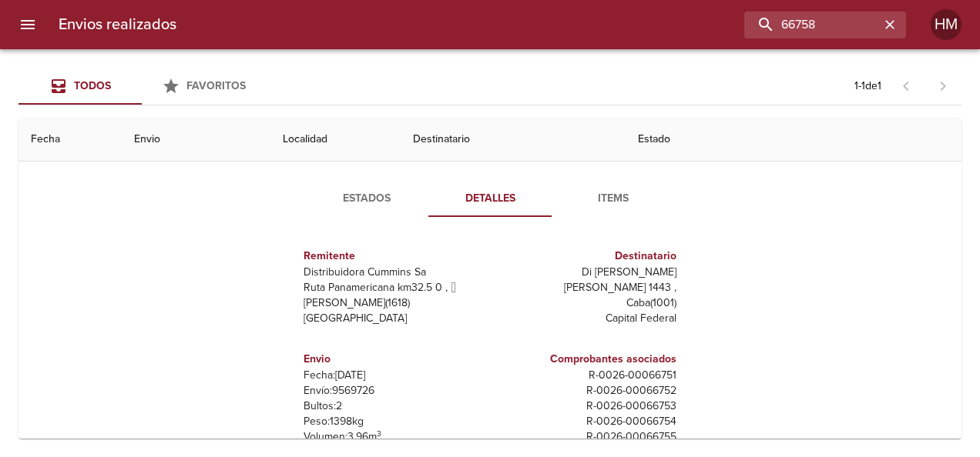
click at [356, 388] on p "Envío: 9569726" at bounding box center [393, 391] width 180 height 15
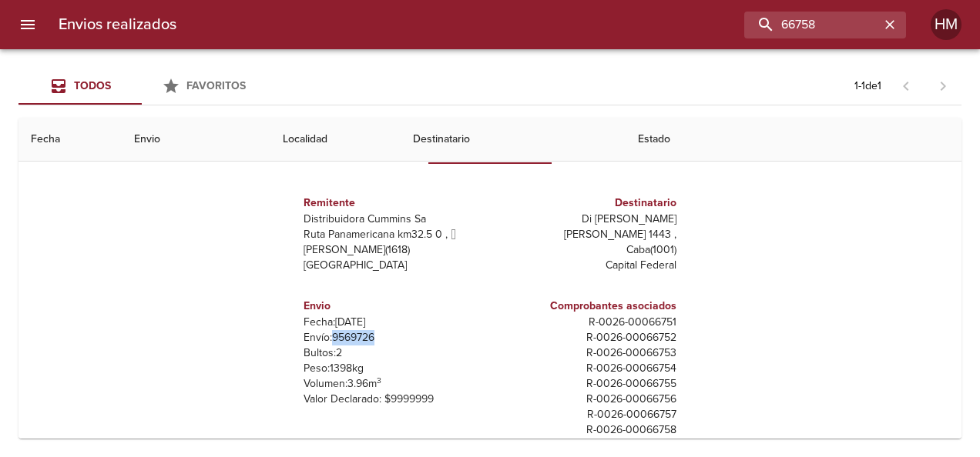
scroll to position [154, 0]
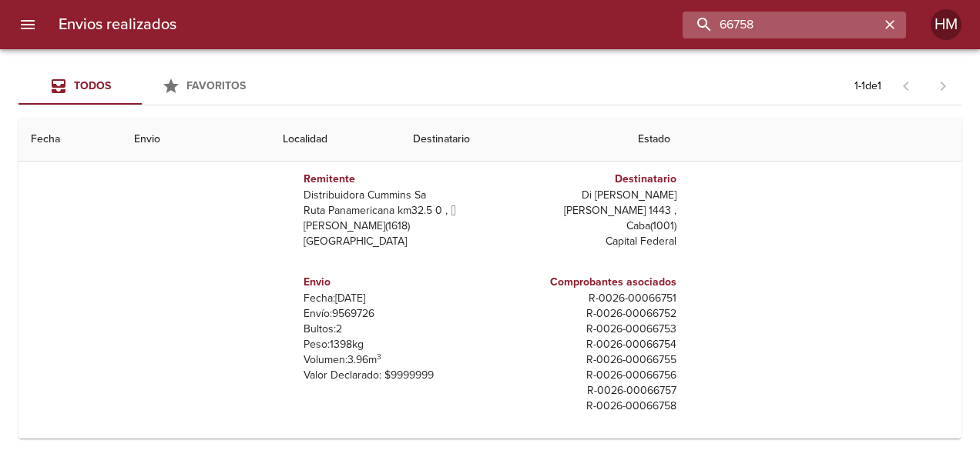
click at [811, 22] on input "66758" at bounding box center [780, 25] width 197 height 27
paste input "64"
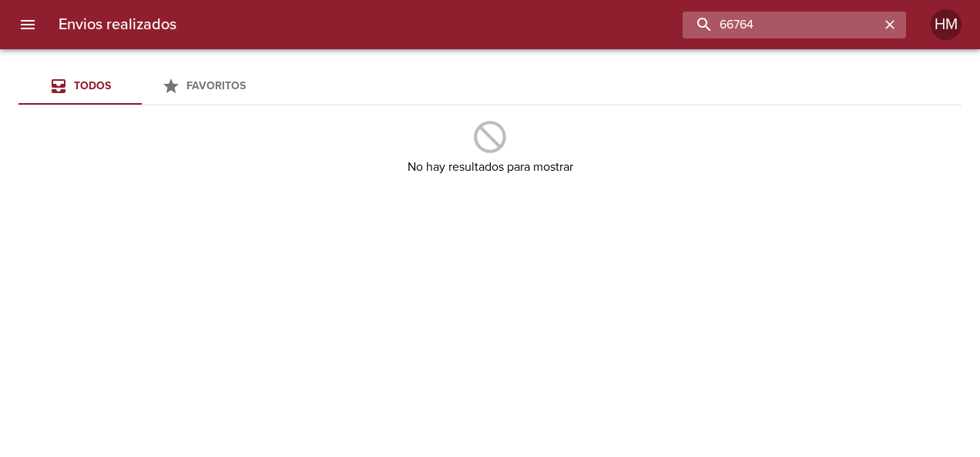
click at [795, 24] on input "66764" at bounding box center [780, 25] width 197 height 27
type input "66765"
